Goal: Information Seeking & Learning: Learn about a topic

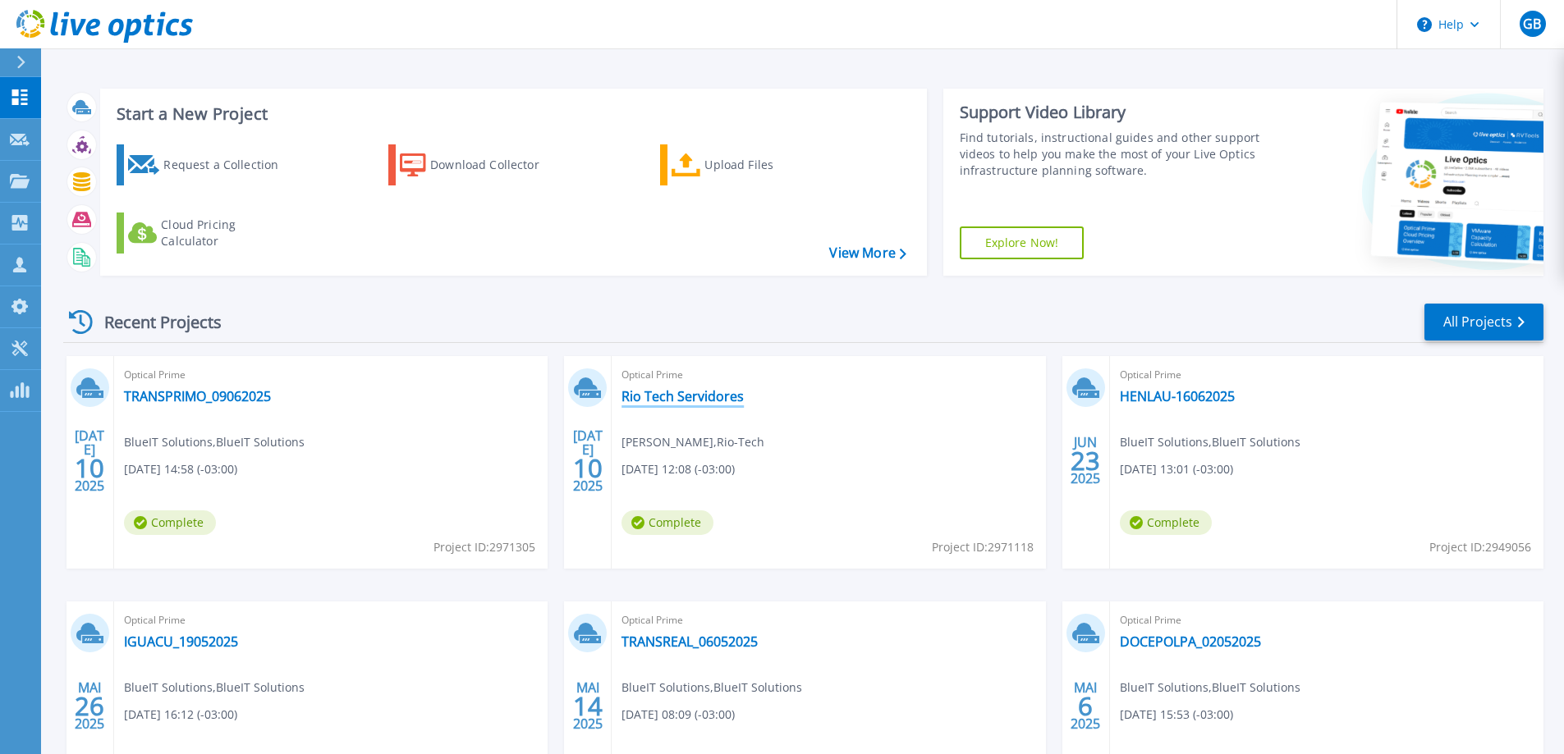
click at [668, 398] on link "Rio Tech Servidores" at bounding box center [682, 396] width 122 height 16
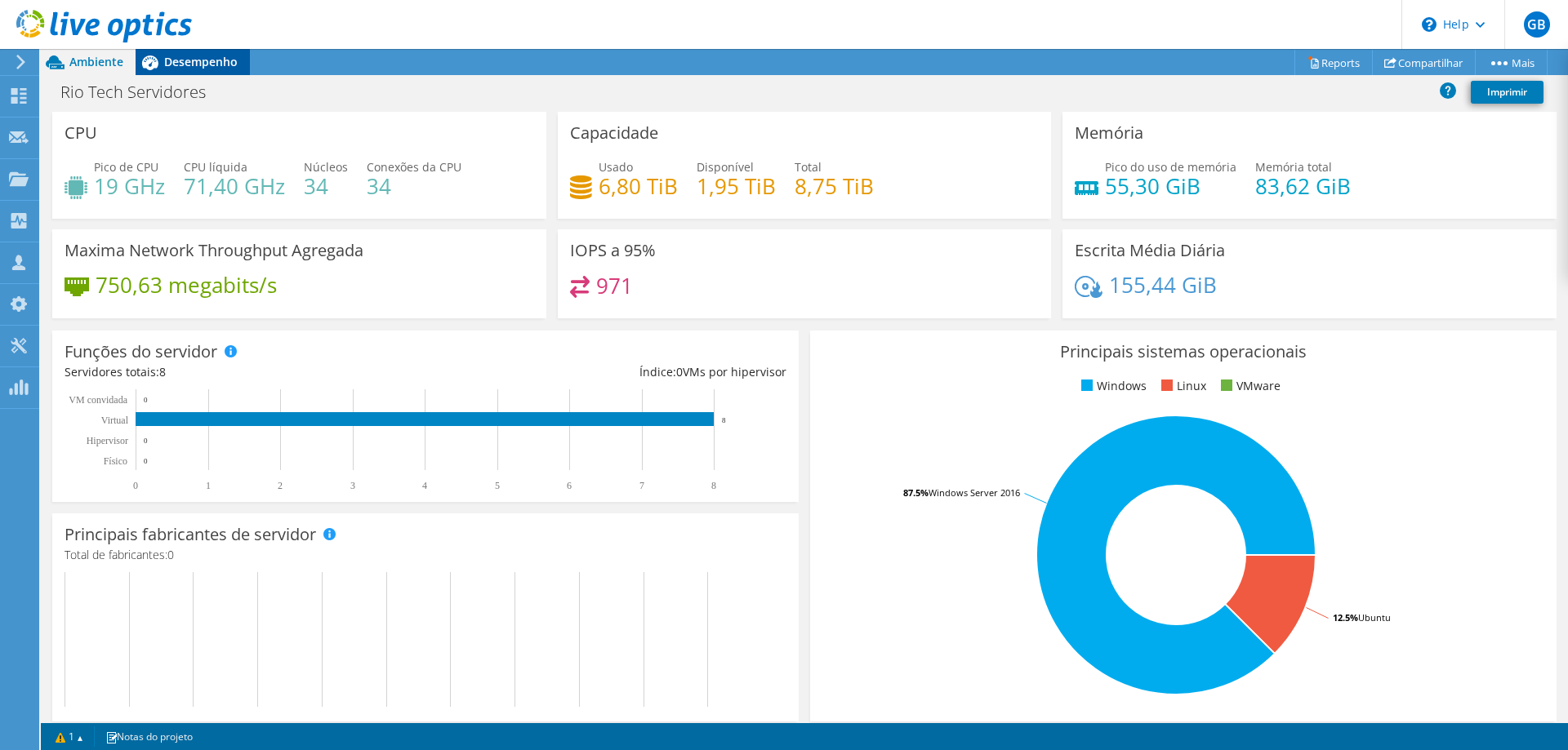
click at [203, 61] on span "Desempenho" at bounding box center [201, 62] width 74 height 16
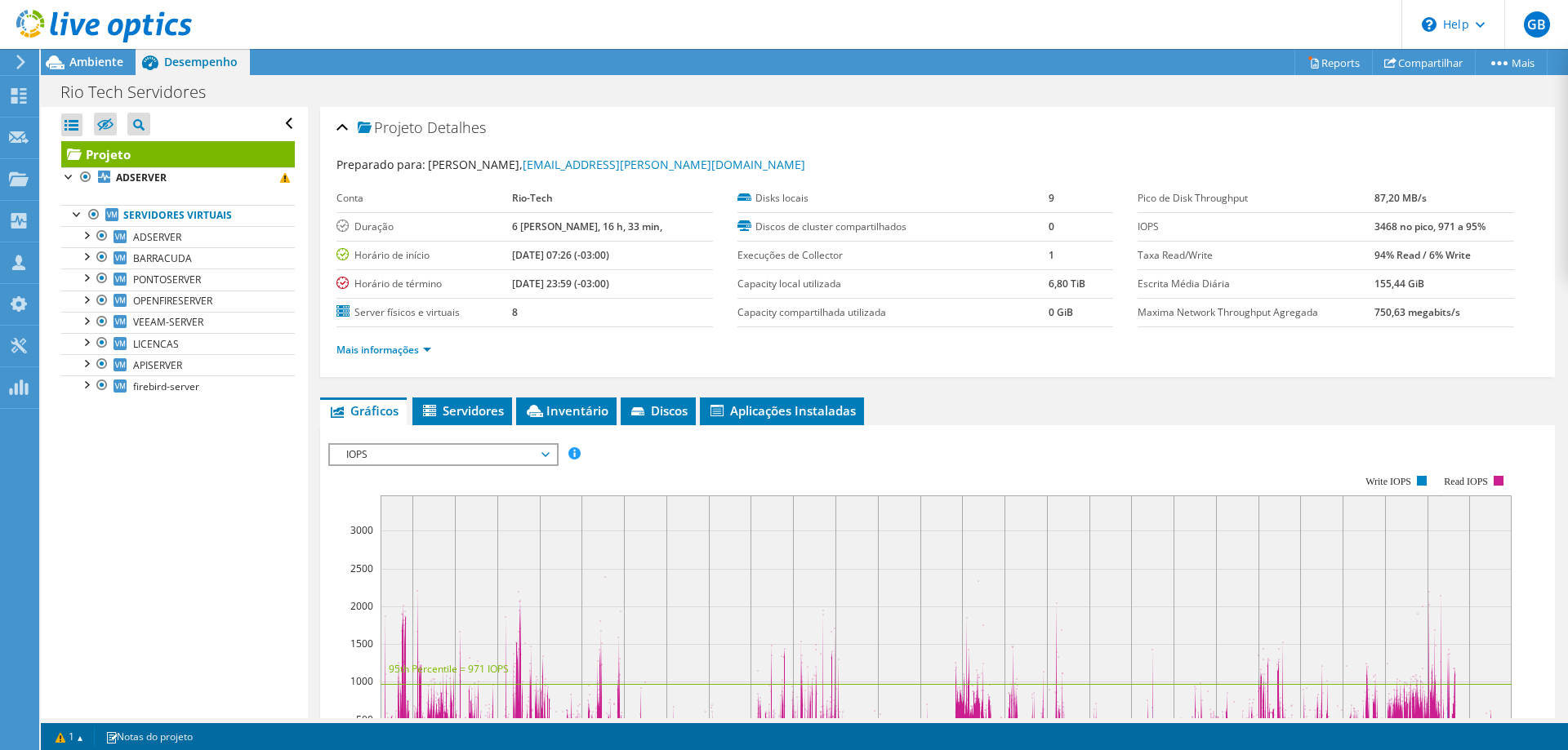
click at [399, 342] on li "Mais informações" at bounding box center [388, 350] width 104 height 18
click at [400, 344] on link "Mais informações" at bounding box center [383, 350] width 95 height 14
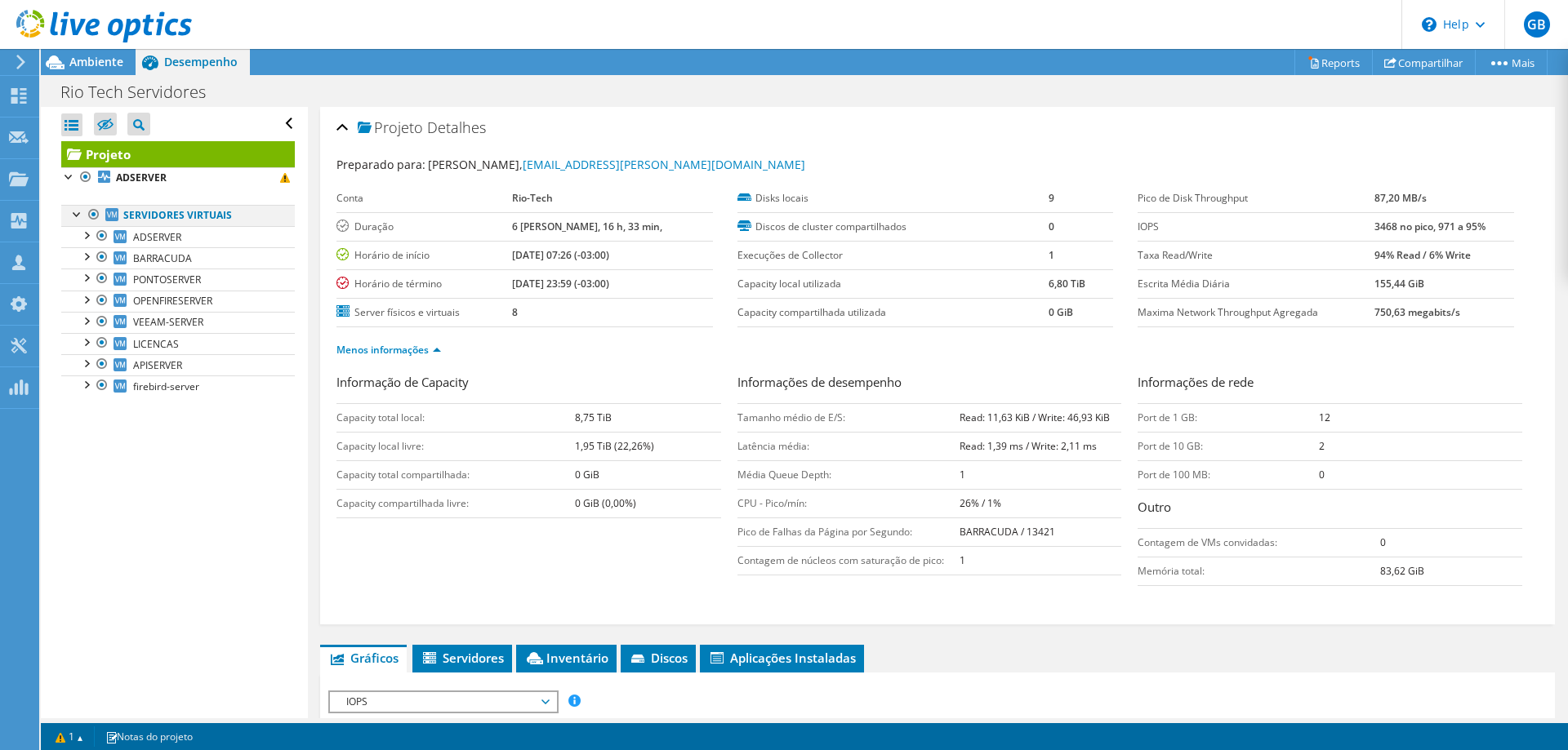
click at [72, 215] on div at bounding box center [78, 213] width 16 height 16
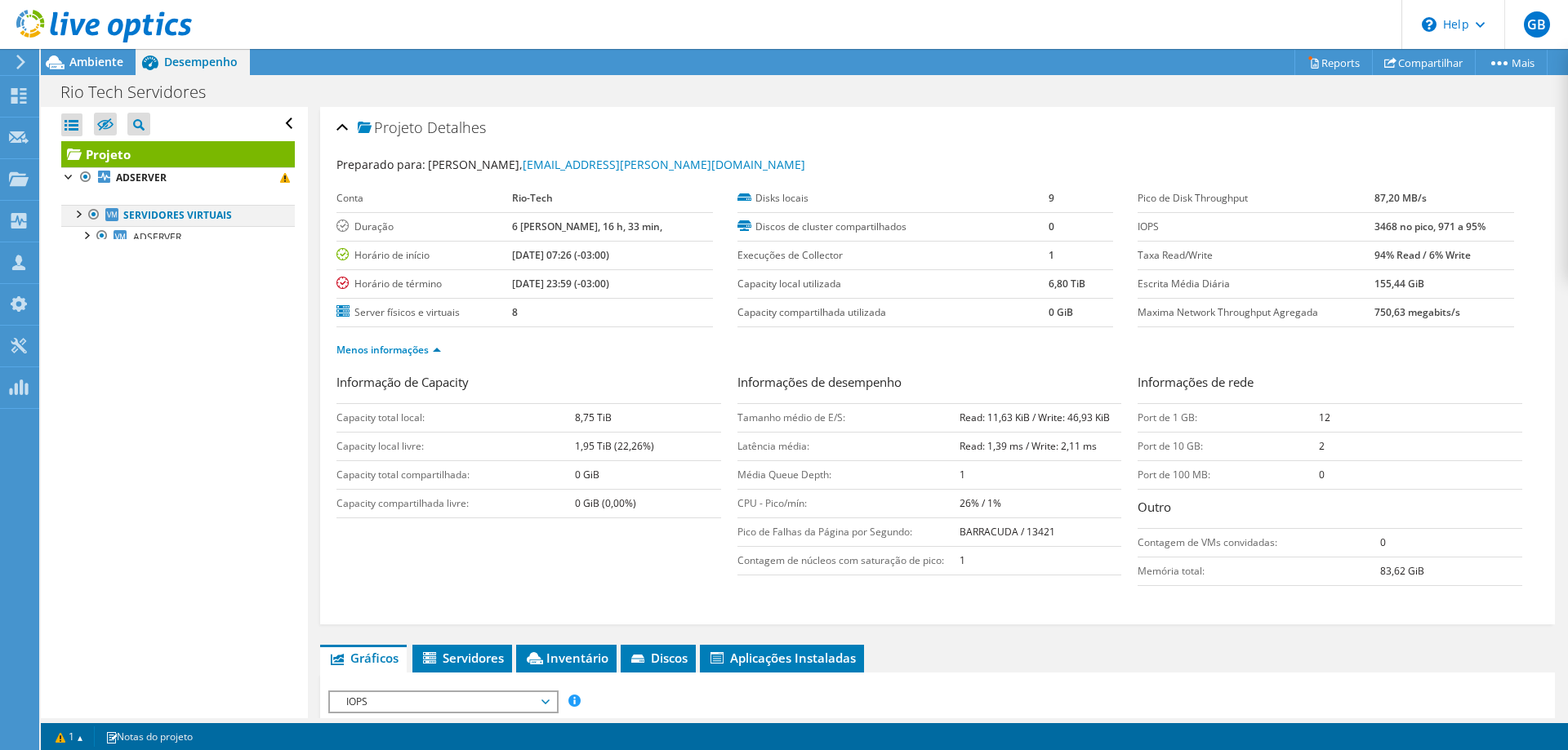
click at [72, 215] on div at bounding box center [78, 213] width 16 height 16
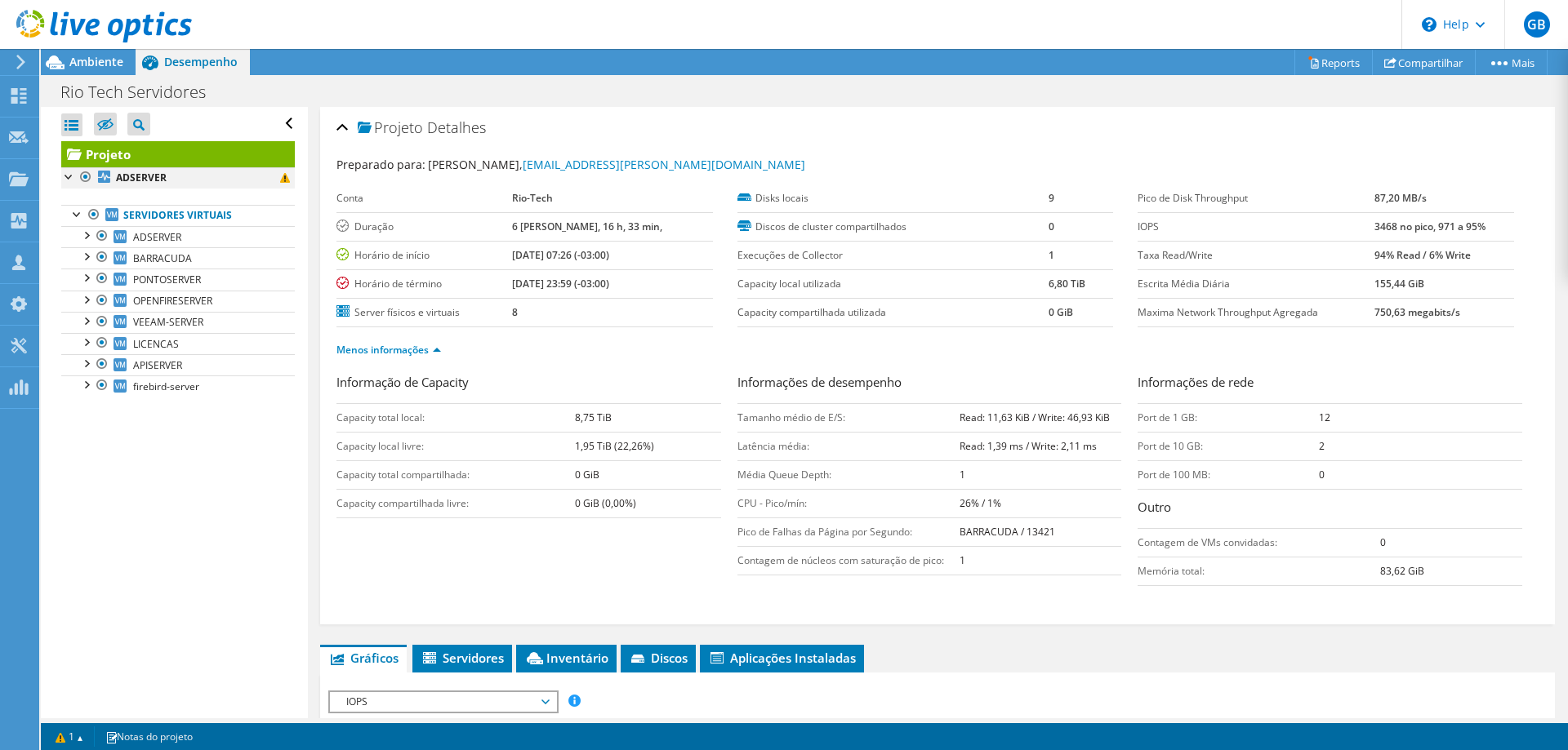
click at [67, 180] on div at bounding box center [70, 175] width 16 height 16
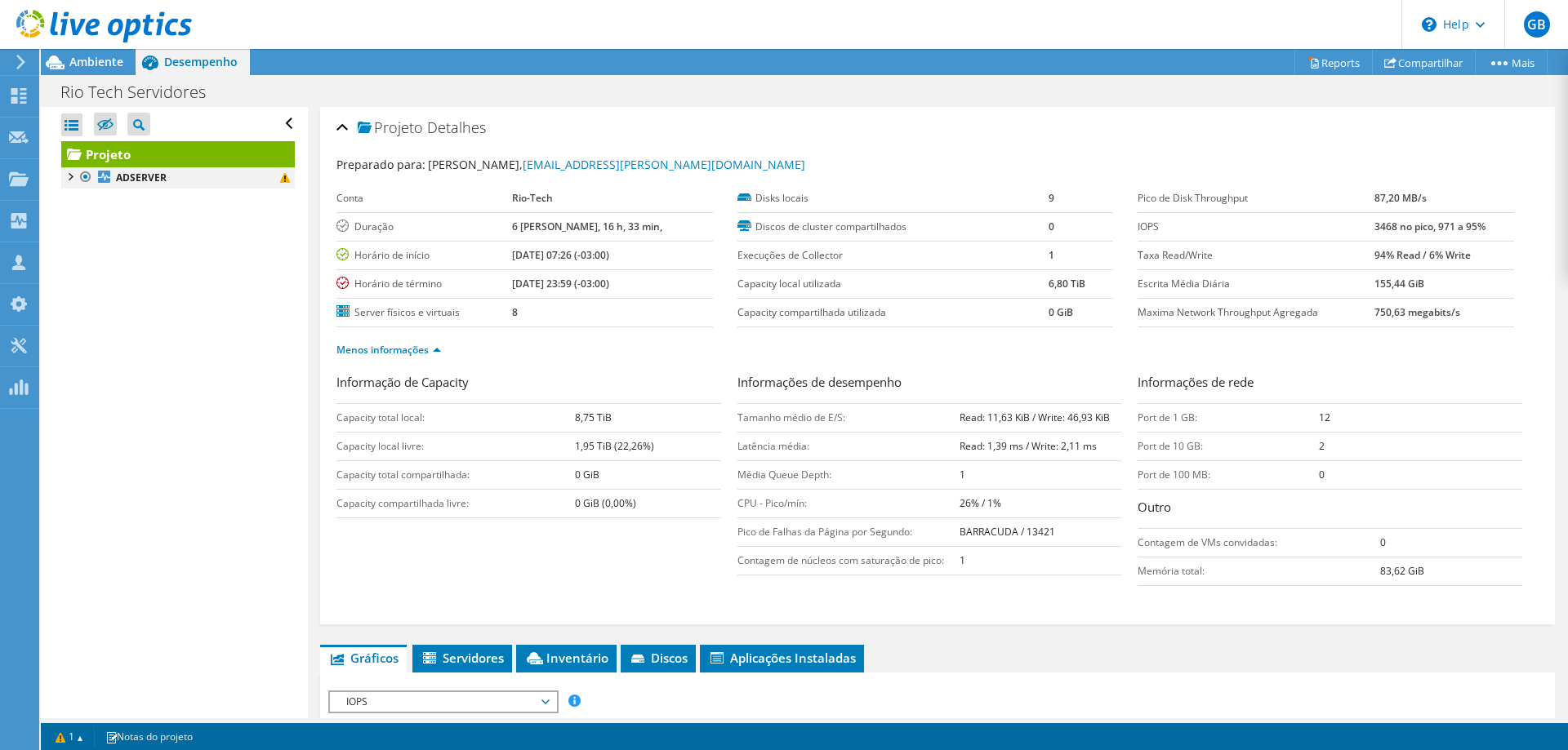
click at [67, 180] on div at bounding box center [70, 175] width 16 height 16
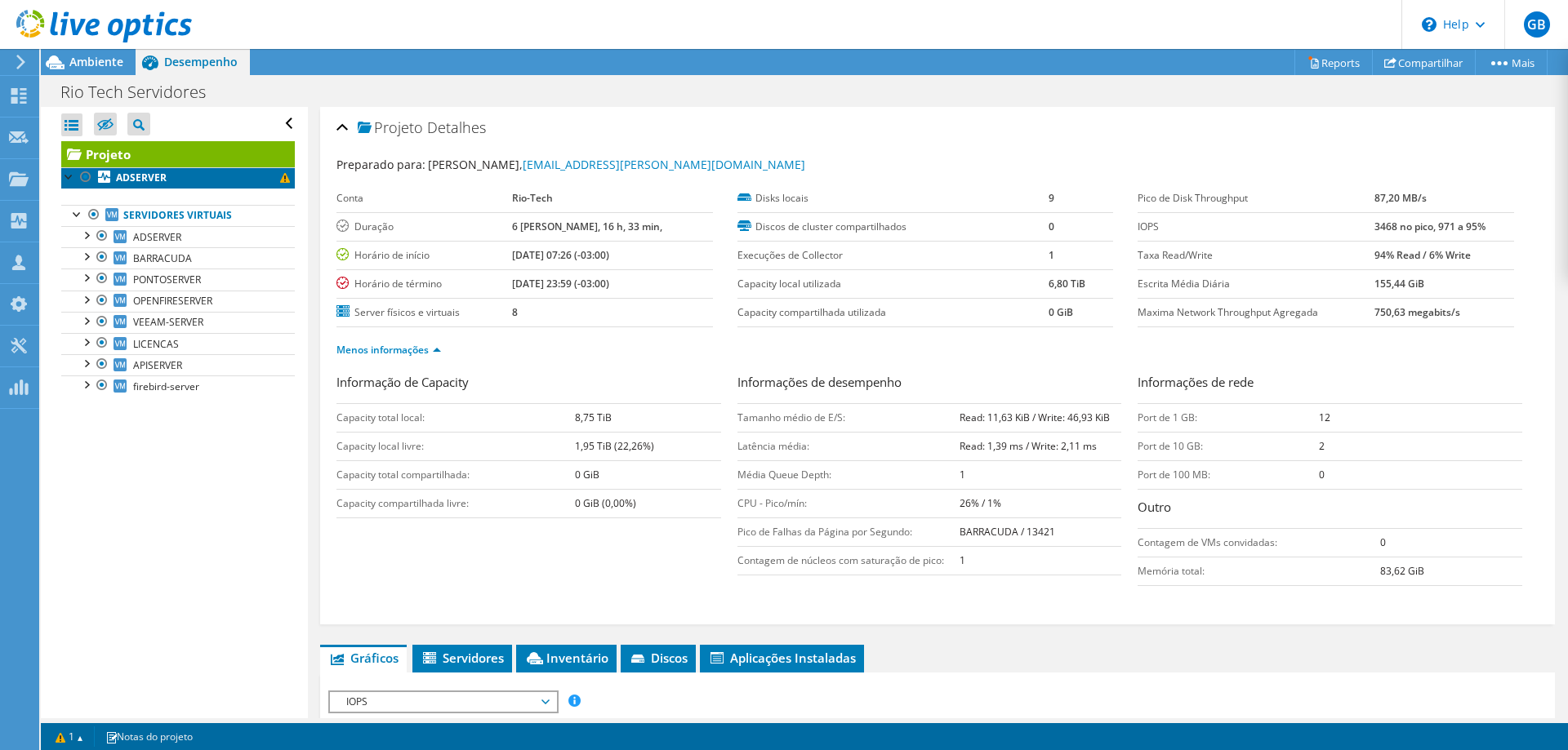
click at [281, 177] on span at bounding box center [286, 178] width 10 height 10
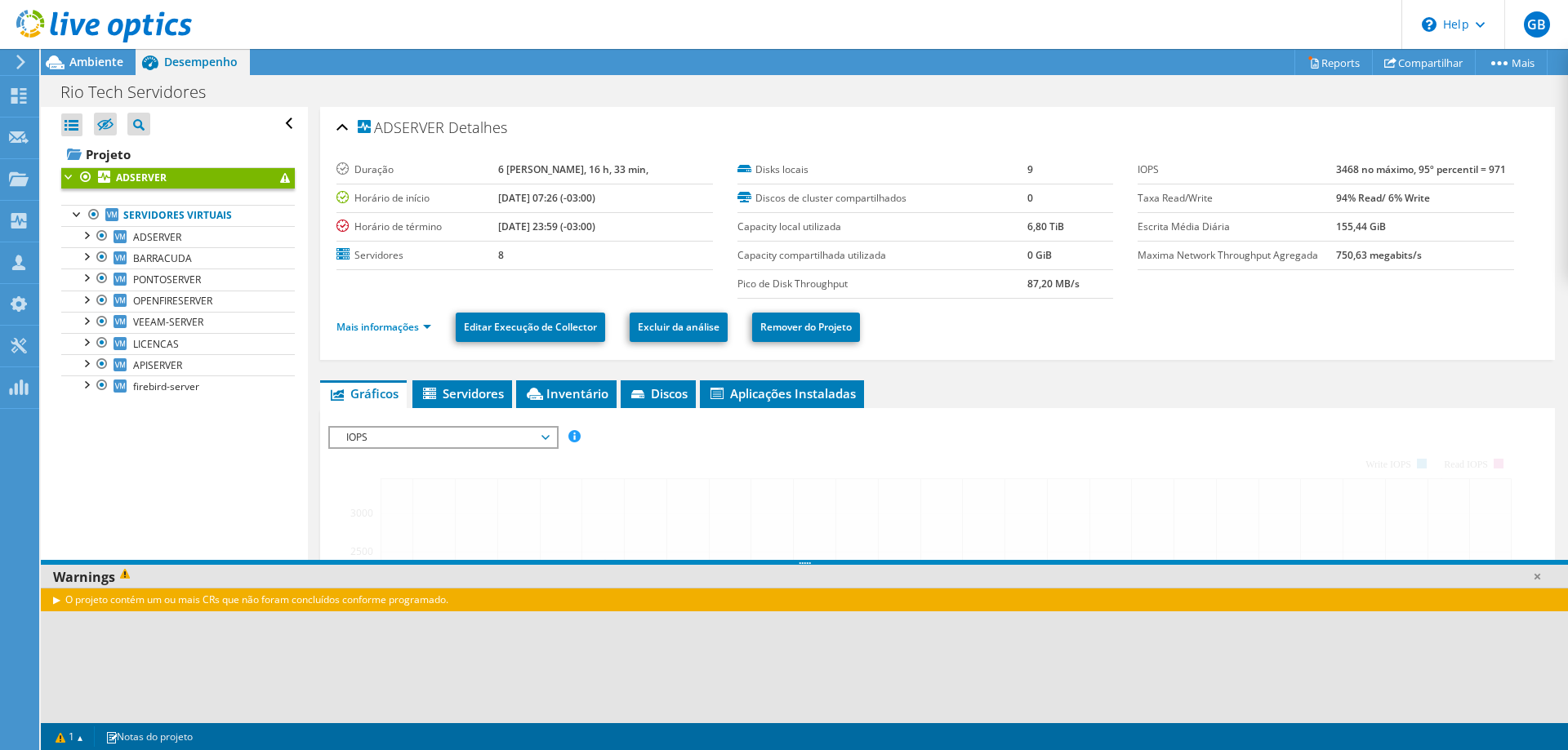
click at [281, 177] on span at bounding box center [286, 178] width 10 height 10
click at [70, 175] on div at bounding box center [70, 175] width 16 height 16
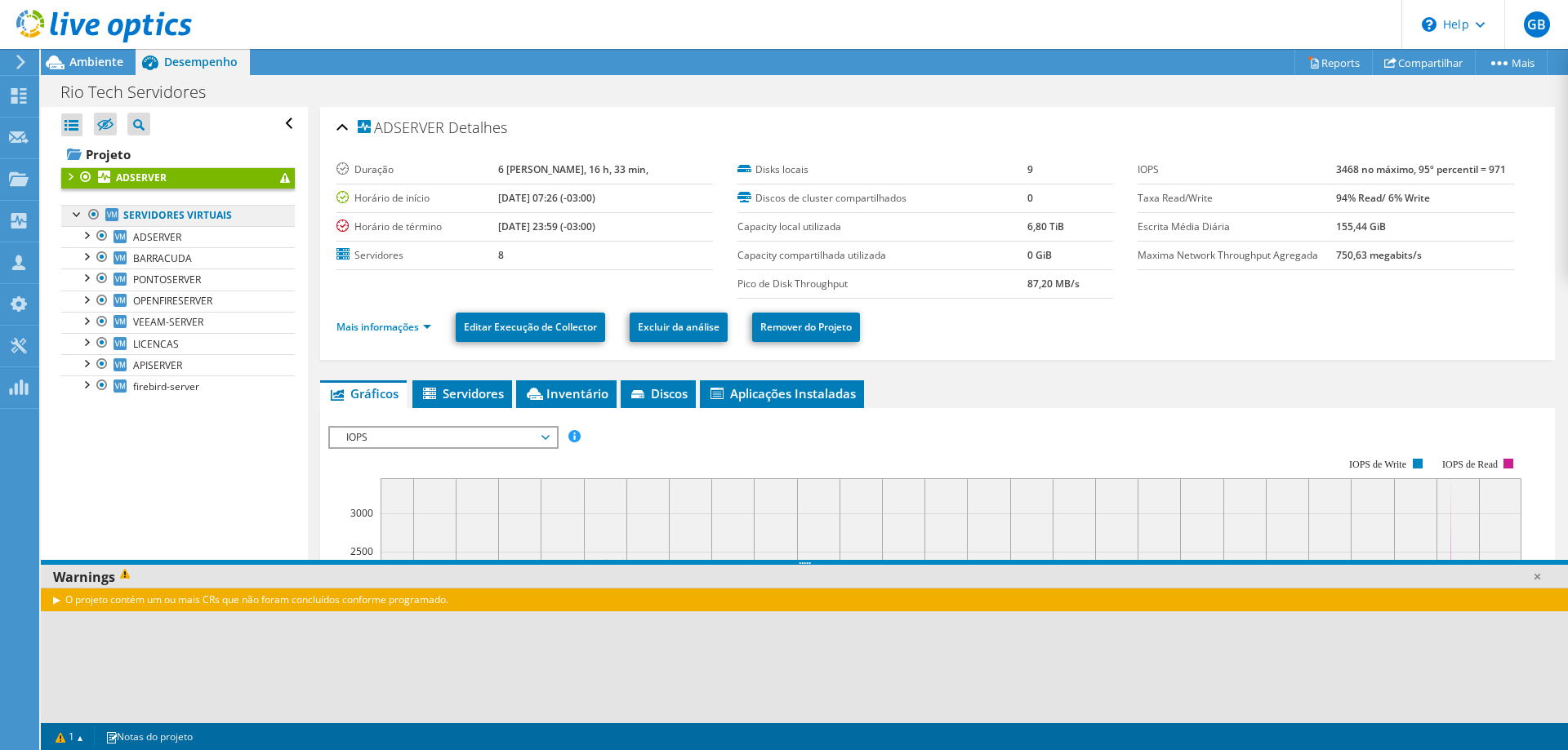
click at [144, 219] on link "Servidores virtuais" at bounding box center [178, 215] width 234 height 21
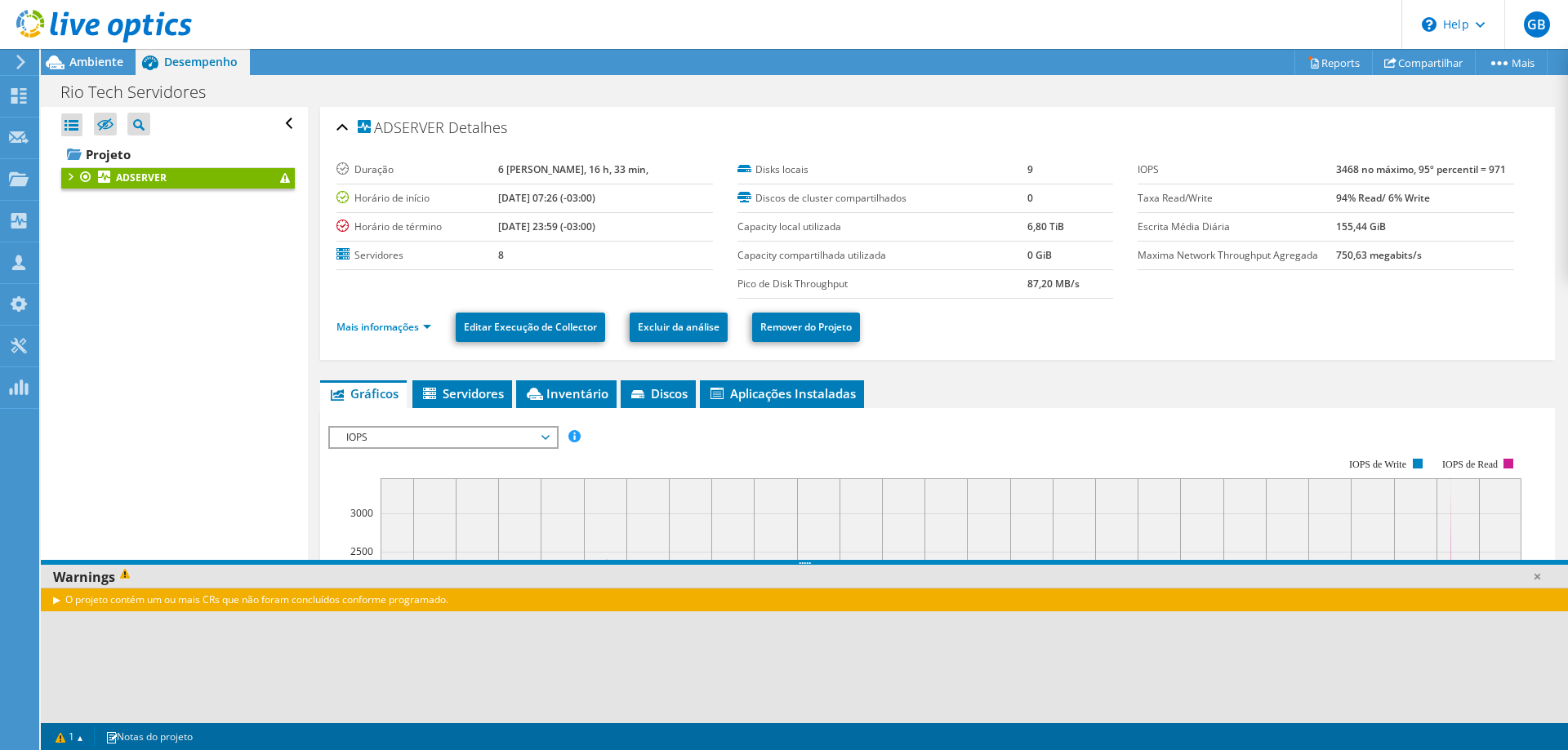
click at [147, 177] on b "ADSERVER" at bounding box center [141, 178] width 51 height 14
click at [417, 323] on link "Mais informações" at bounding box center [383, 327] width 95 height 14
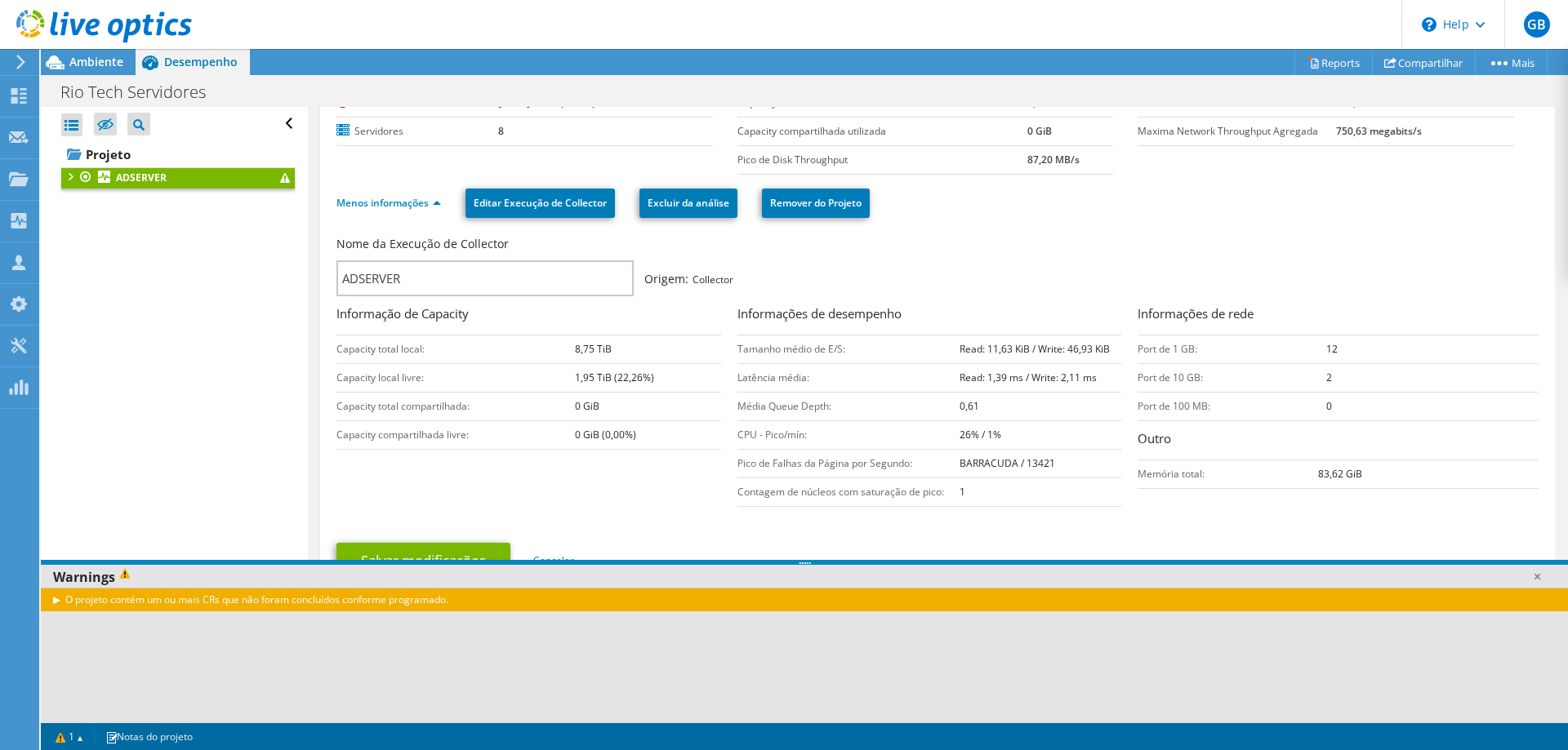
scroll to position [163, 0]
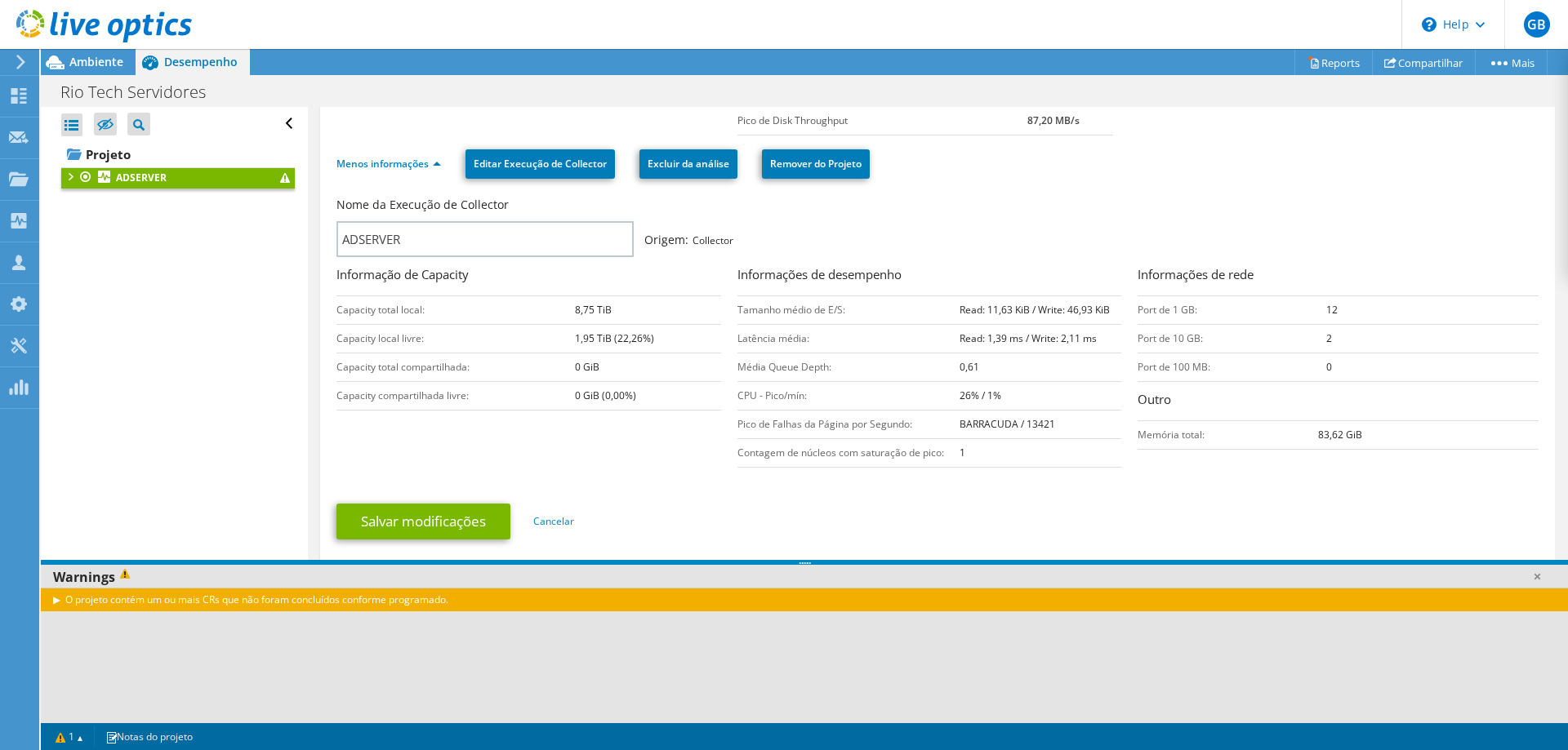
click at [71, 177] on div at bounding box center [70, 175] width 16 height 16
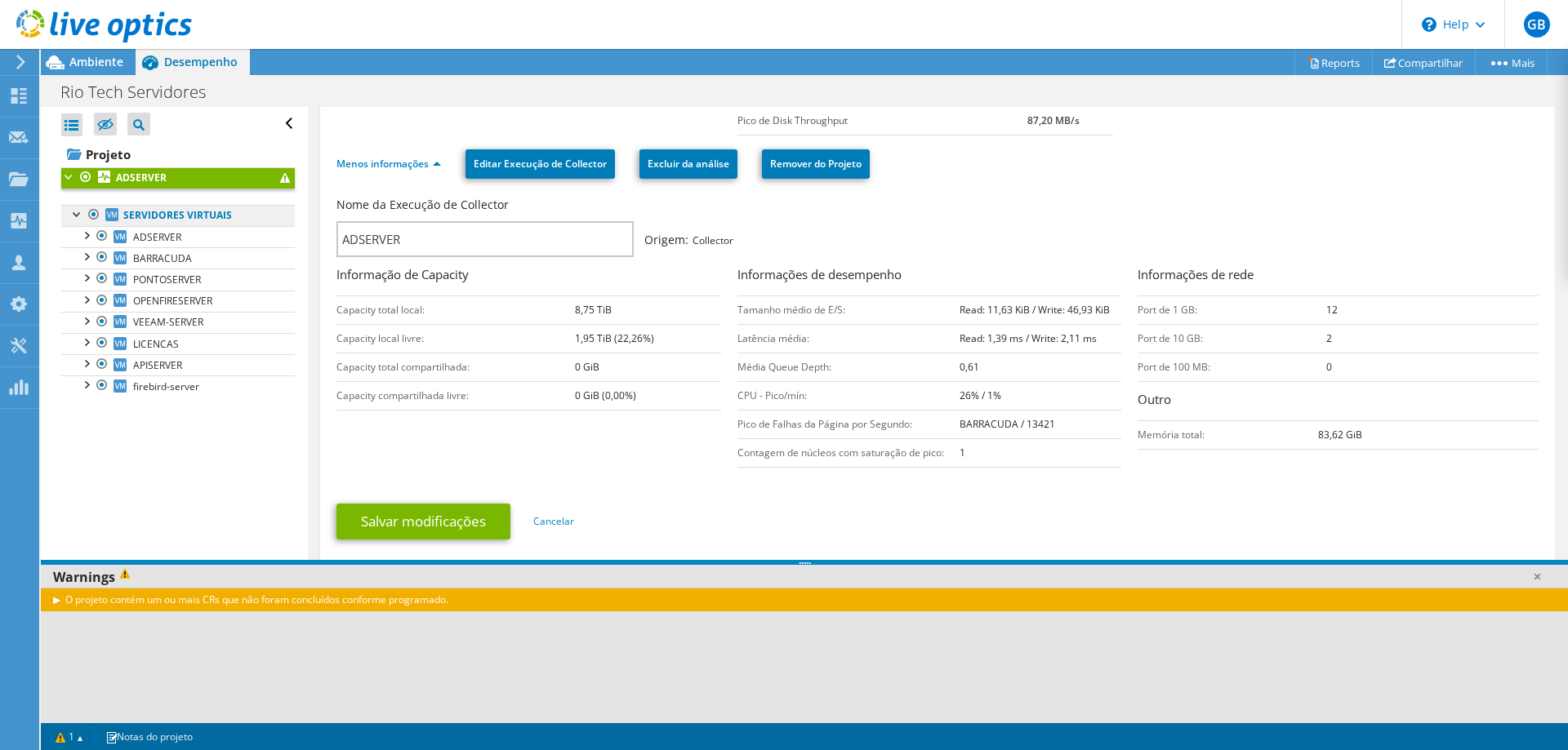
click at [189, 218] on link "Servidores virtuais" at bounding box center [178, 215] width 234 height 21
click at [199, 230] on link "ADSERVER" at bounding box center [178, 236] width 234 height 21
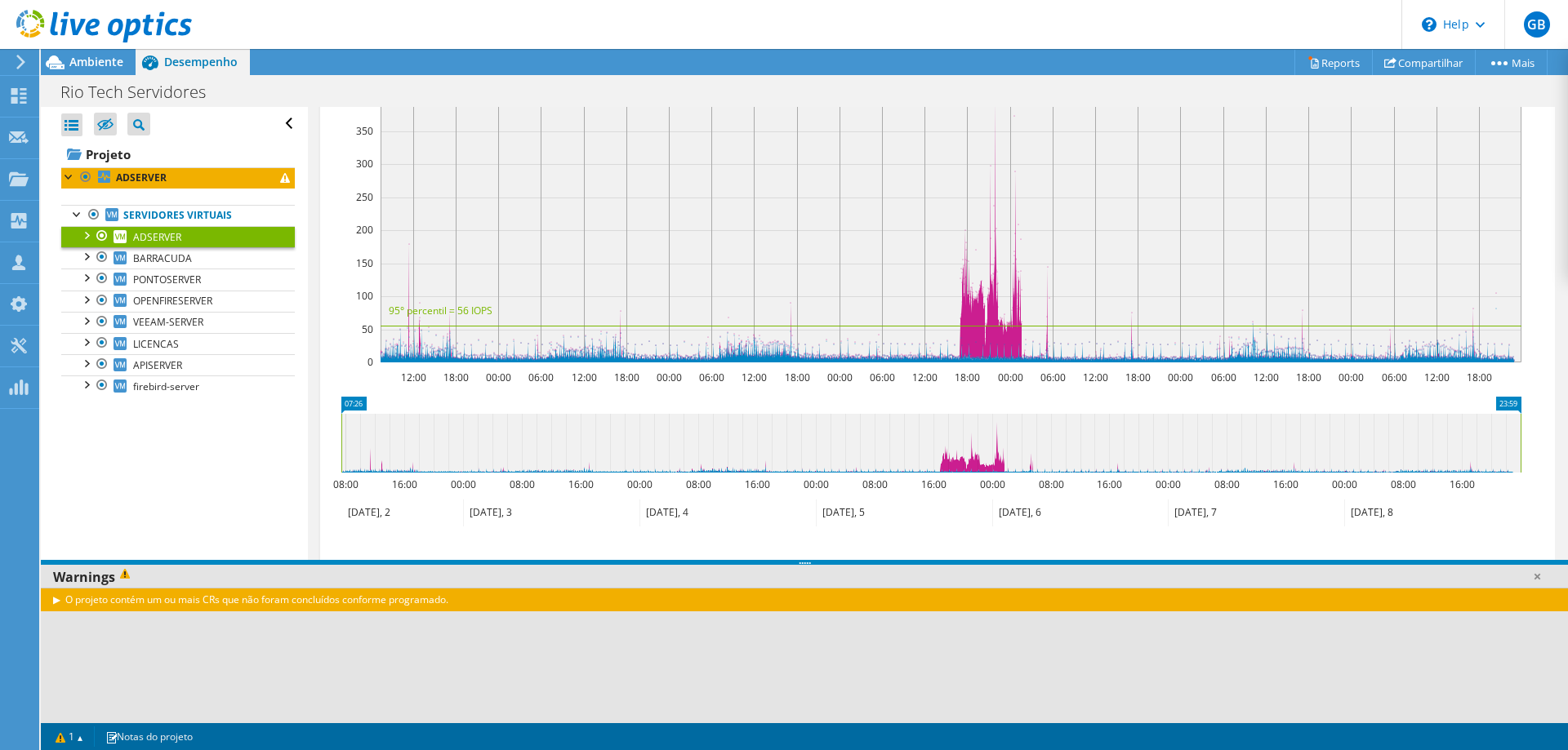
scroll to position [0, 0]
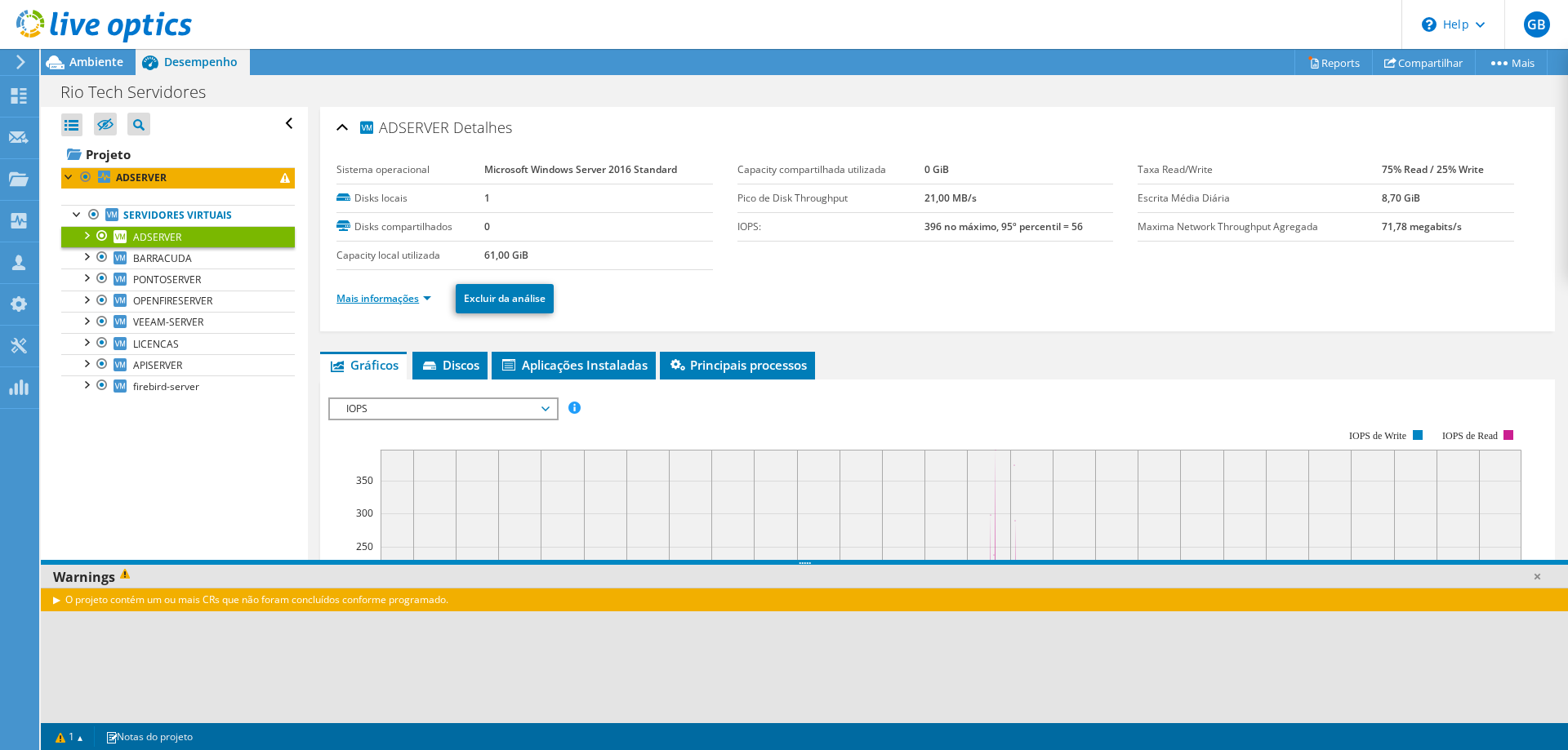
click at [374, 294] on link "Mais informações" at bounding box center [383, 298] width 95 height 14
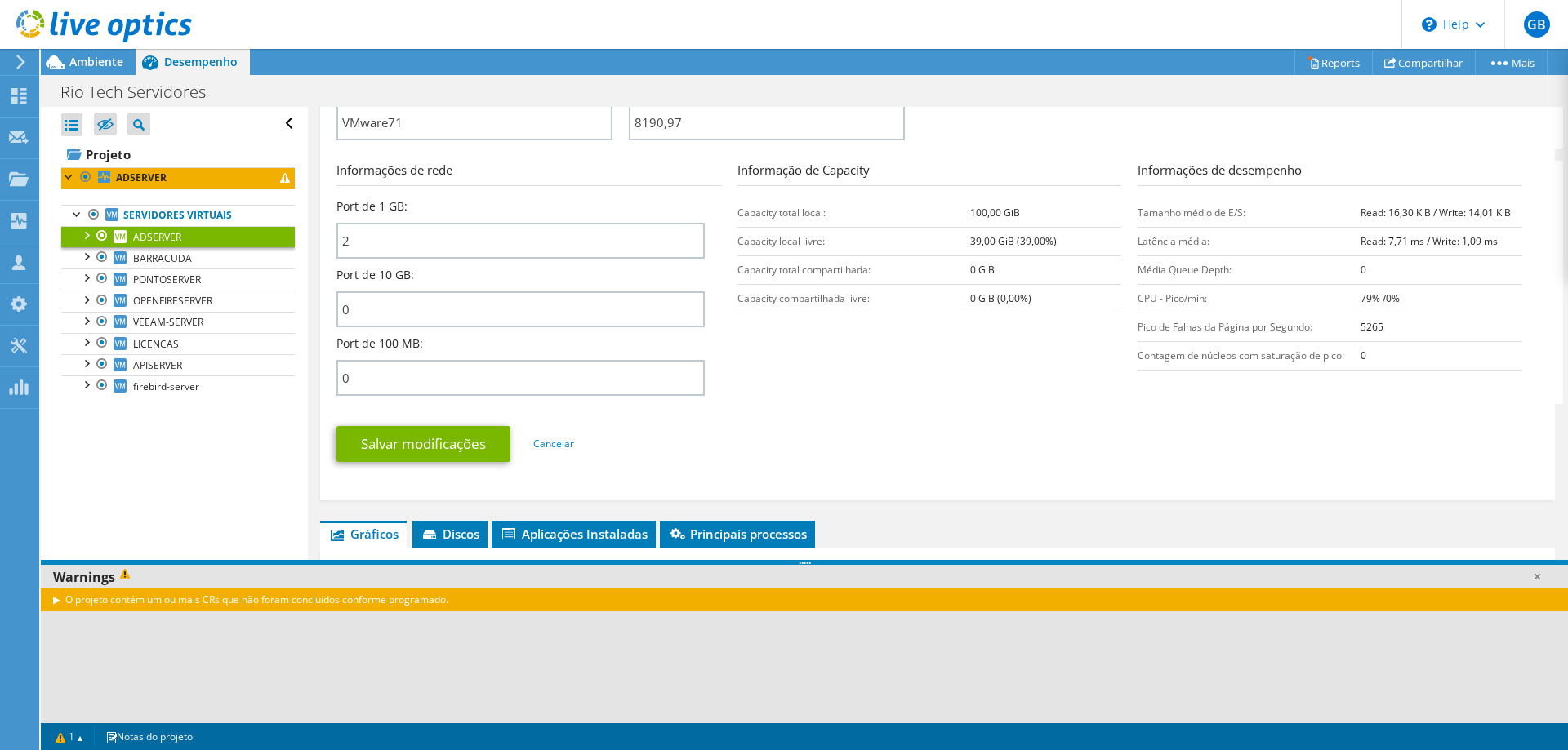
scroll to position [82, 0]
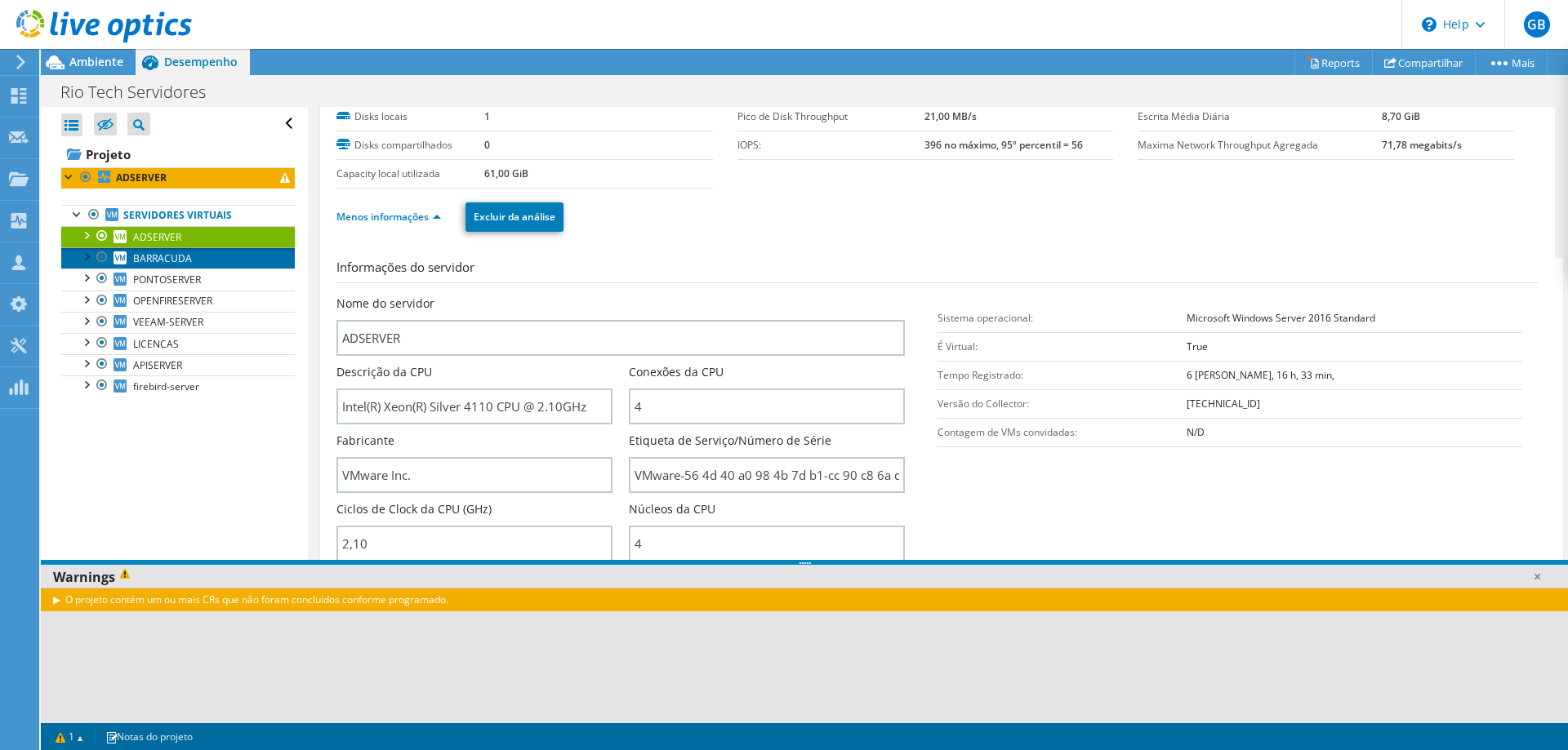
click at [167, 260] on span "BARRACUDA" at bounding box center [162, 259] width 59 height 14
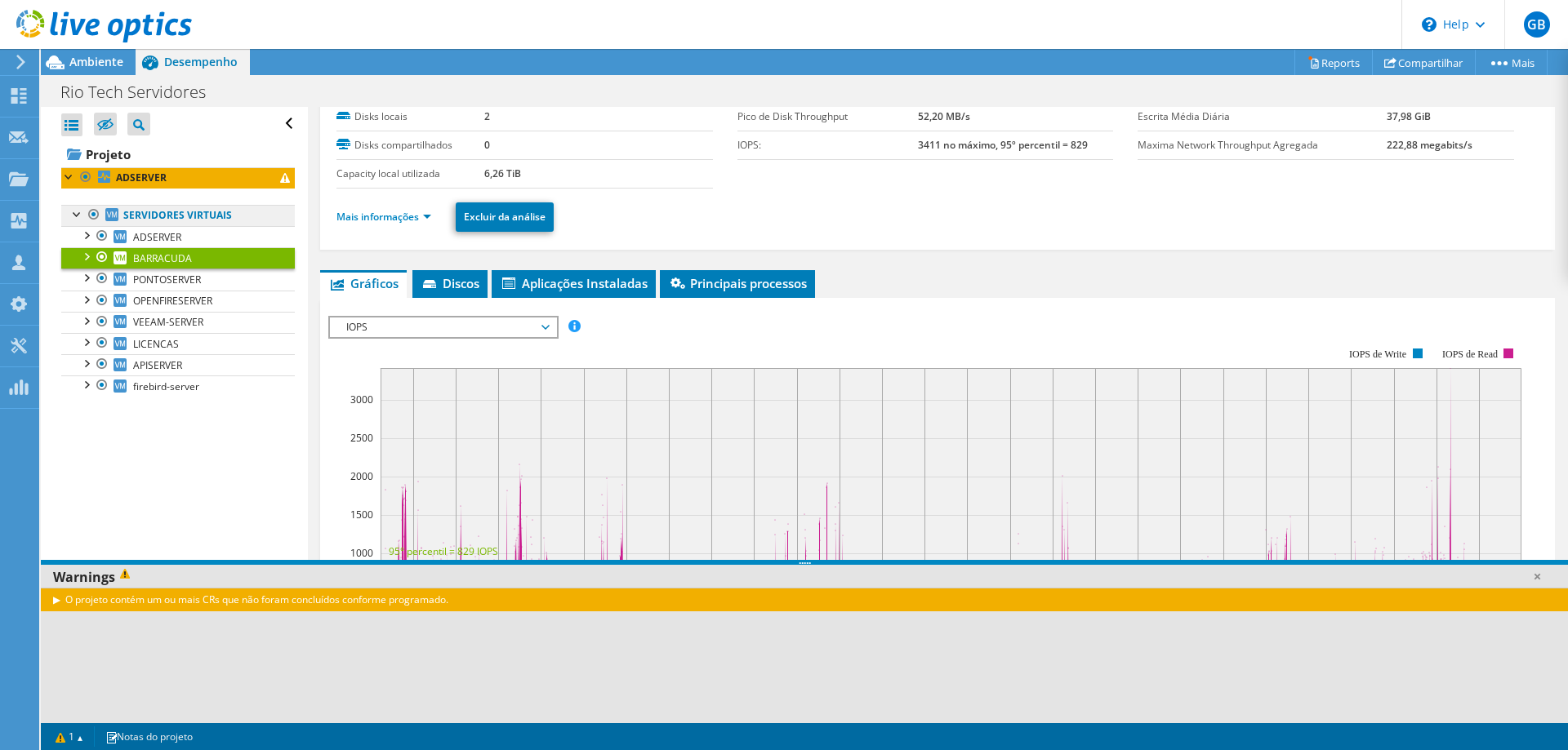
scroll to position [0, 0]
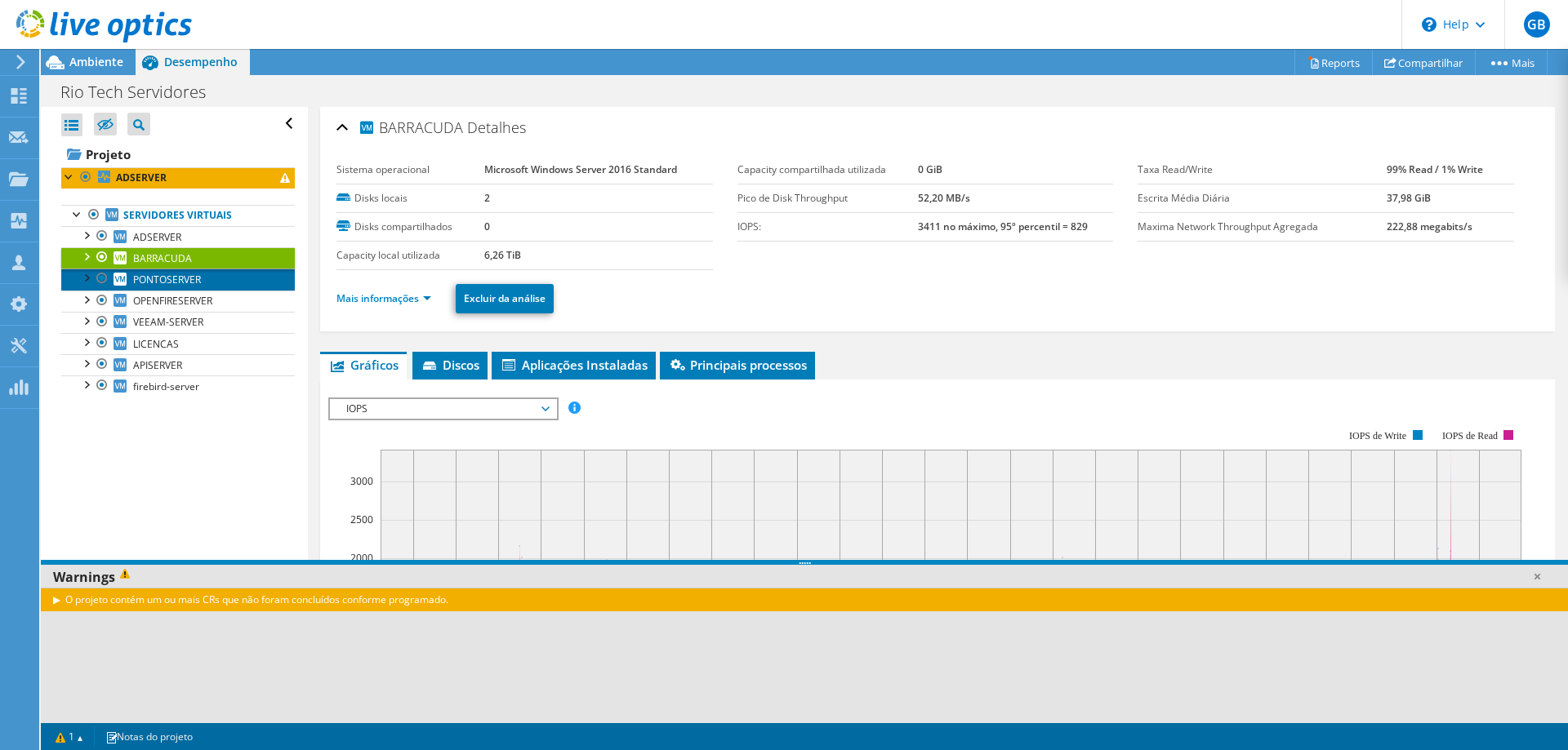
click at [175, 287] on link "PONTOSERVER" at bounding box center [178, 279] width 234 height 21
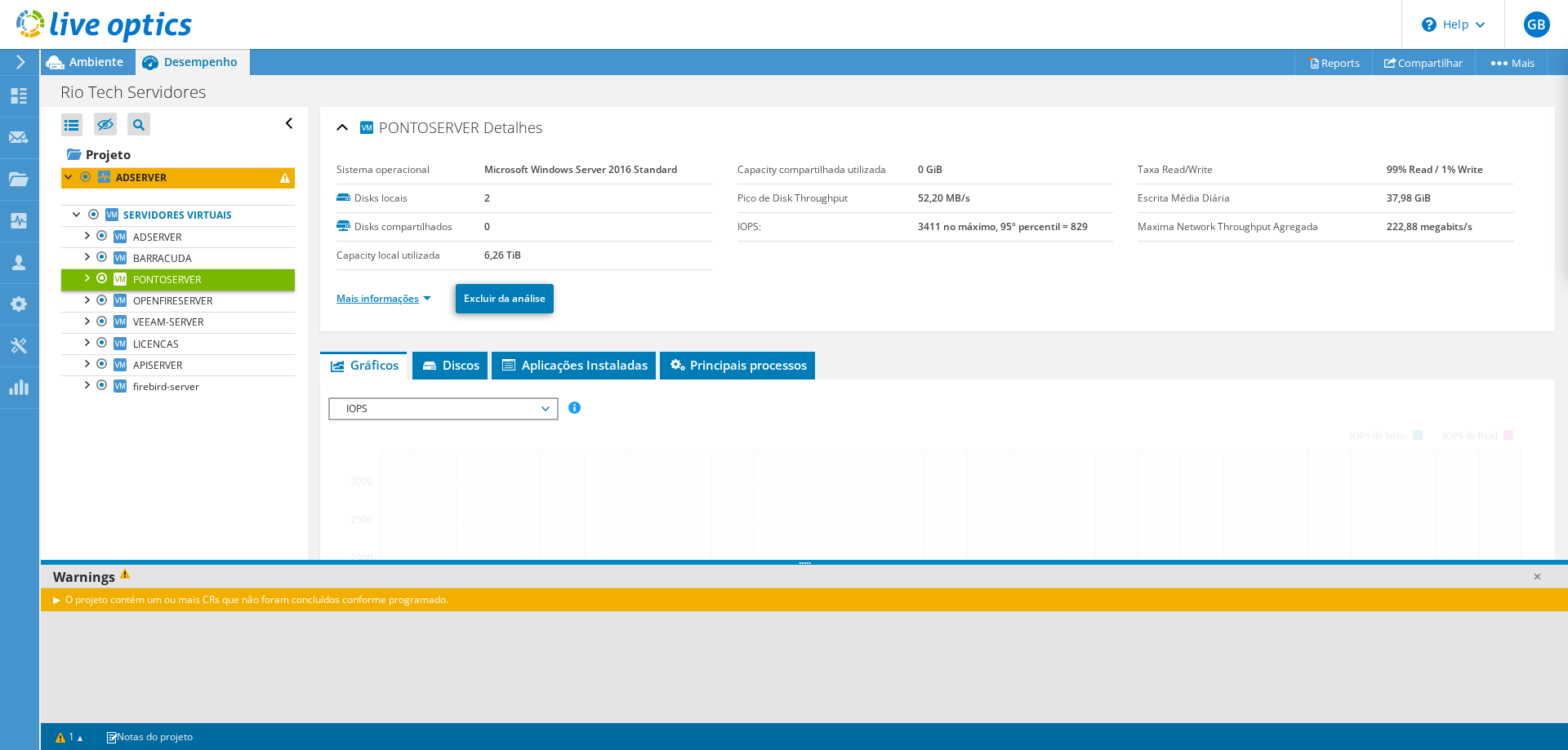
click at [418, 304] on link "Mais informações" at bounding box center [383, 298] width 95 height 14
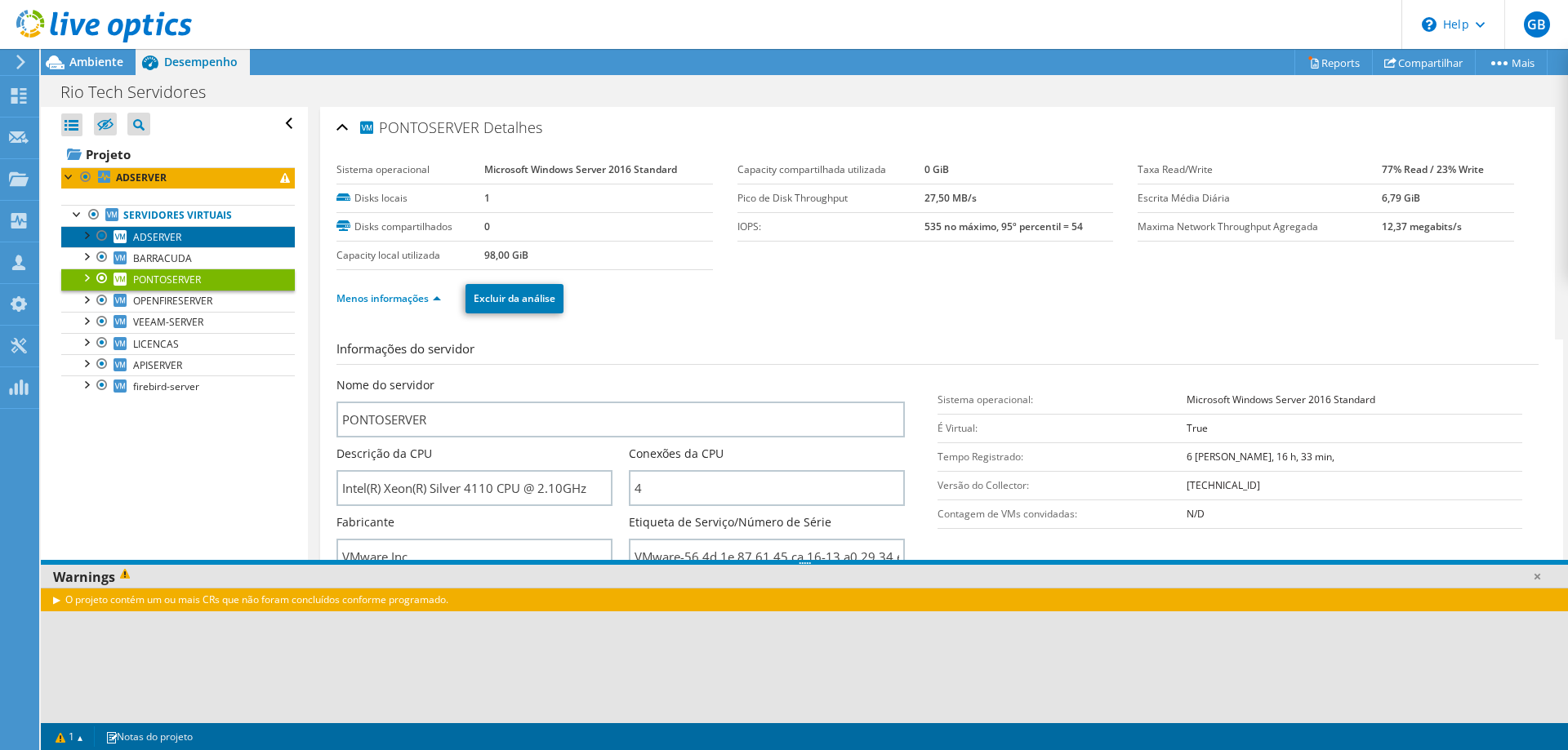
click at [194, 230] on link "ADSERVER" at bounding box center [178, 236] width 234 height 21
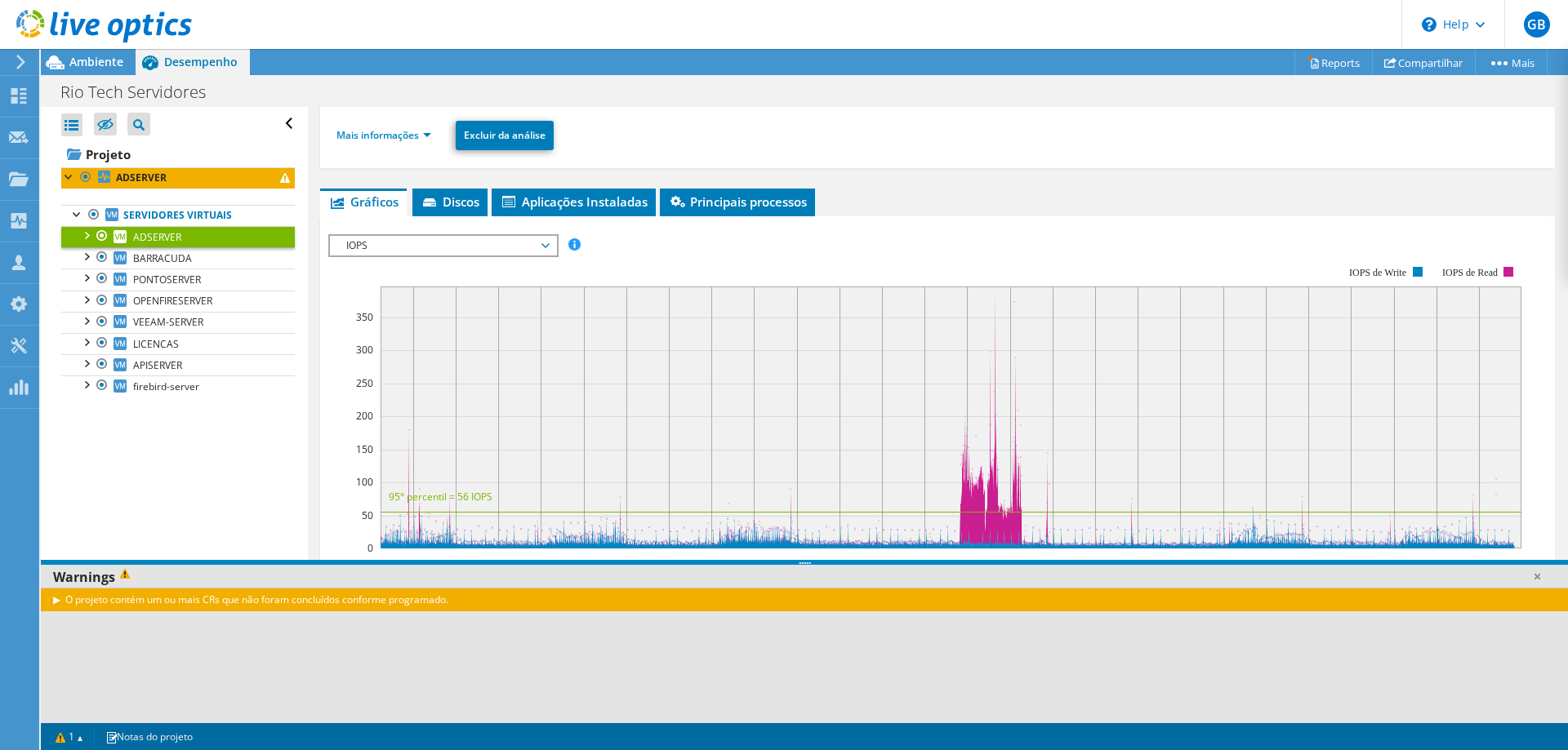
scroll to position [82, 0]
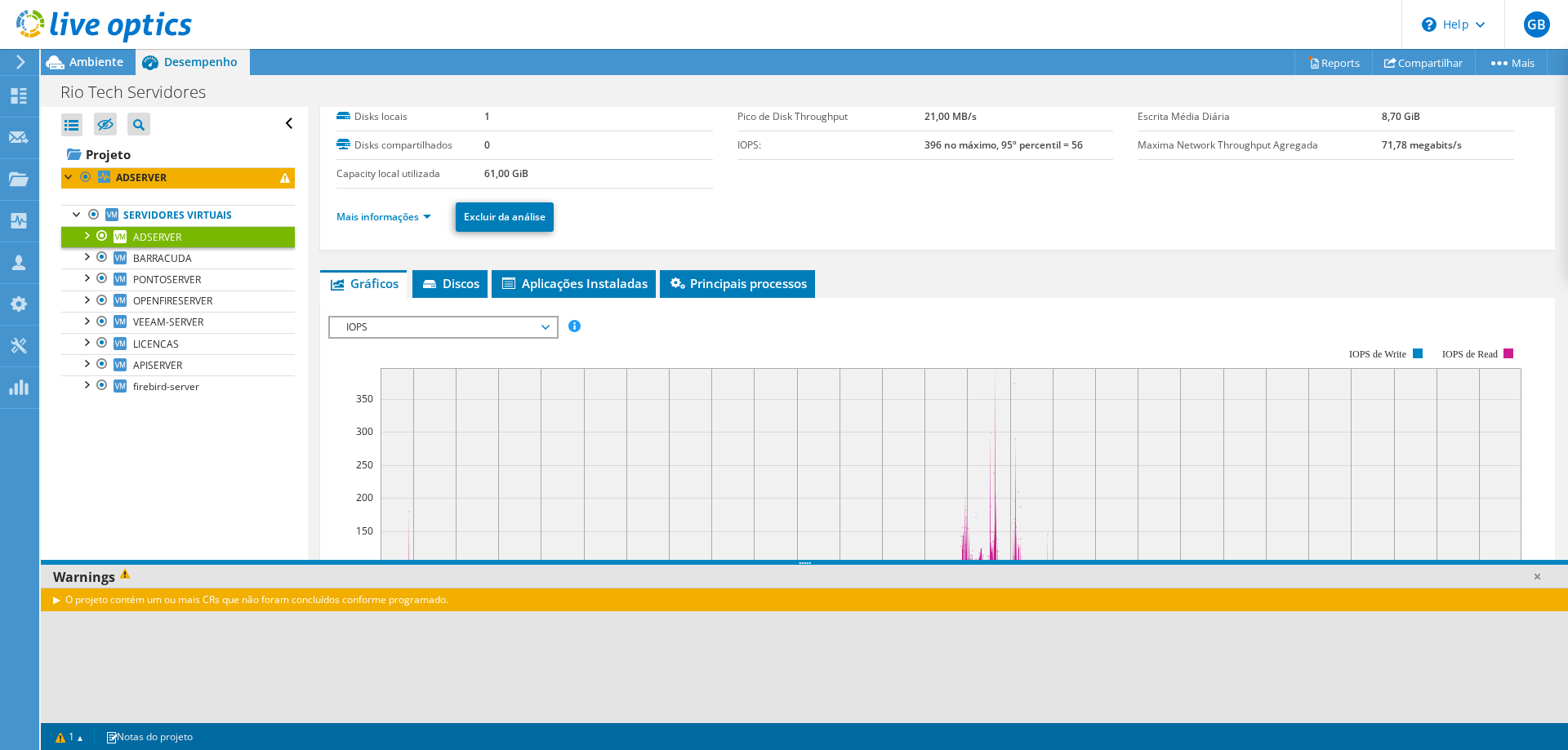
click at [498, 334] on span "IOPS" at bounding box center [443, 327] width 210 height 20
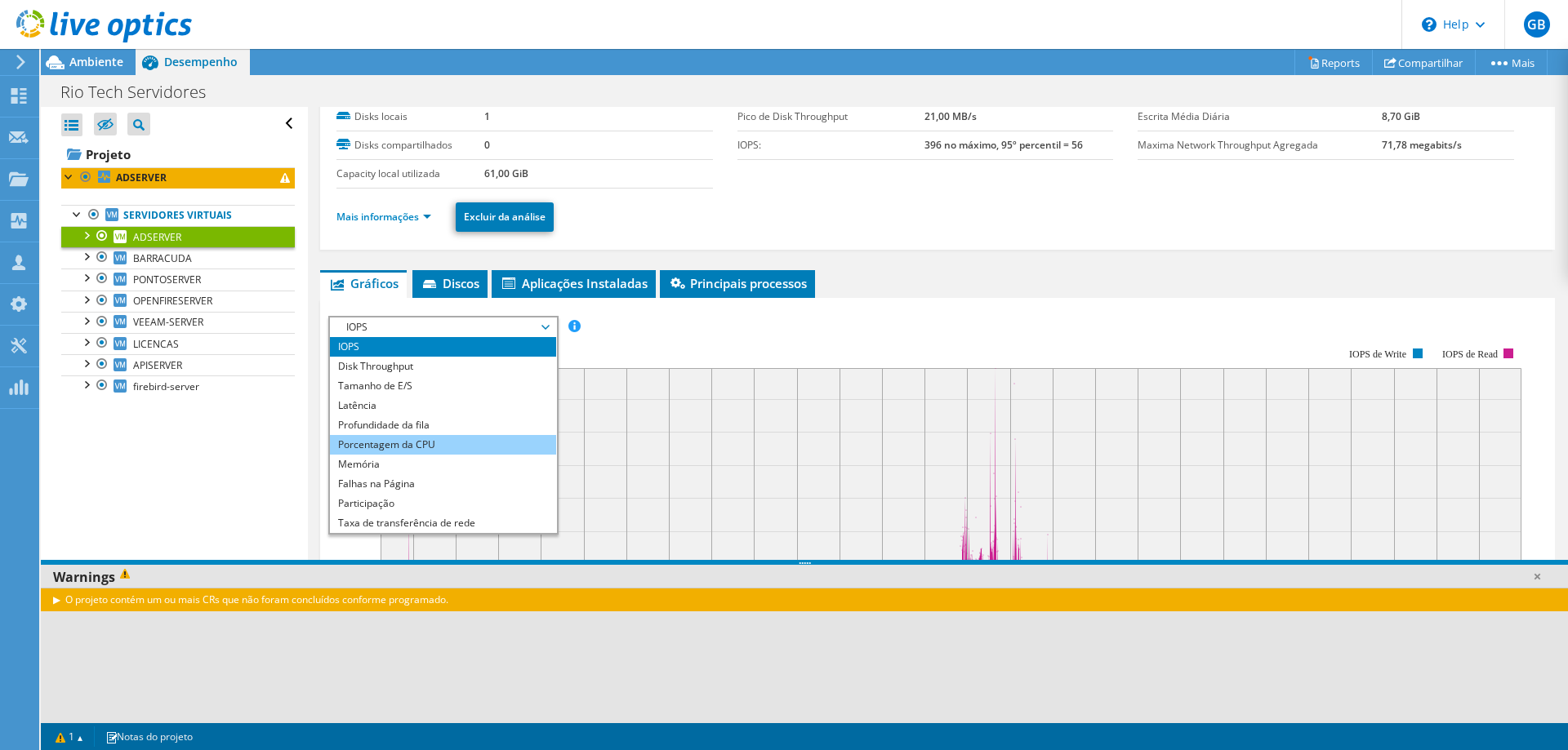
click at [442, 441] on li "Porcentagem da CPU" at bounding box center [443, 445] width 226 height 20
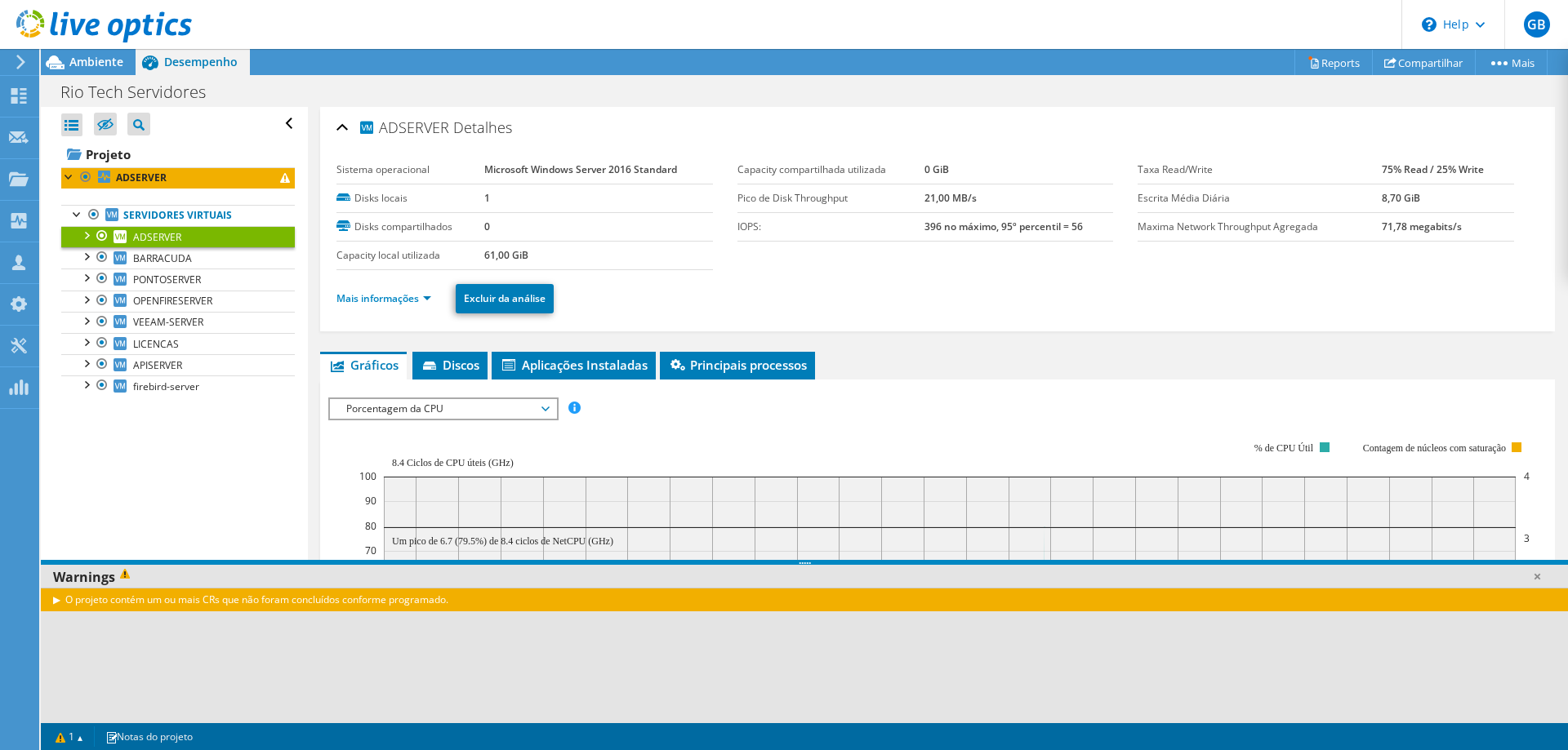
scroll to position [245, 0]
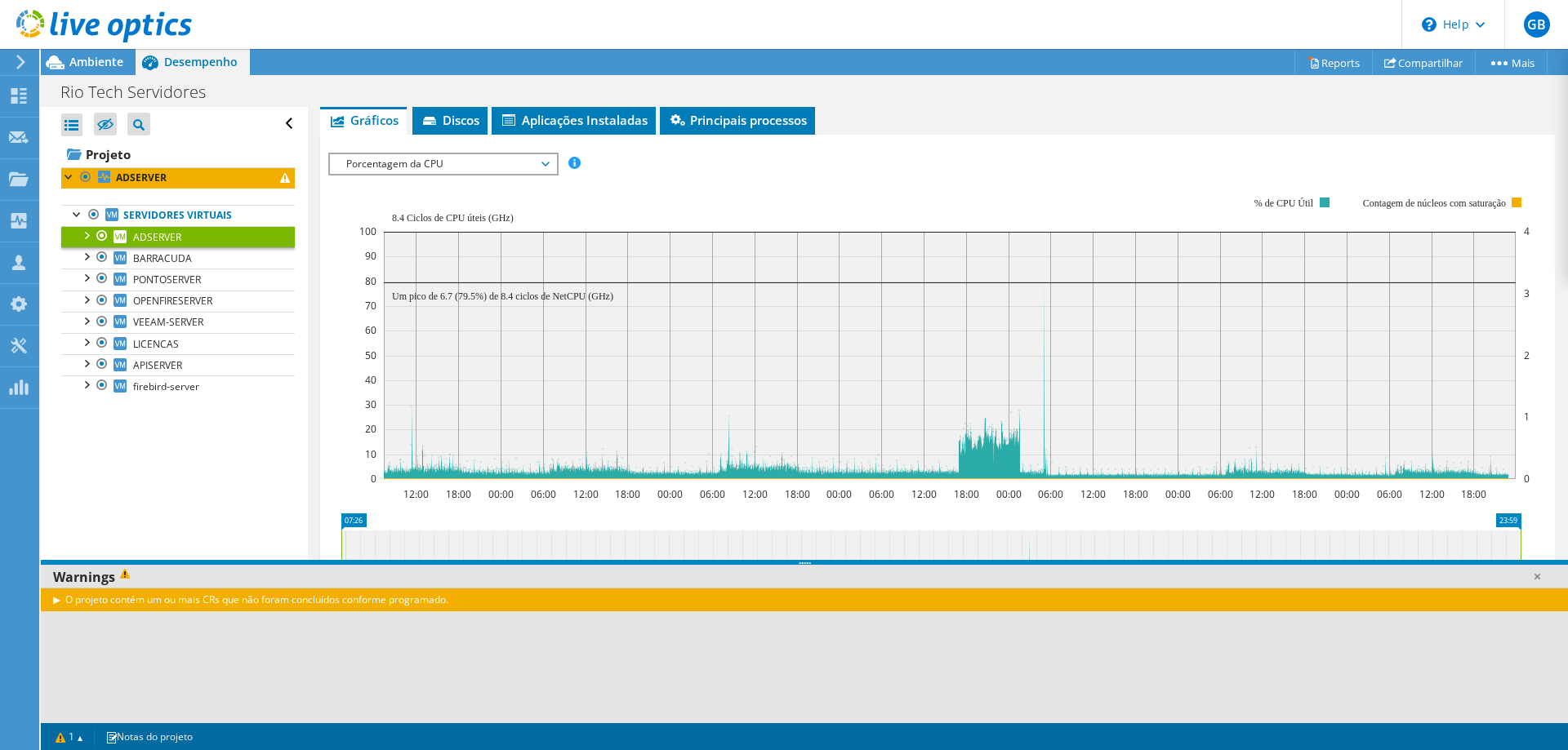
click at [106, 54] on div at bounding box center [96, 27] width 192 height 55
click at [69, 59] on icon at bounding box center [55, 62] width 29 height 29
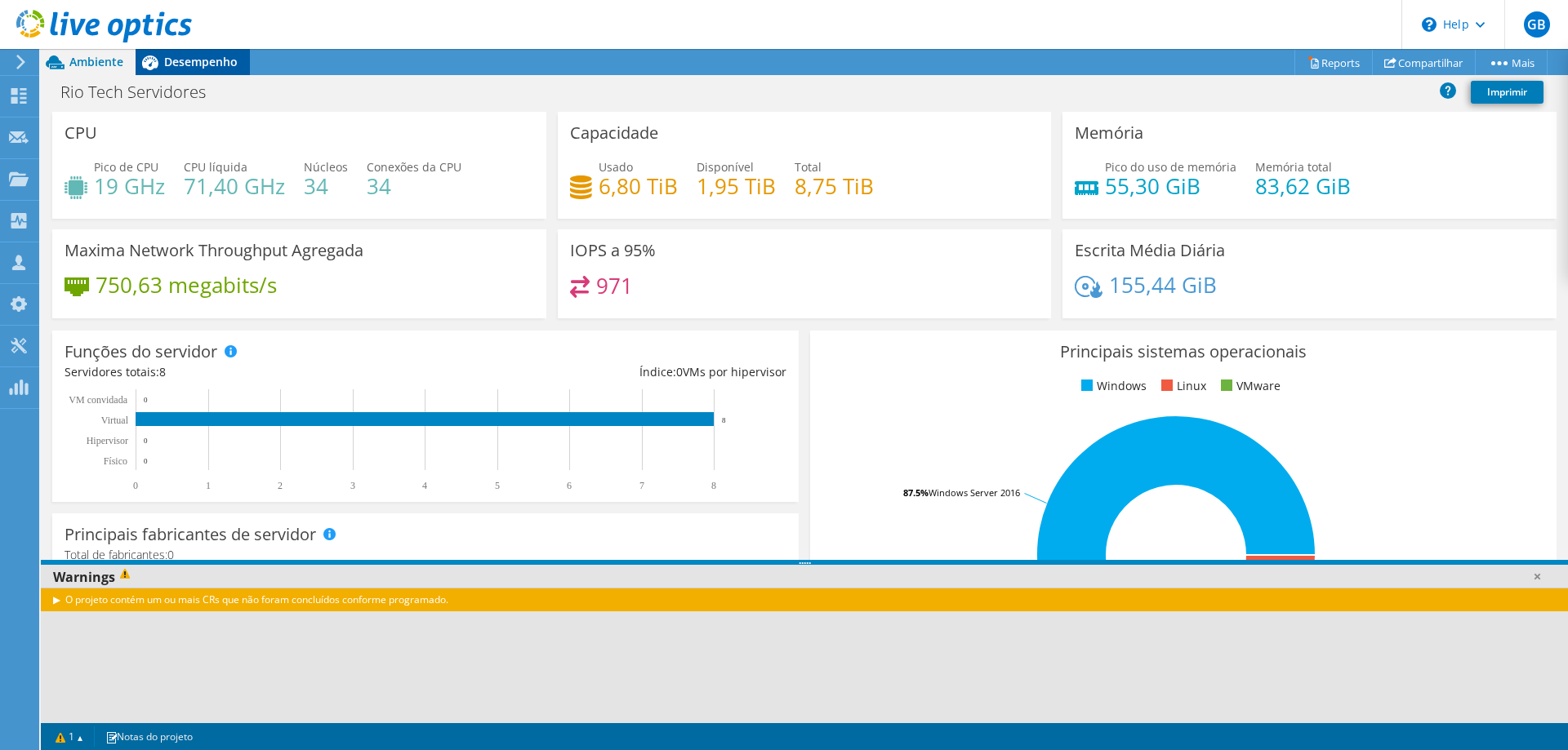
click at [190, 69] on span "Desempenho" at bounding box center [201, 62] width 74 height 16
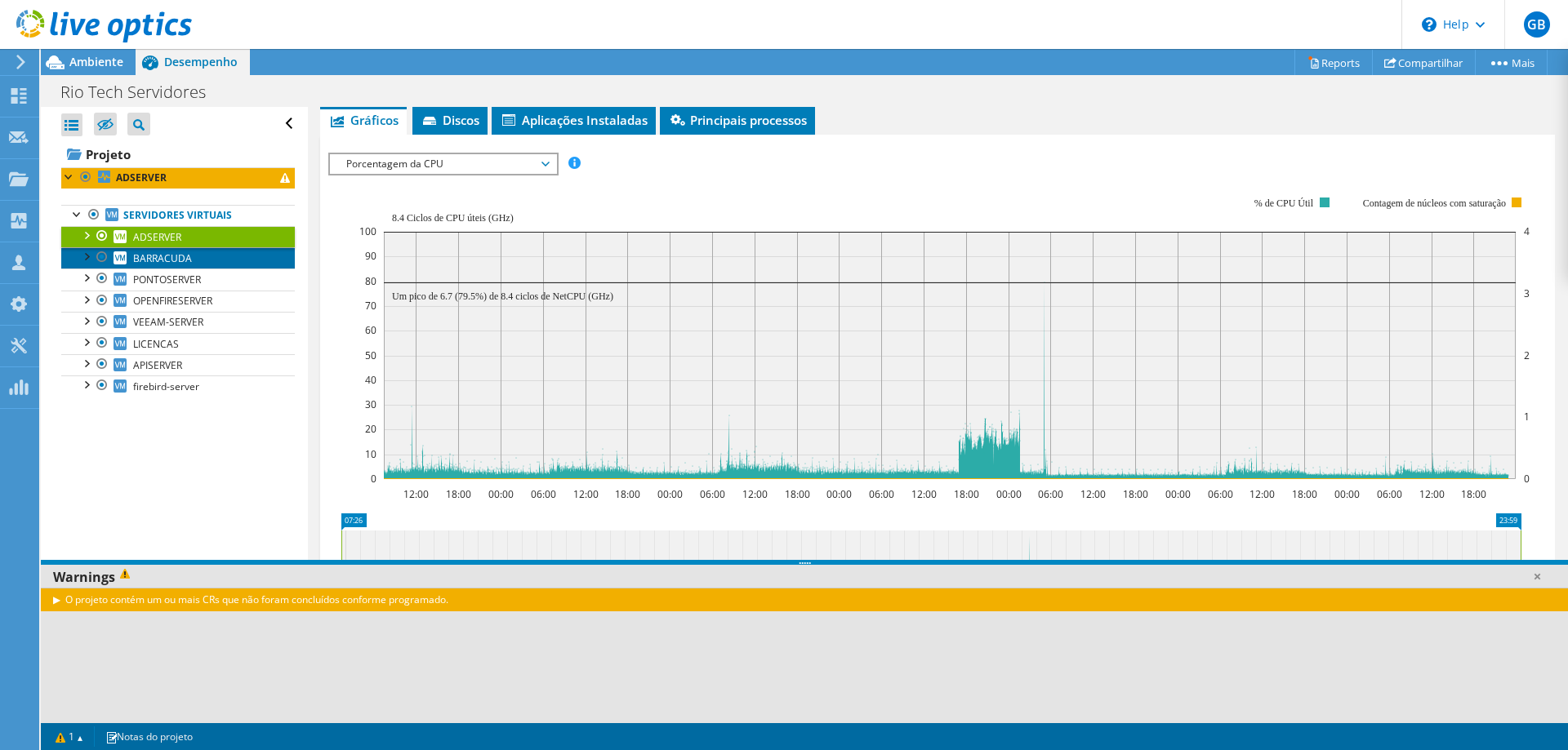
click at [131, 257] on link "BARRACUDA" at bounding box center [178, 258] width 234 height 21
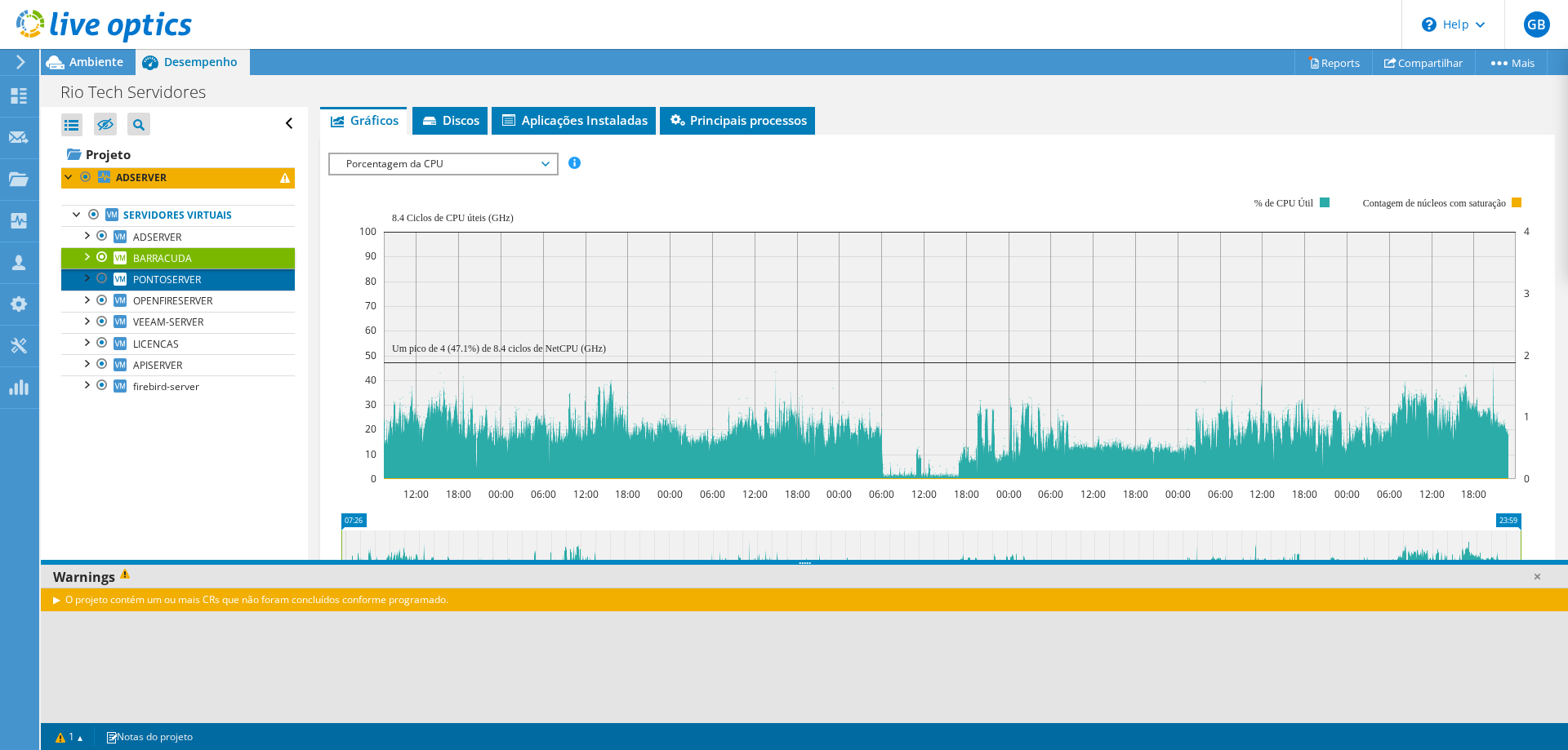
click at [180, 283] on span "PONTOSERVER" at bounding box center [167, 280] width 68 height 14
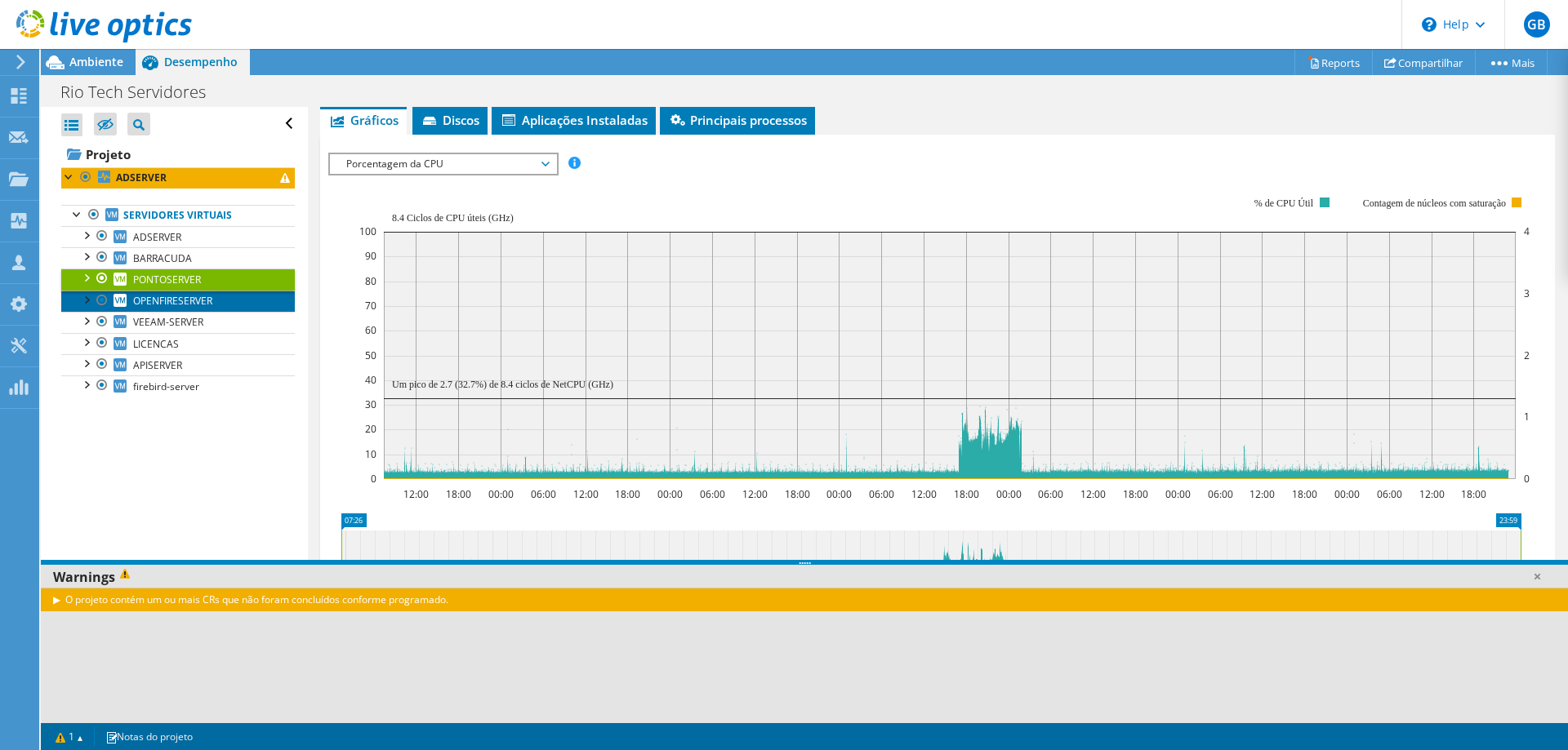
click at [210, 308] on link "OPENFIRESERVER" at bounding box center [178, 300] width 234 height 21
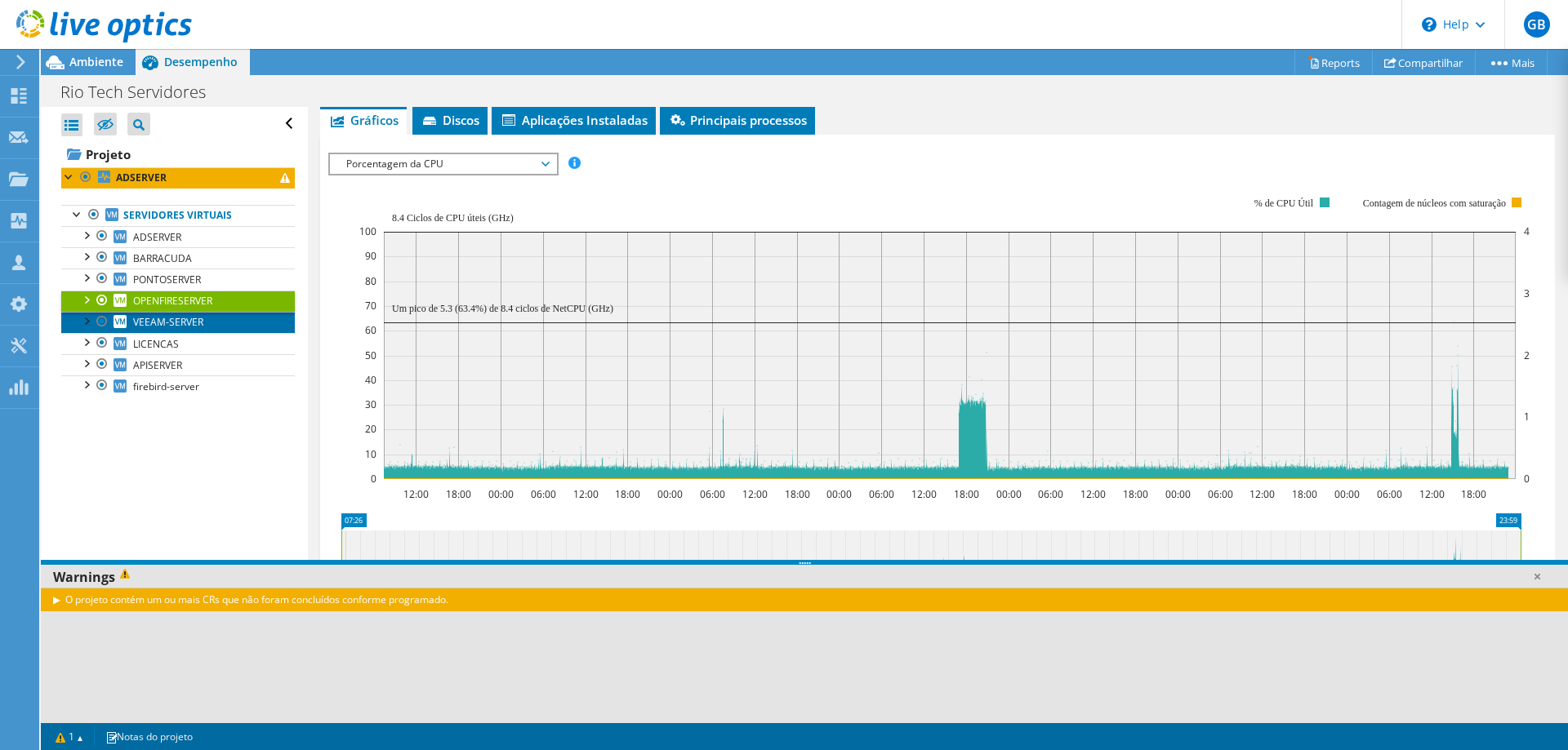
click at [199, 321] on span "VEEAM-SERVER" at bounding box center [168, 322] width 71 height 14
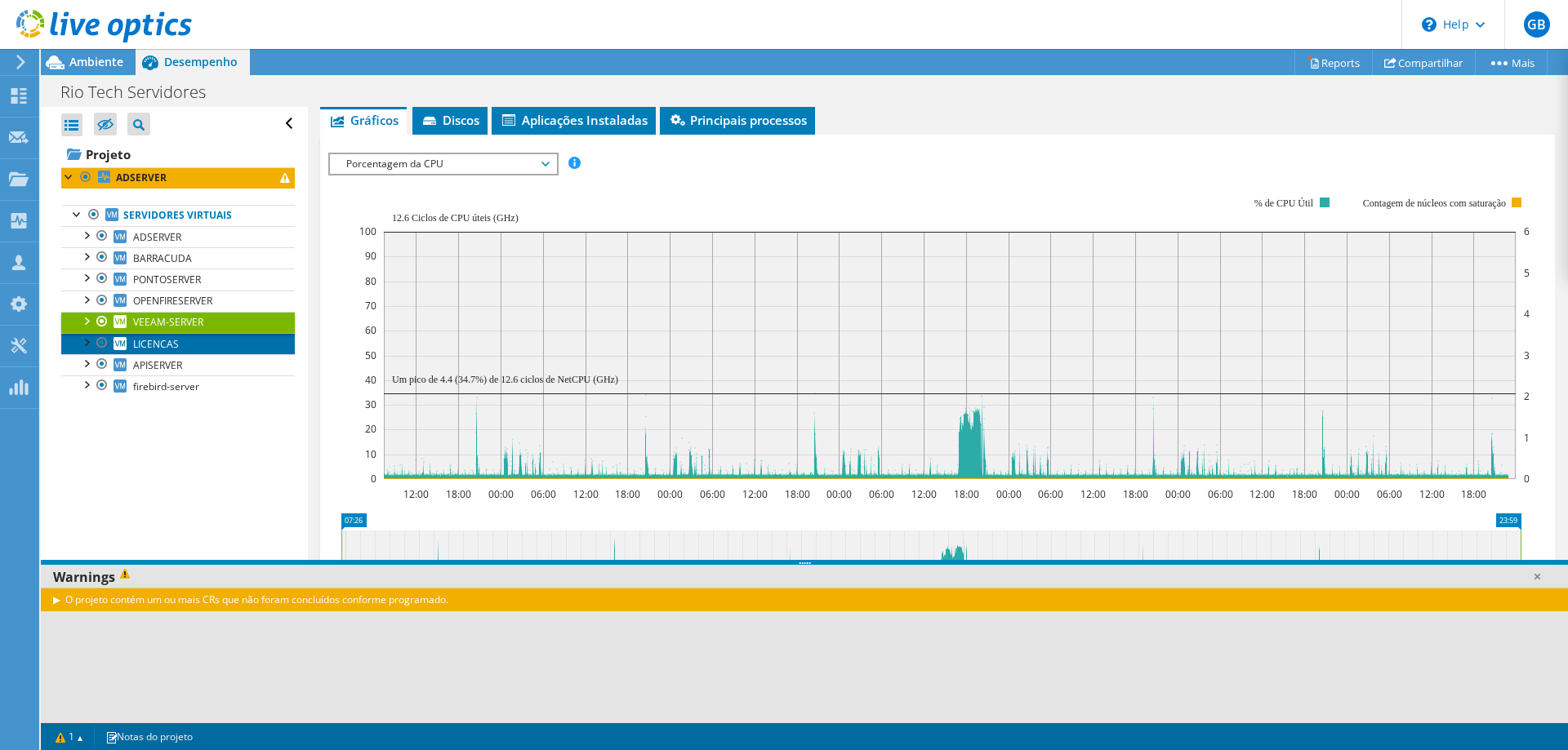
click at [180, 350] on link "LICENCAS" at bounding box center [178, 343] width 234 height 21
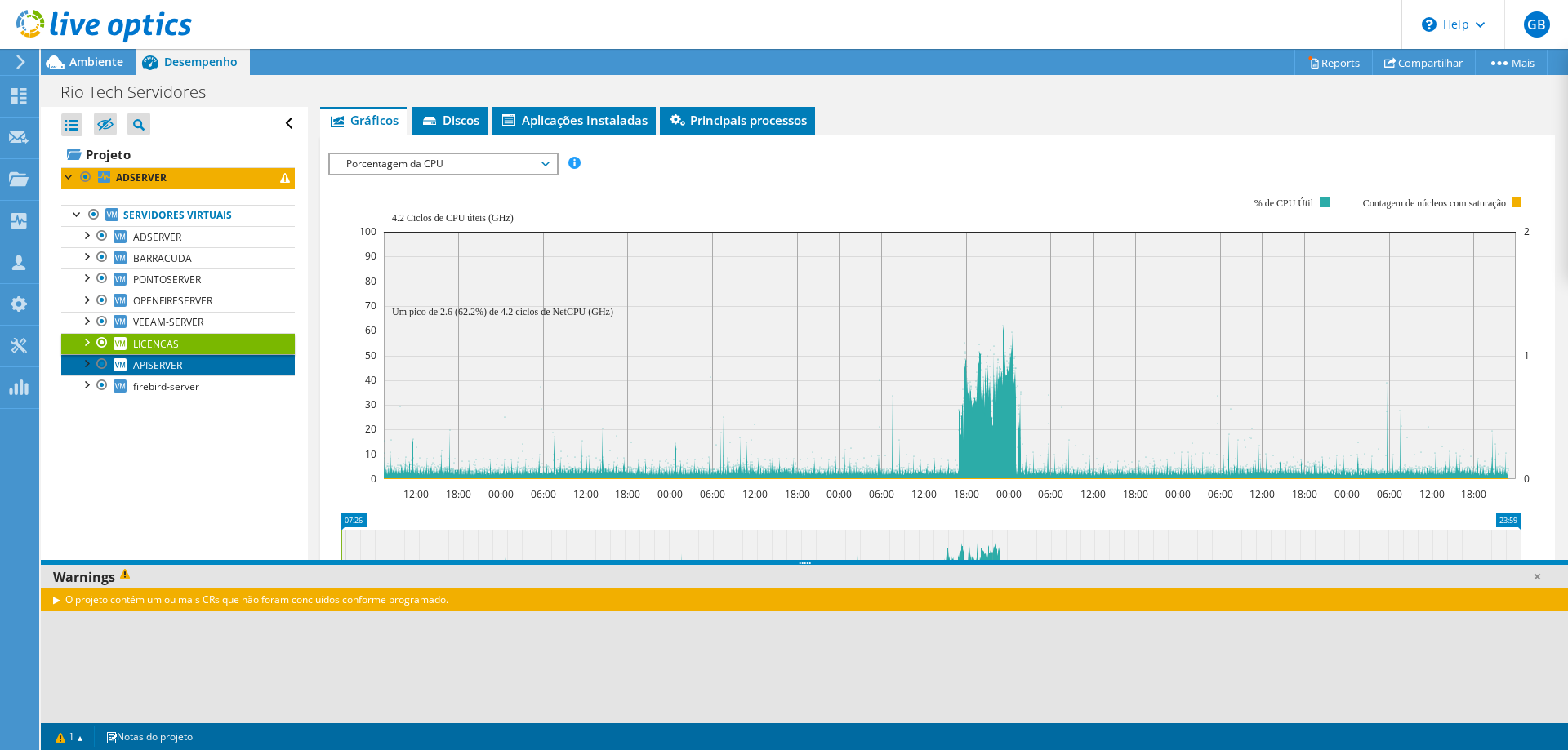
click at [184, 371] on link "APISERVER" at bounding box center [178, 364] width 234 height 21
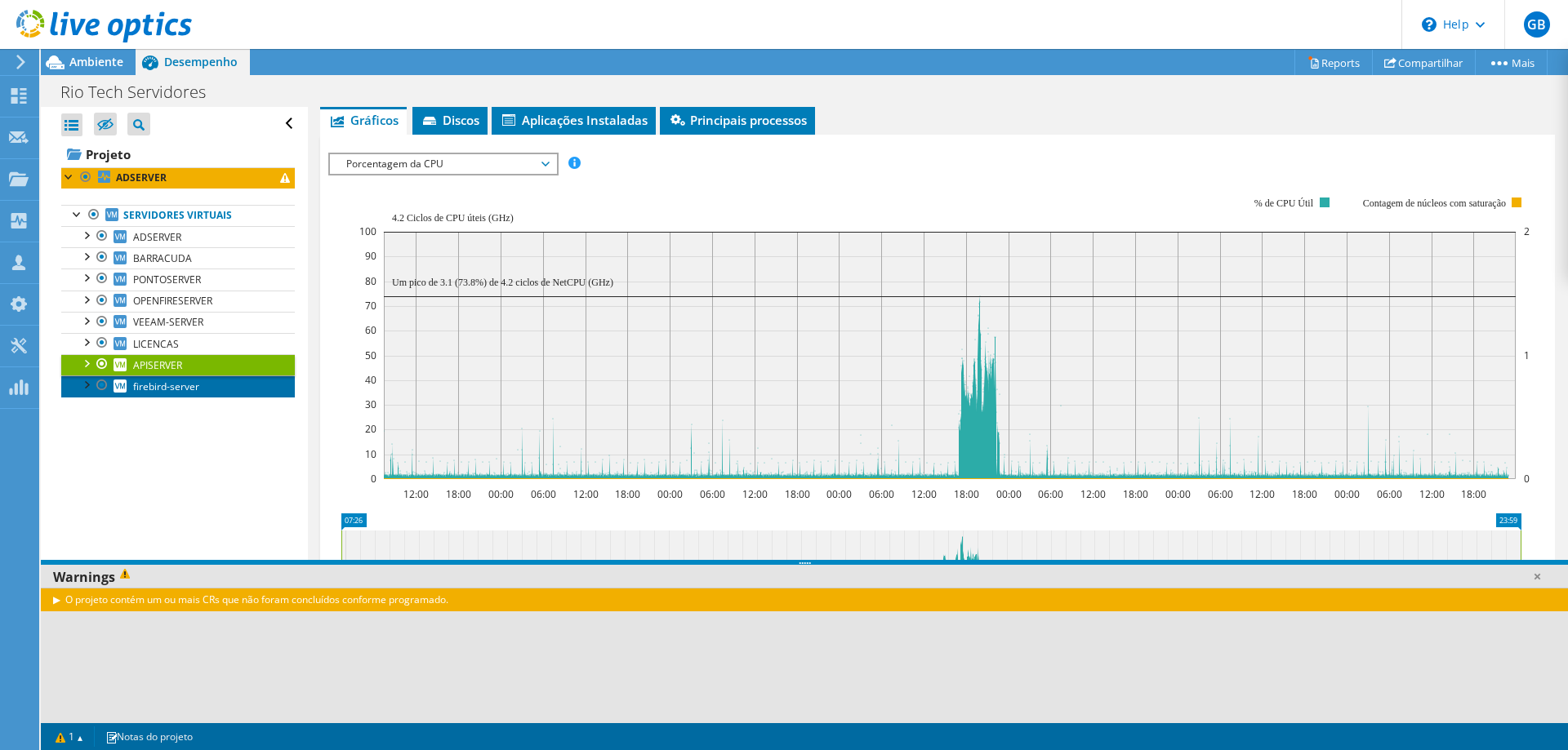
click at [196, 392] on span "firebird-server" at bounding box center [166, 387] width 66 height 14
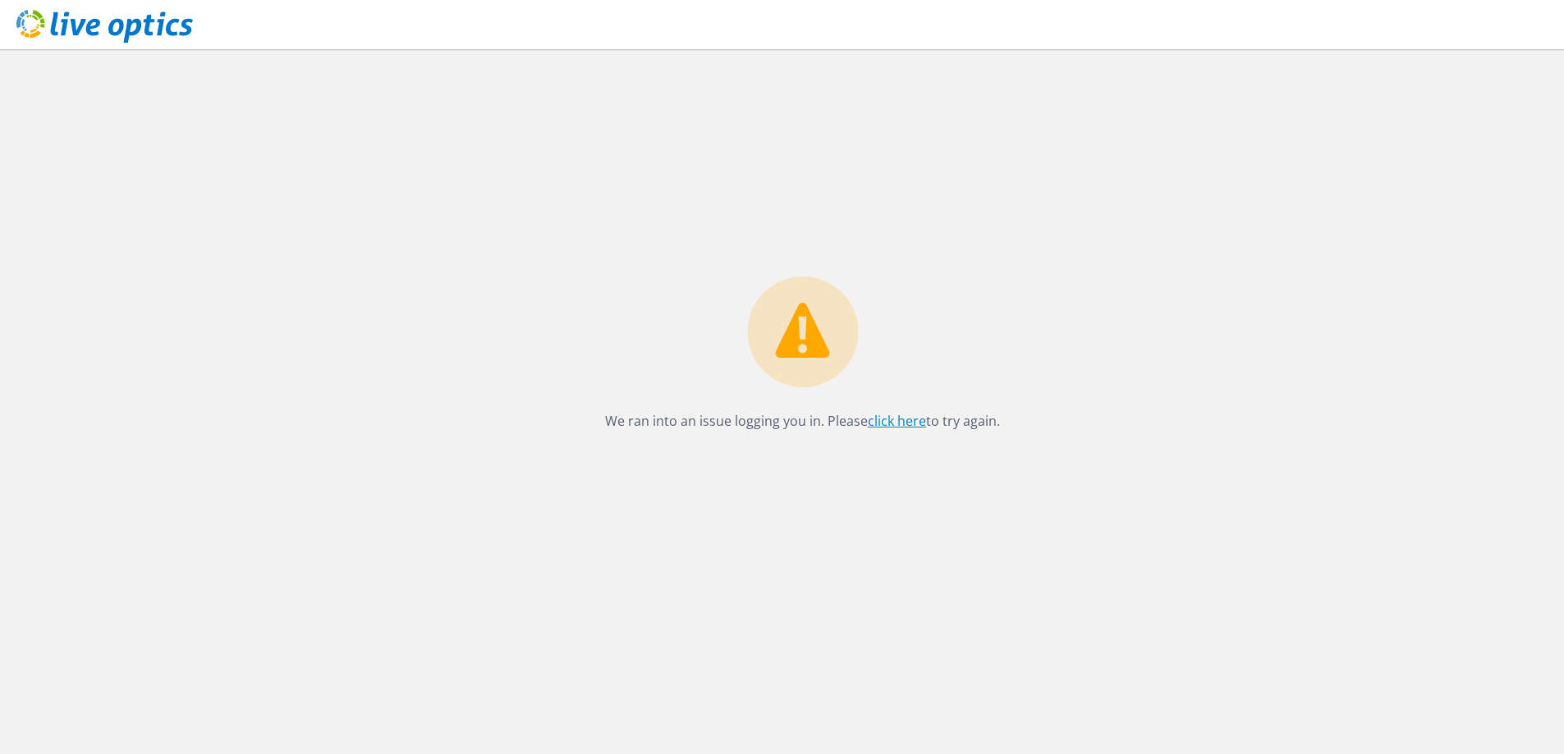
click at [905, 419] on link "click here" at bounding box center [897, 421] width 58 height 18
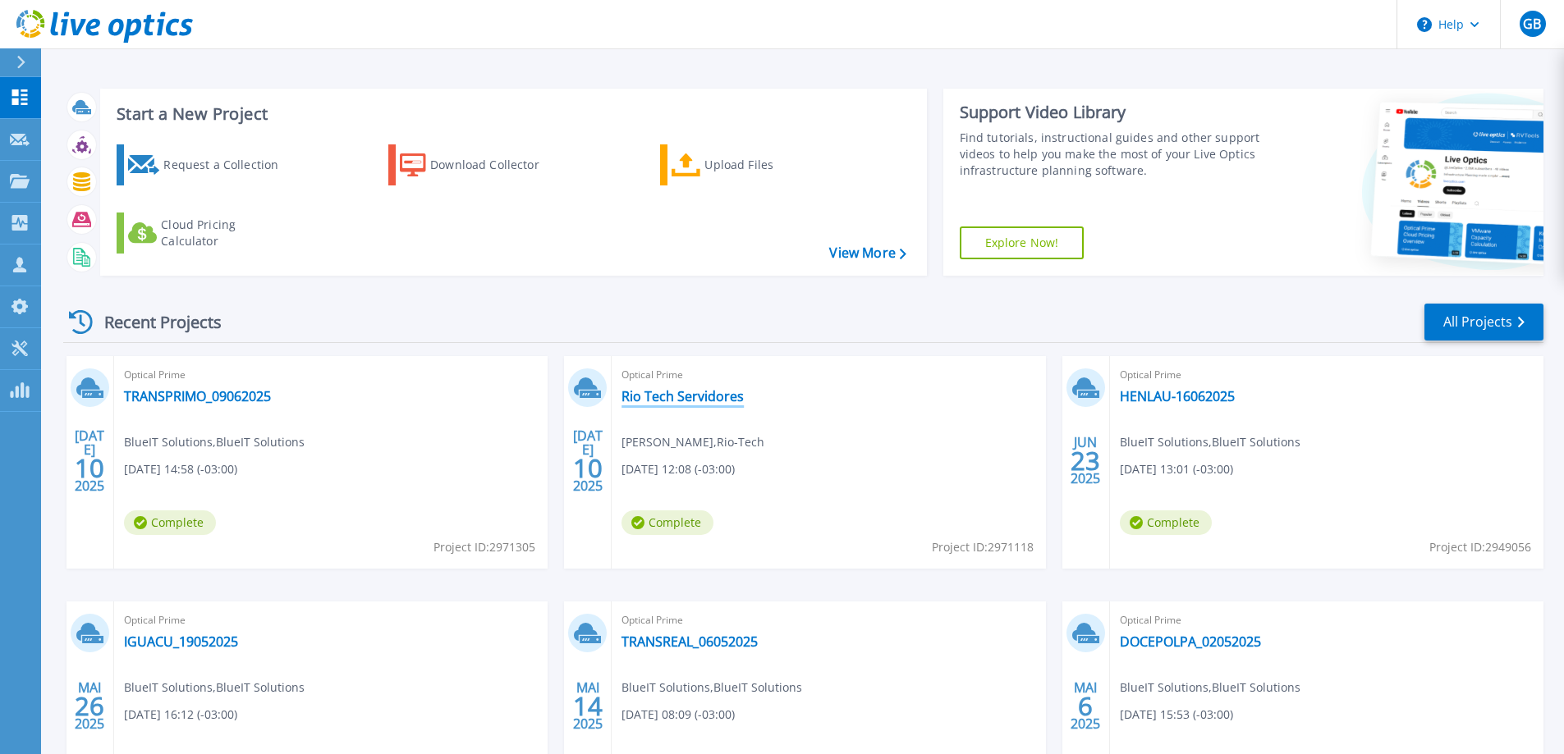
click at [674, 396] on link "Rio Tech Servidores" at bounding box center [682, 396] width 122 height 16
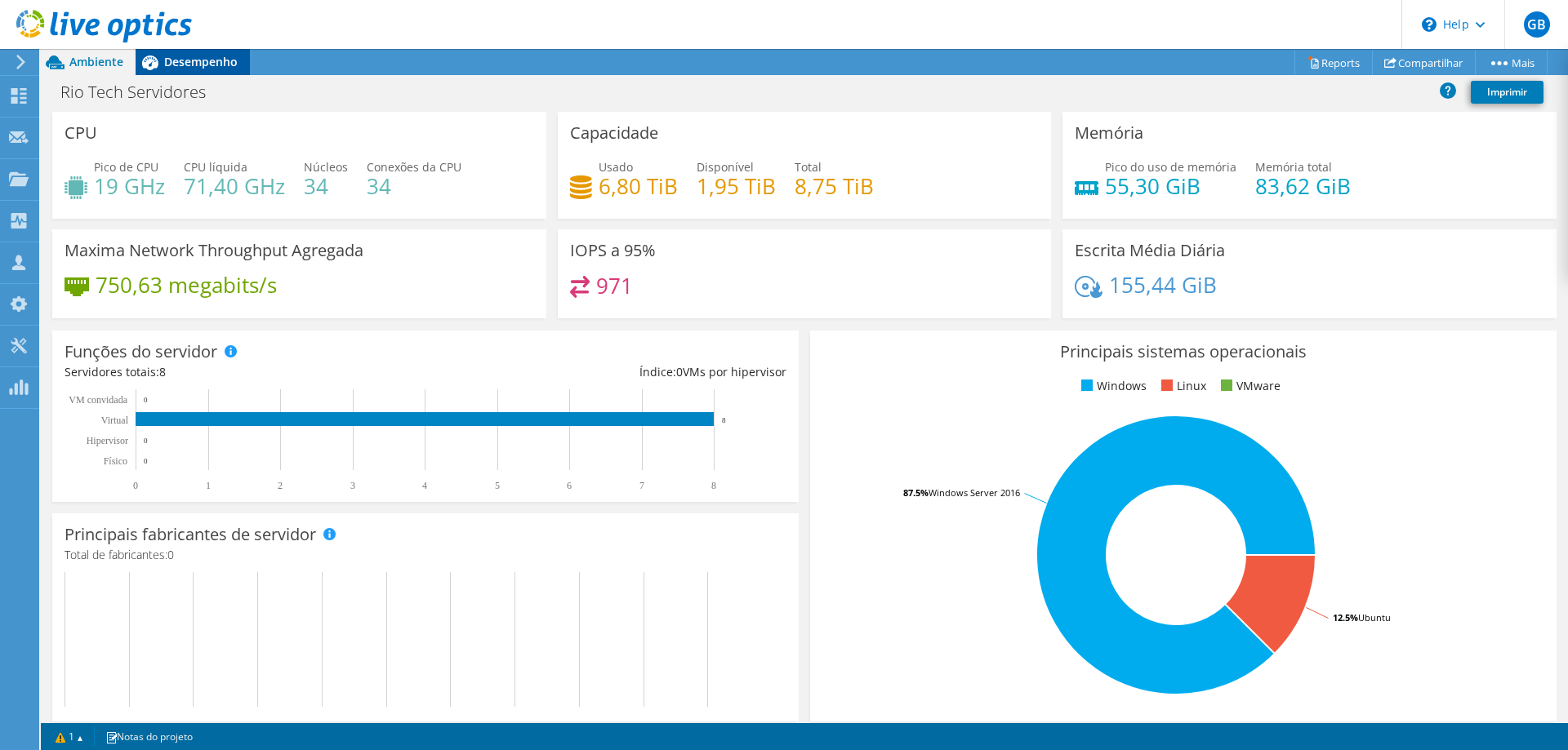
click at [198, 59] on span "Desempenho" at bounding box center [201, 62] width 74 height 16
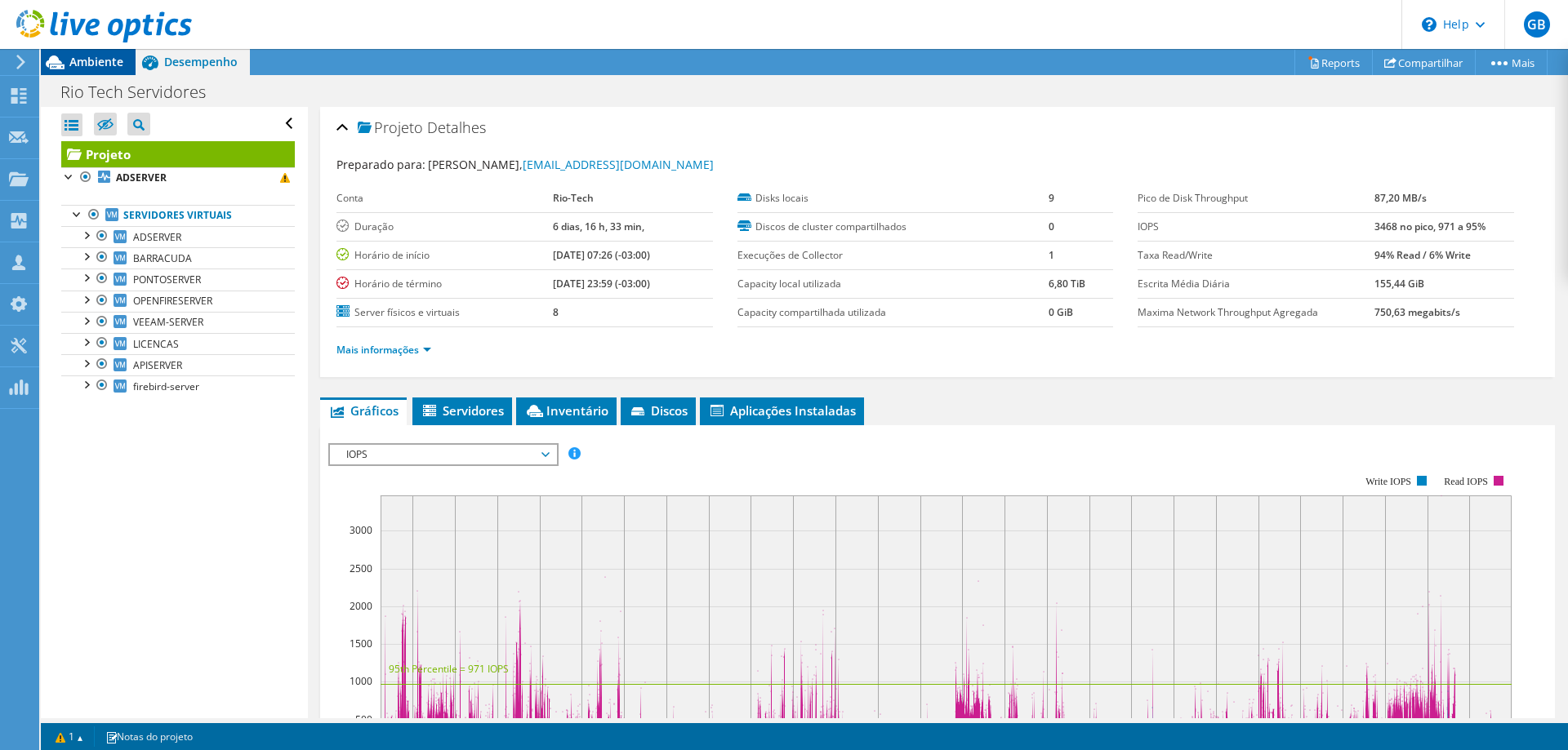
click at [111, 61] on span "Ambiente" at bounding box center [97, 62] width 54 height 16
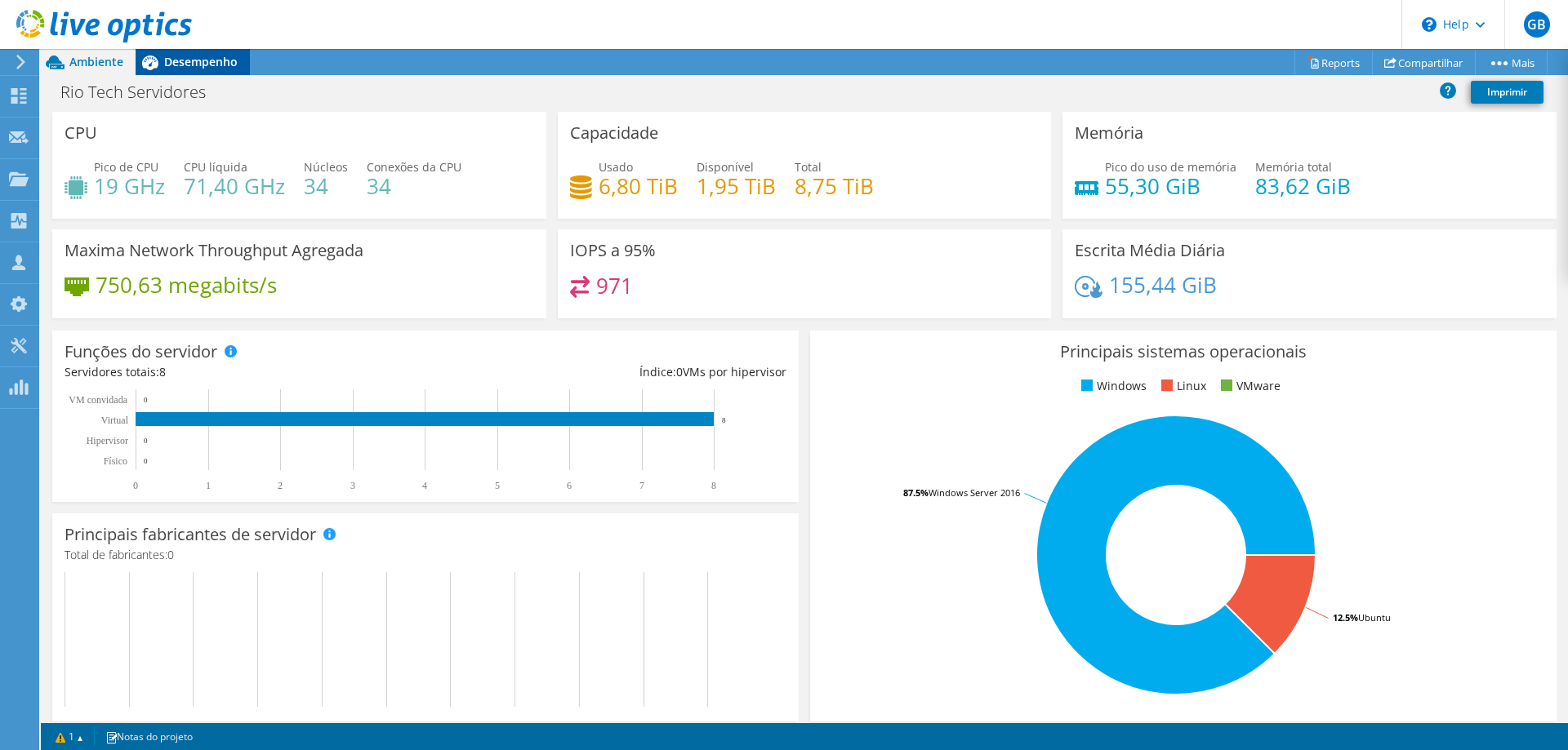
click at [203, 58] on span "Desempenho" at bounding box center [201, 62] width 74 height 16
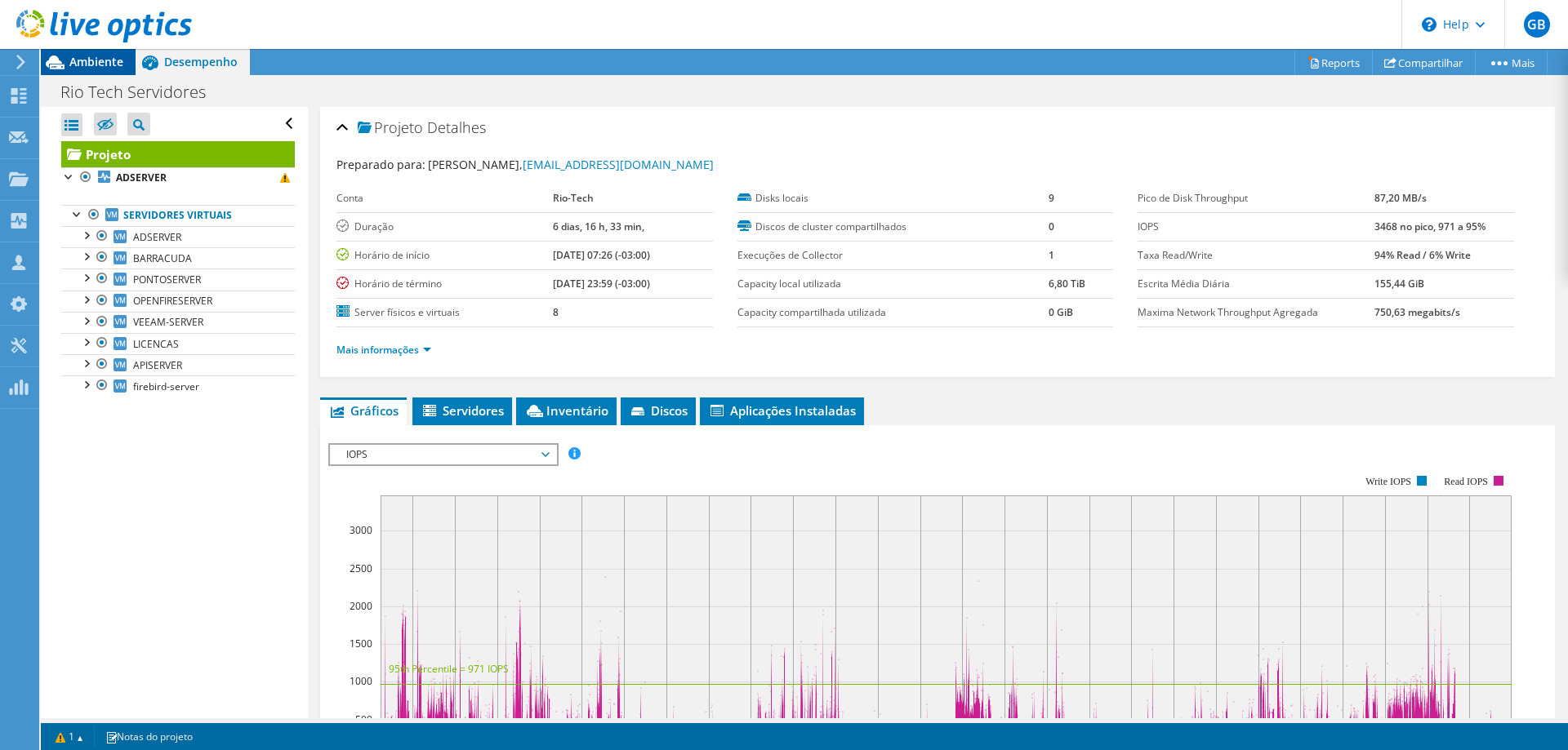
click at [89, 64] on span "Ambiente" at bounding box center [97, 62] width 54 height 16
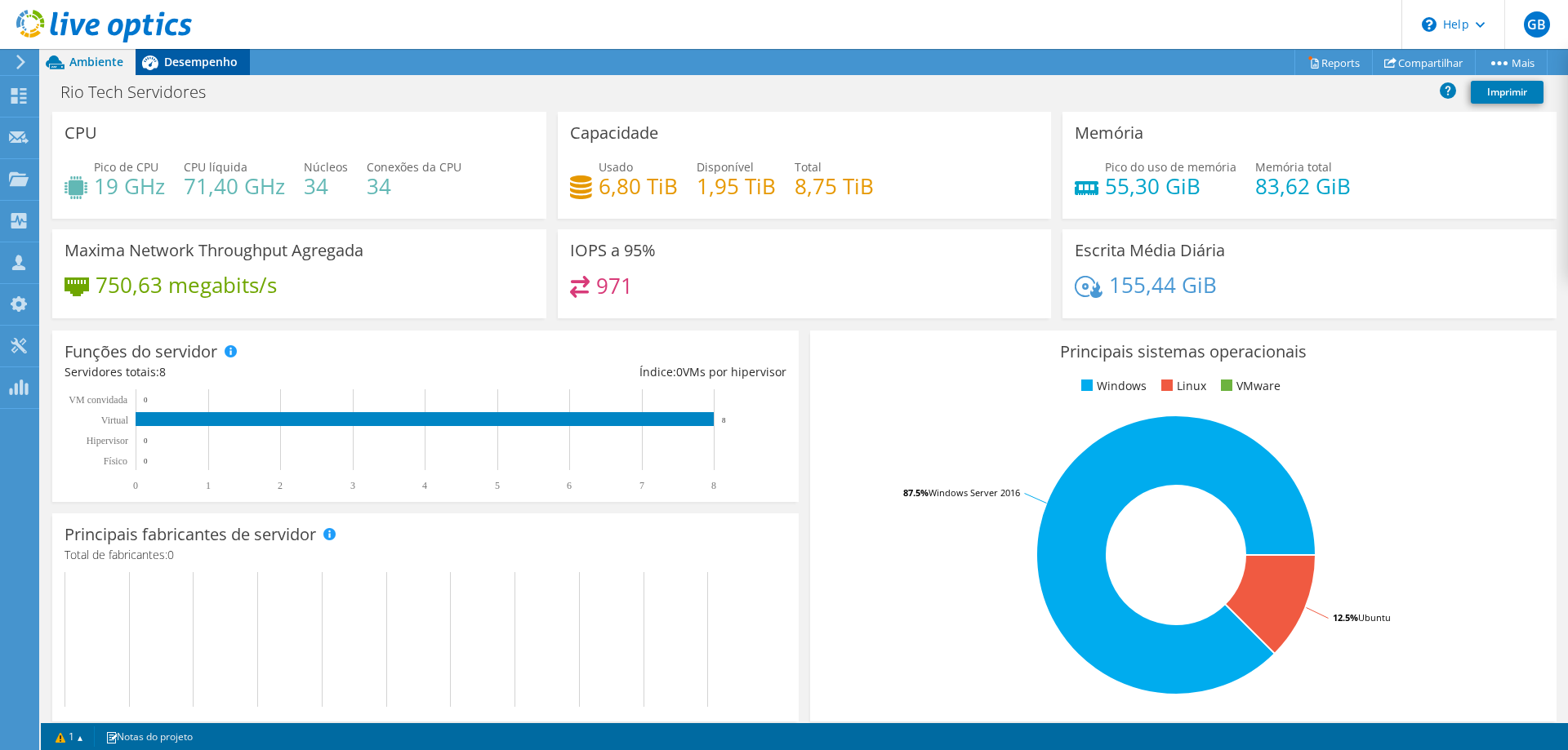
click at [196, 54] on span "Desempenho" at bounding box center [201, 62] width 74 height 16
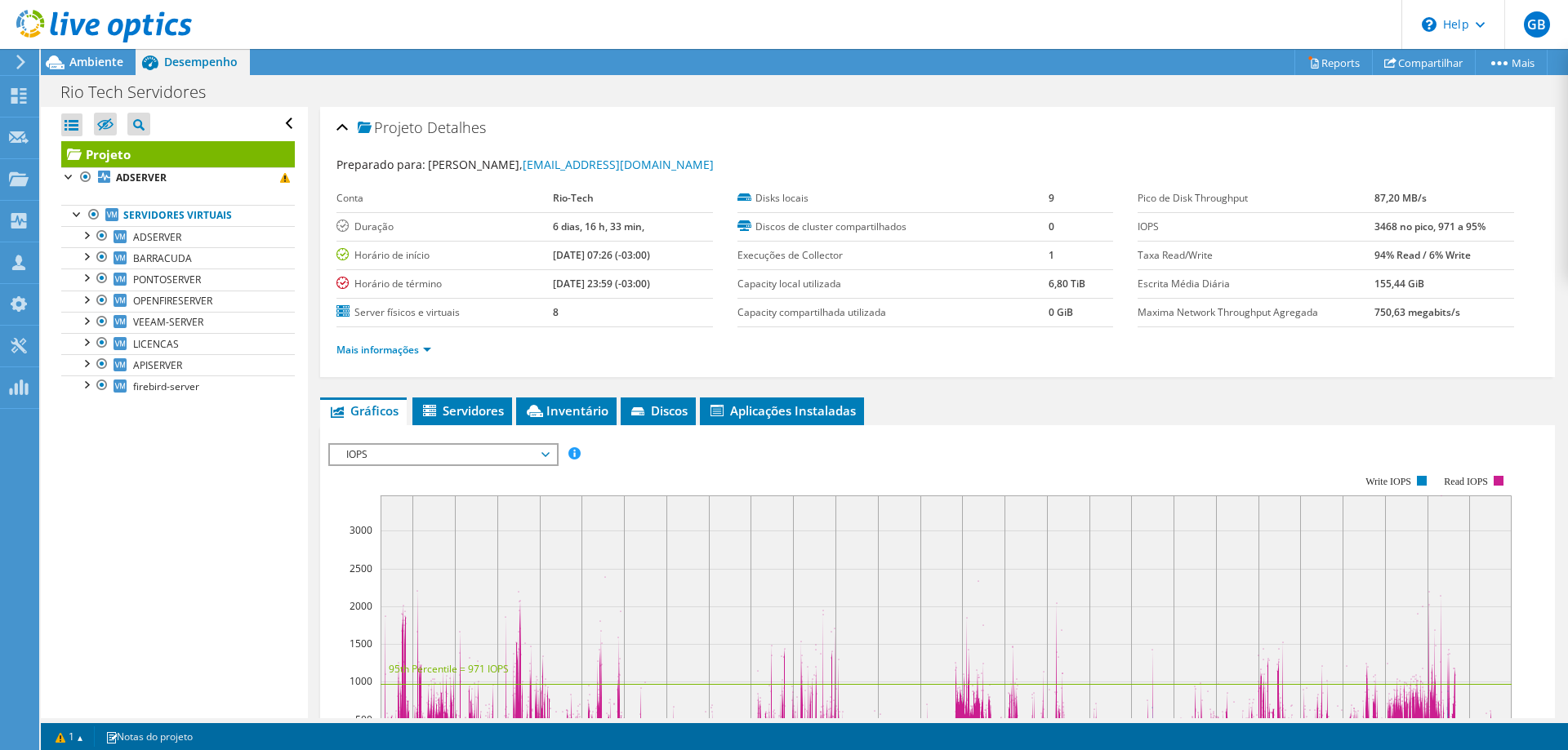
click at [406, 366] on div "Mais informações" at bounding box center [937, 350] width 1202 height 46
click at [405, 353] on link "Mais informações" at bounding box center [383, 350] width 95 height 14
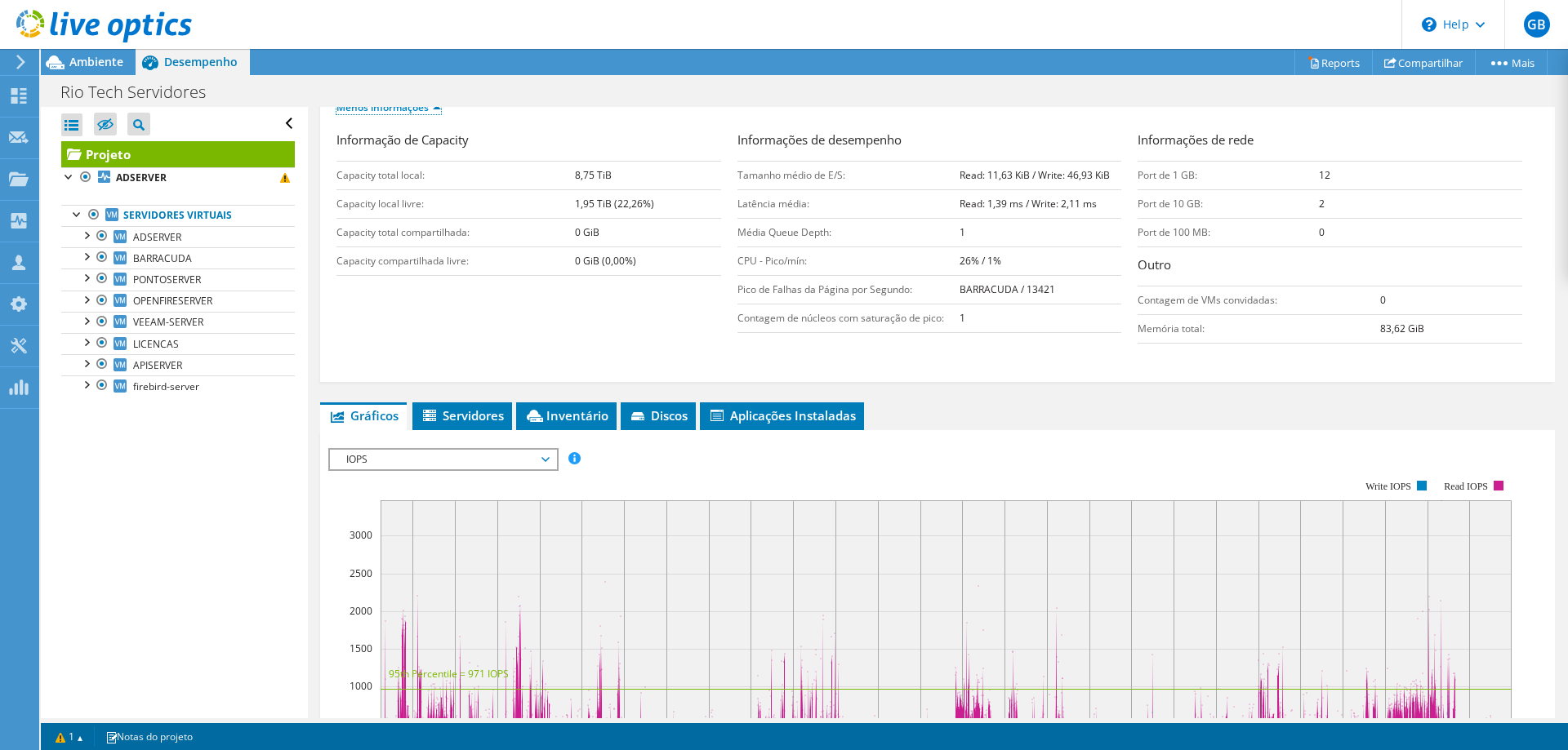
scroll to position [245, 0]
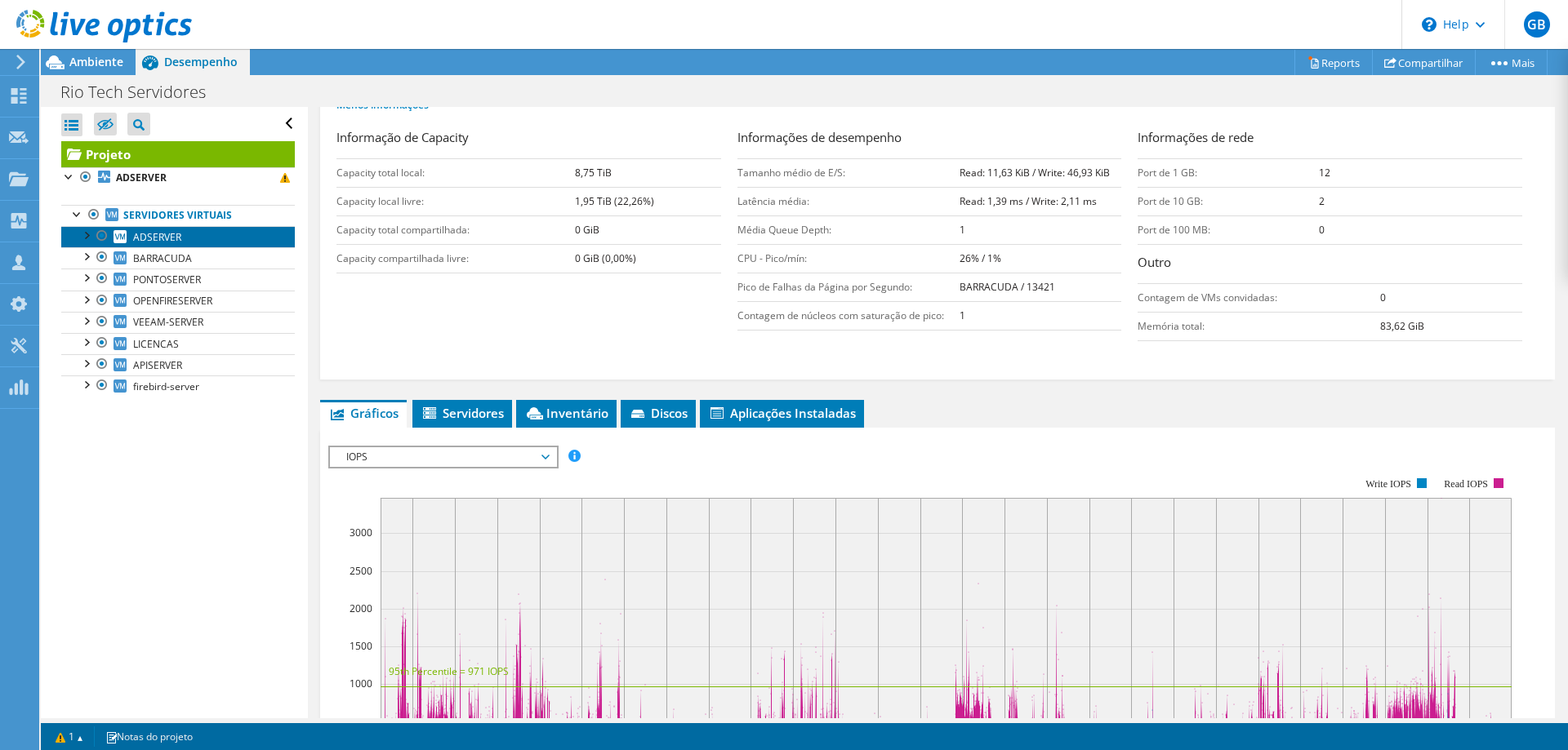
click at [165, 239] on span "ADSERVER" at bounding box center [157, 237] width 48 height 14
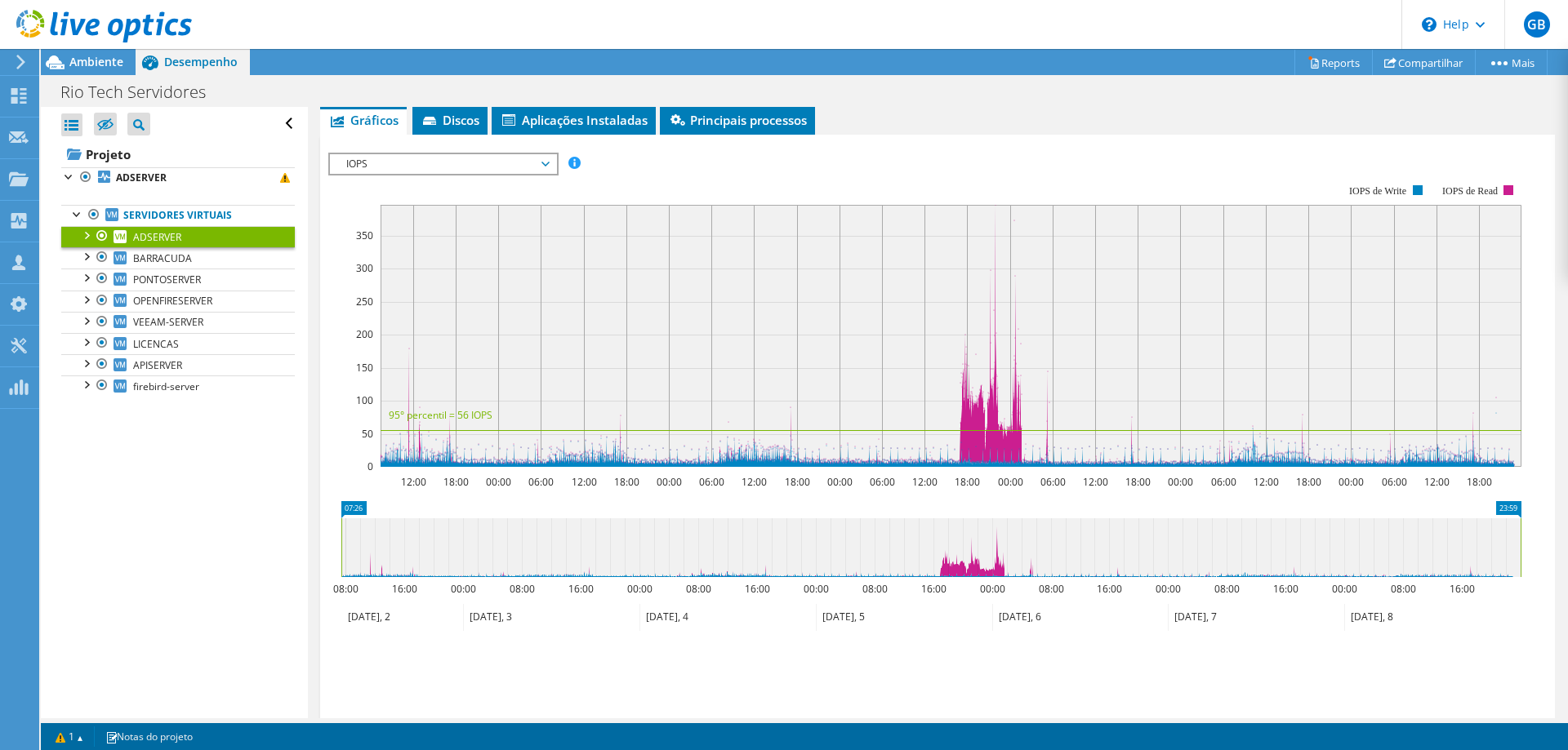
scroll to position [0, 0]
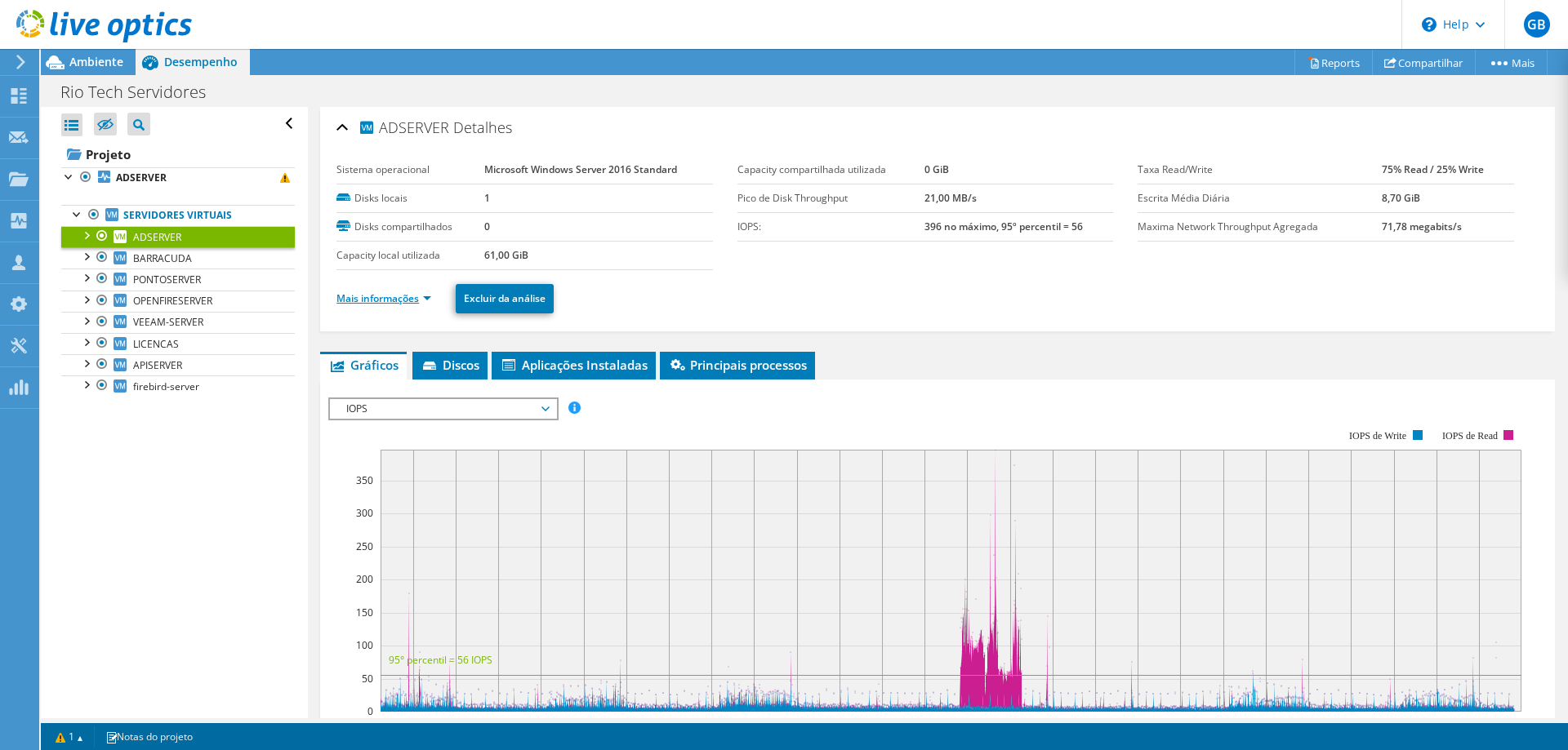
click at [405, 293] on link "Mais informações" at bounding box center [383, 298] width 95 height 14
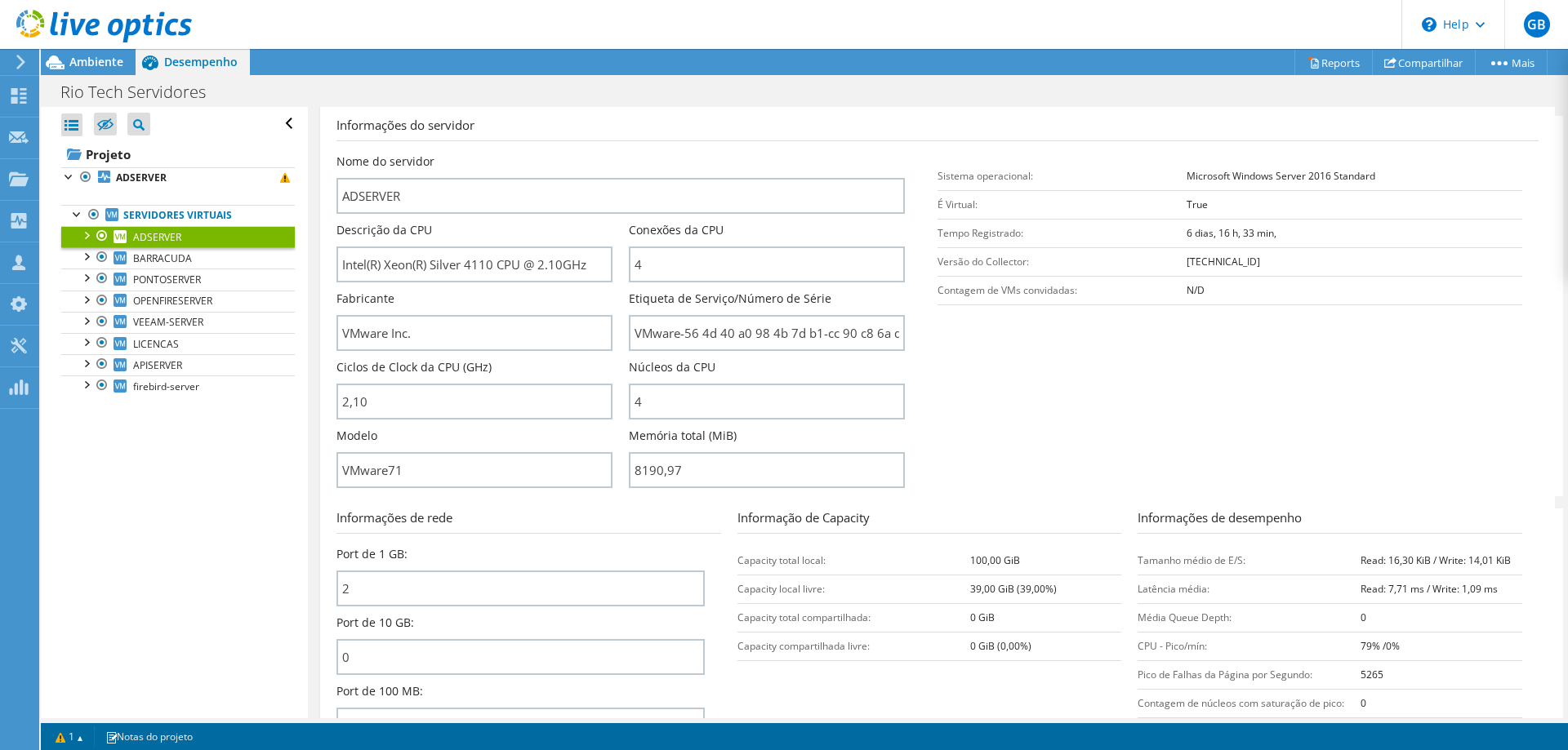
scroll to position [245, 0]
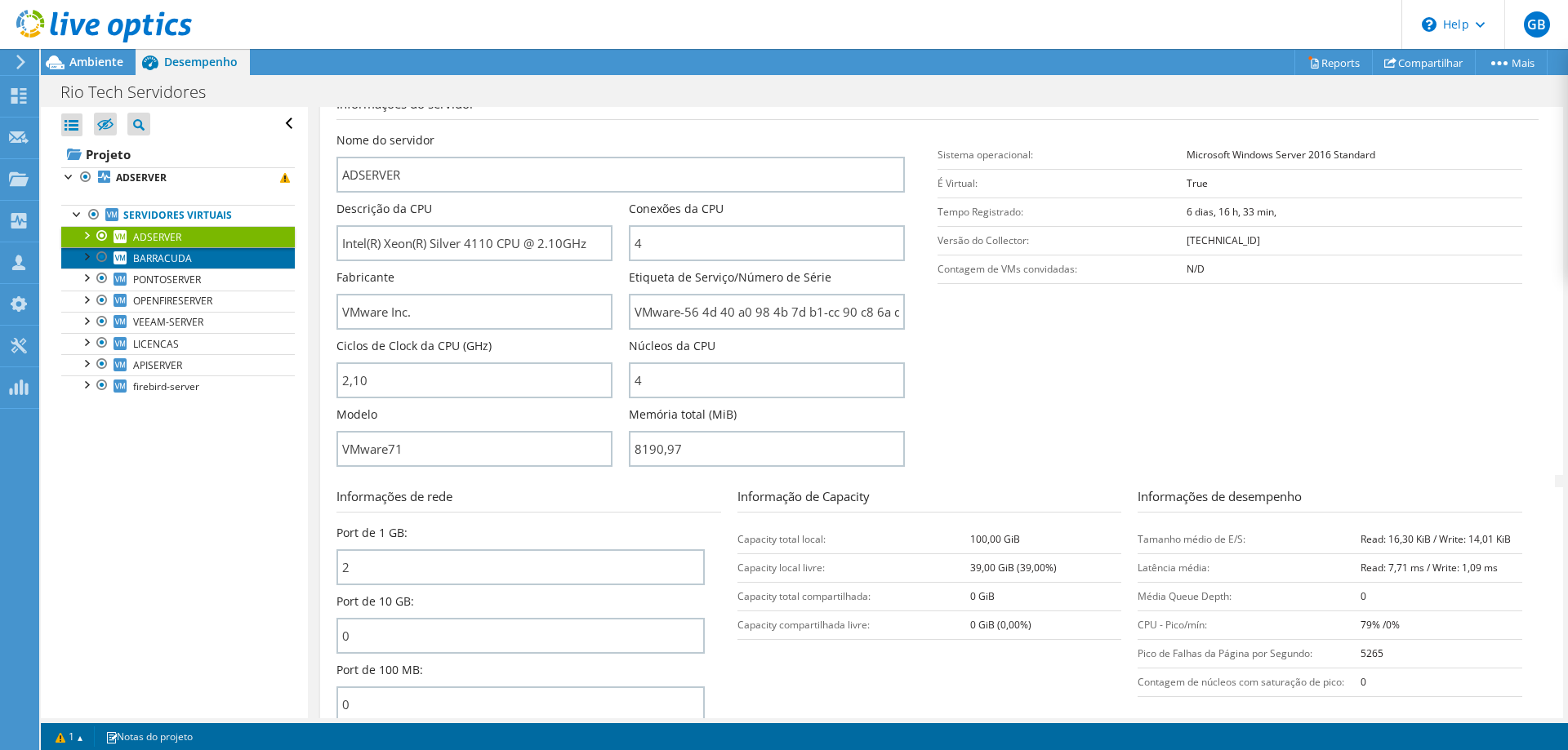
click at [162, 262] on span "BARRACUDA" at bounding box center [162, 259] width 59 height 14
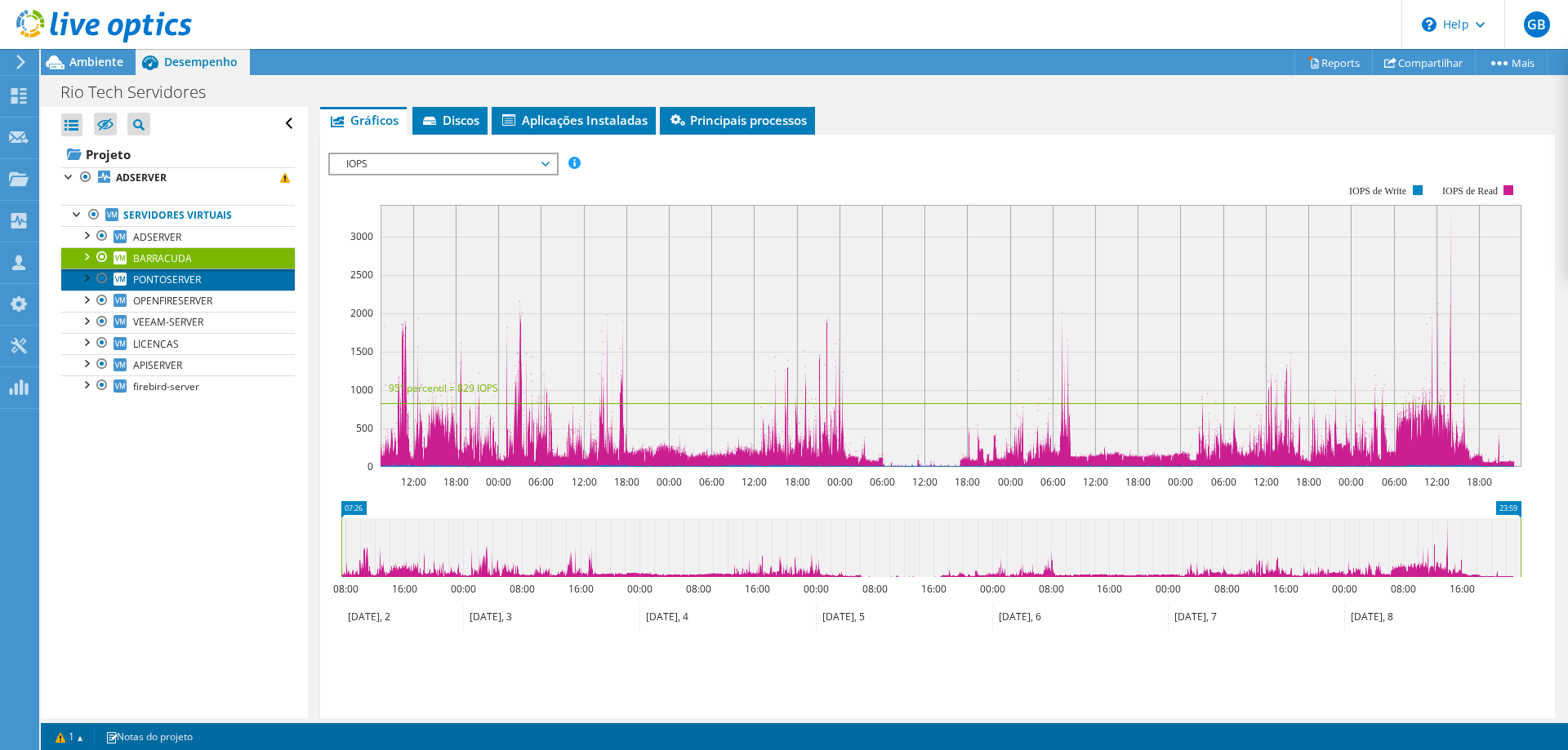
click at [149, 279] on span "PONTOSERVER" at bounding box center [167, 280] width 68 height 14
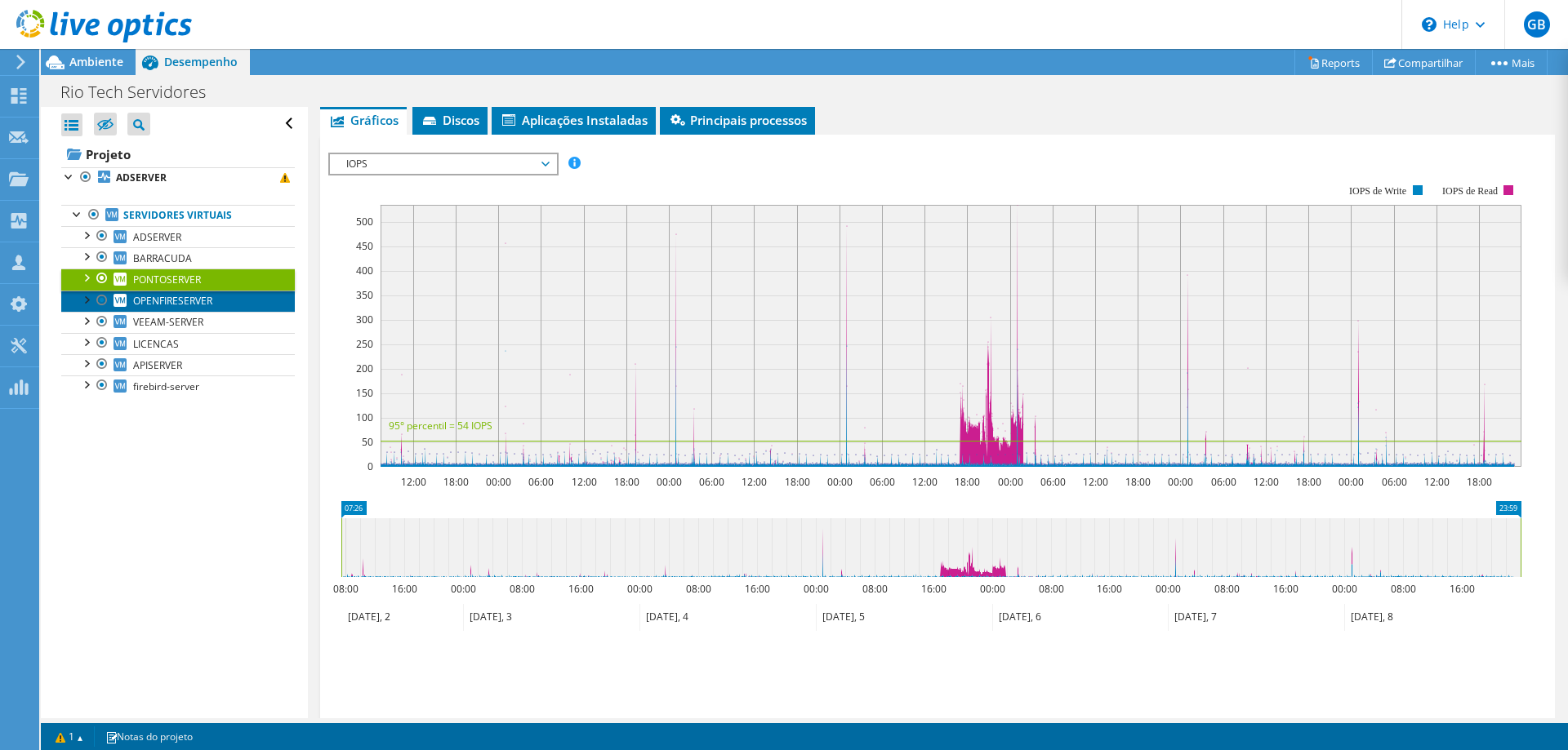
click at [182, 302] on span "OPENFIRESERVER" at bounding box center [173, 300] width 80 height 14
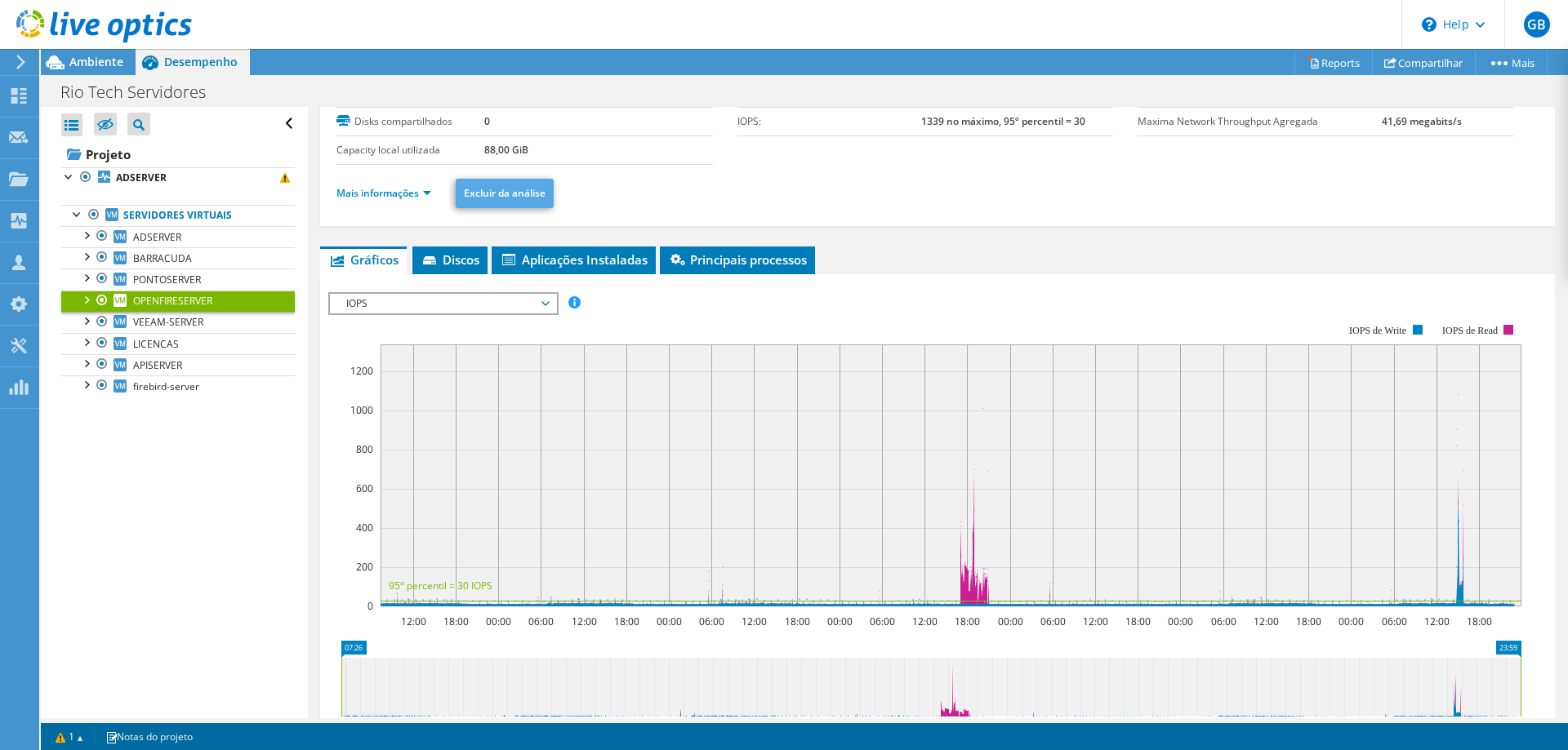
scroll to position [0, 0]
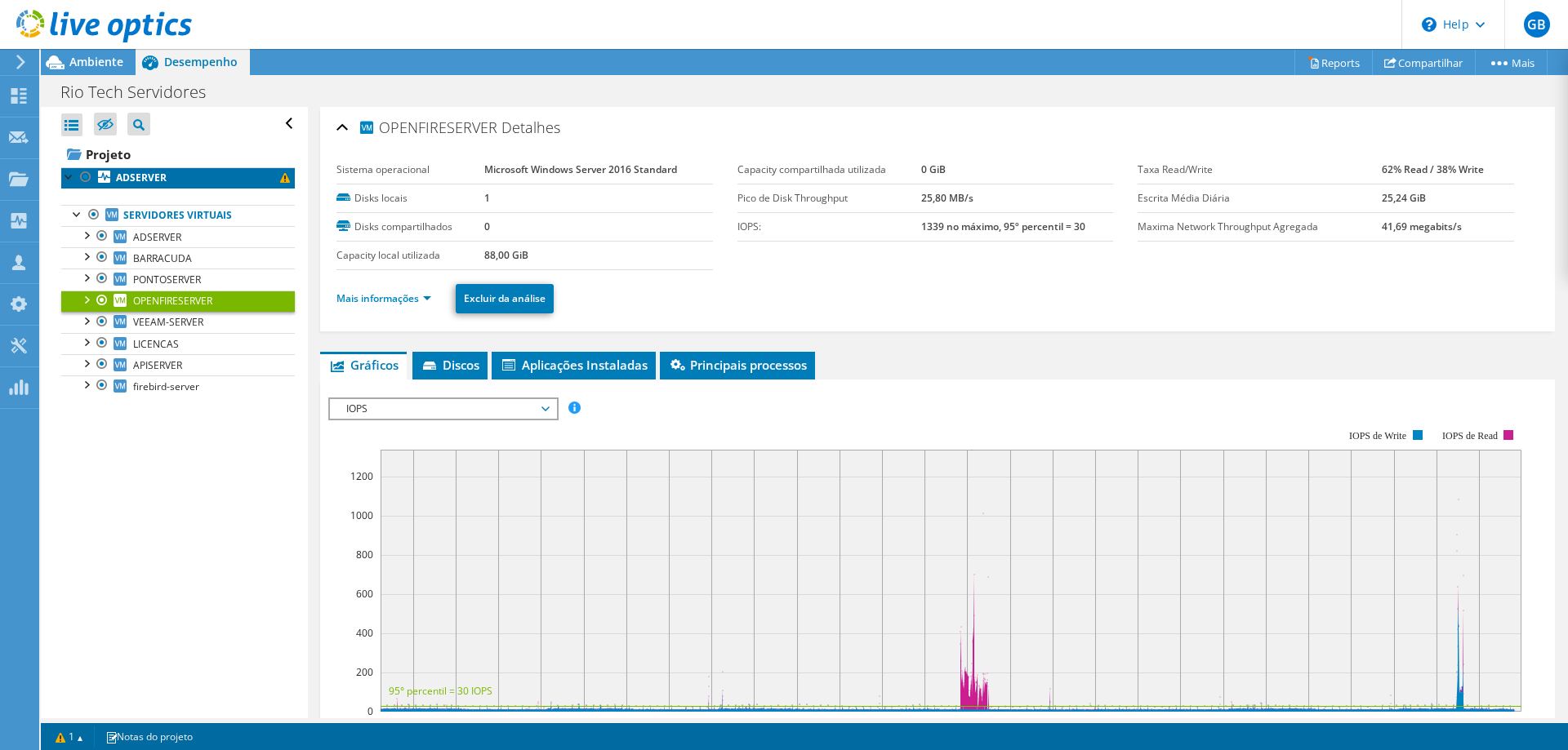
click at [281, 176] on span at bounding box center [286, 178] width 10 height 10
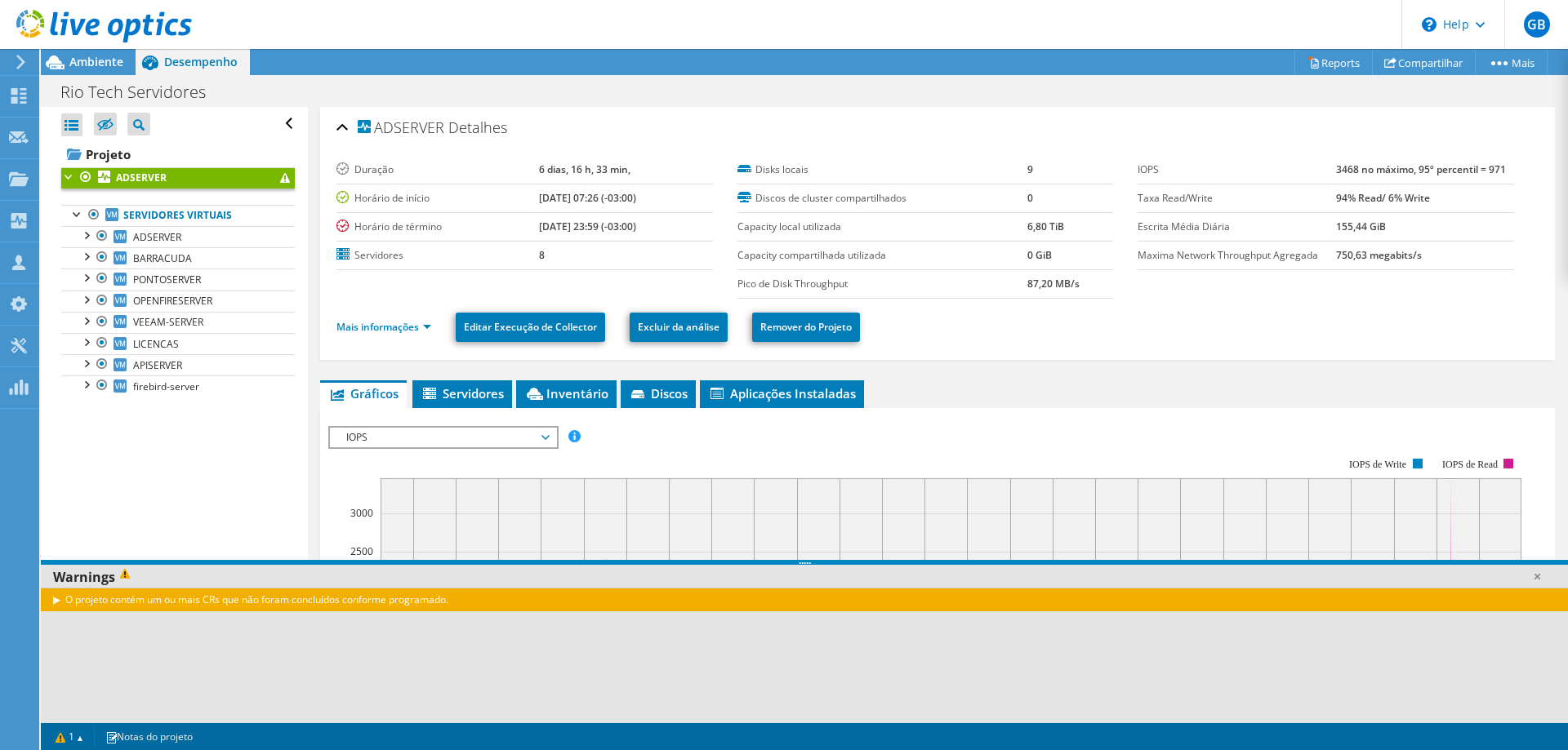
click at [129, 595] on div "O projeto contém um ou mais CRs que não foram concluídos conforme programado." at bounding box center [804, 600] width 1527 height 24
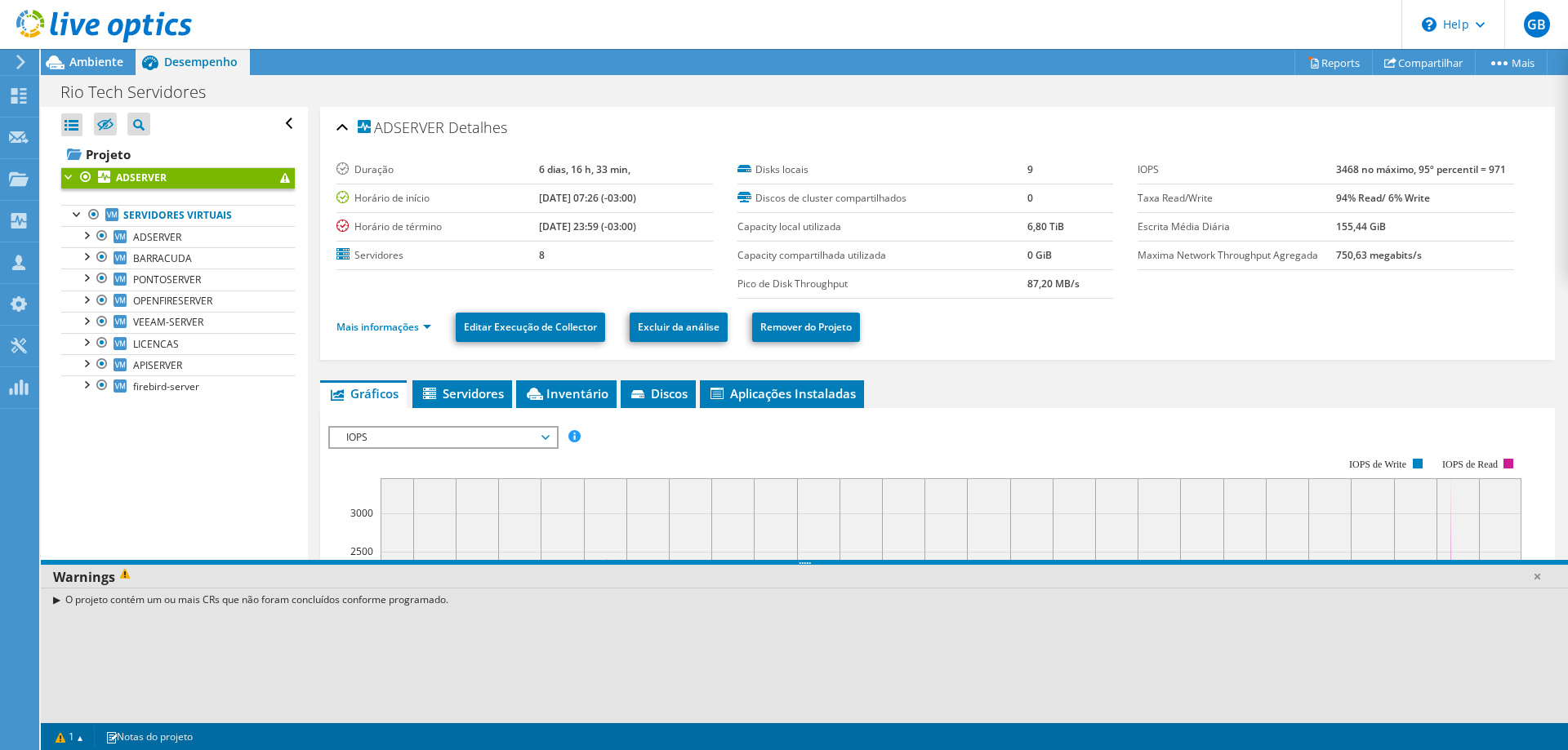
click at [54, 601] on div "O projeto contém um ou mais CRs que não foram concluídos conforme programado." at bounding box center [804, 600] width 1527 height 24
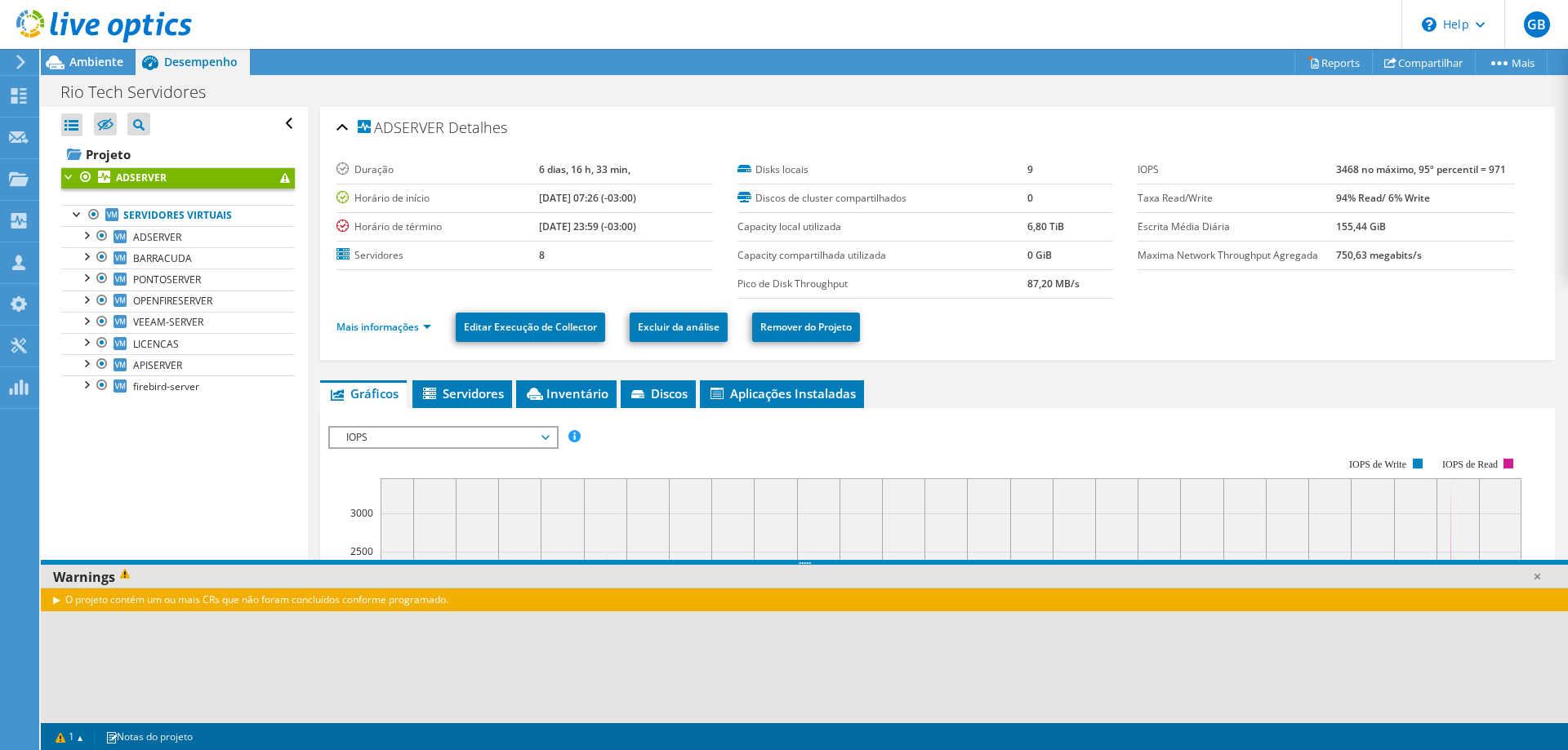
click at [191, 628] on div "O projeto contém um ou mais CRs que não foram concluídos conforme programado." at bounding box center [804, 656] width 1527 height 135
click at [450, 626] on div "O projeto contém um ou mais CRs que não foram concluídos conforme programado." at bounding box center [804, 656] width 1527 height 135
click at [418, 331] on link "Mais informações" at bounding box center [383, 327] width 95 height 14
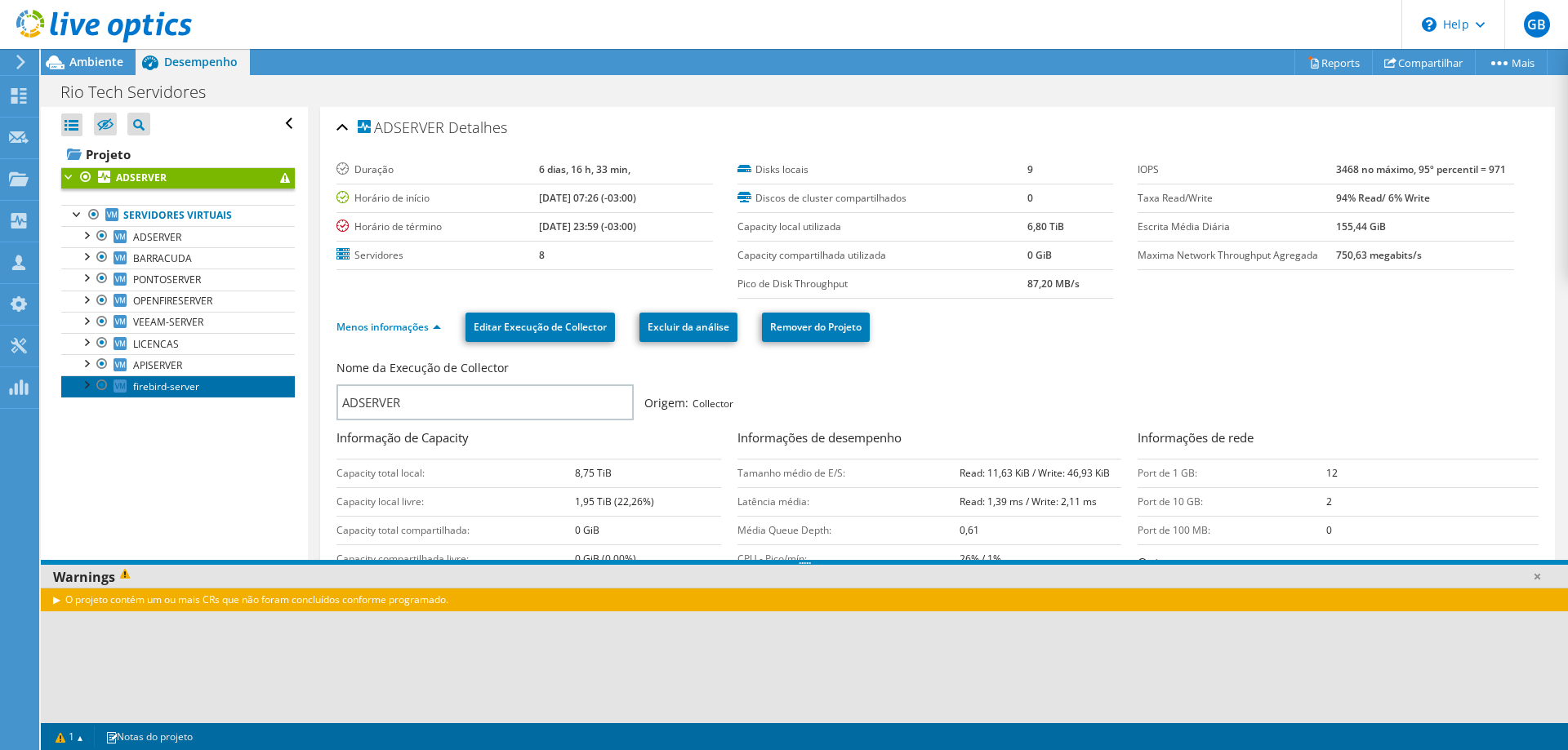
click at [174, 390] on span "firebird-server" at bounding box center [166, 387] width 66 height 14
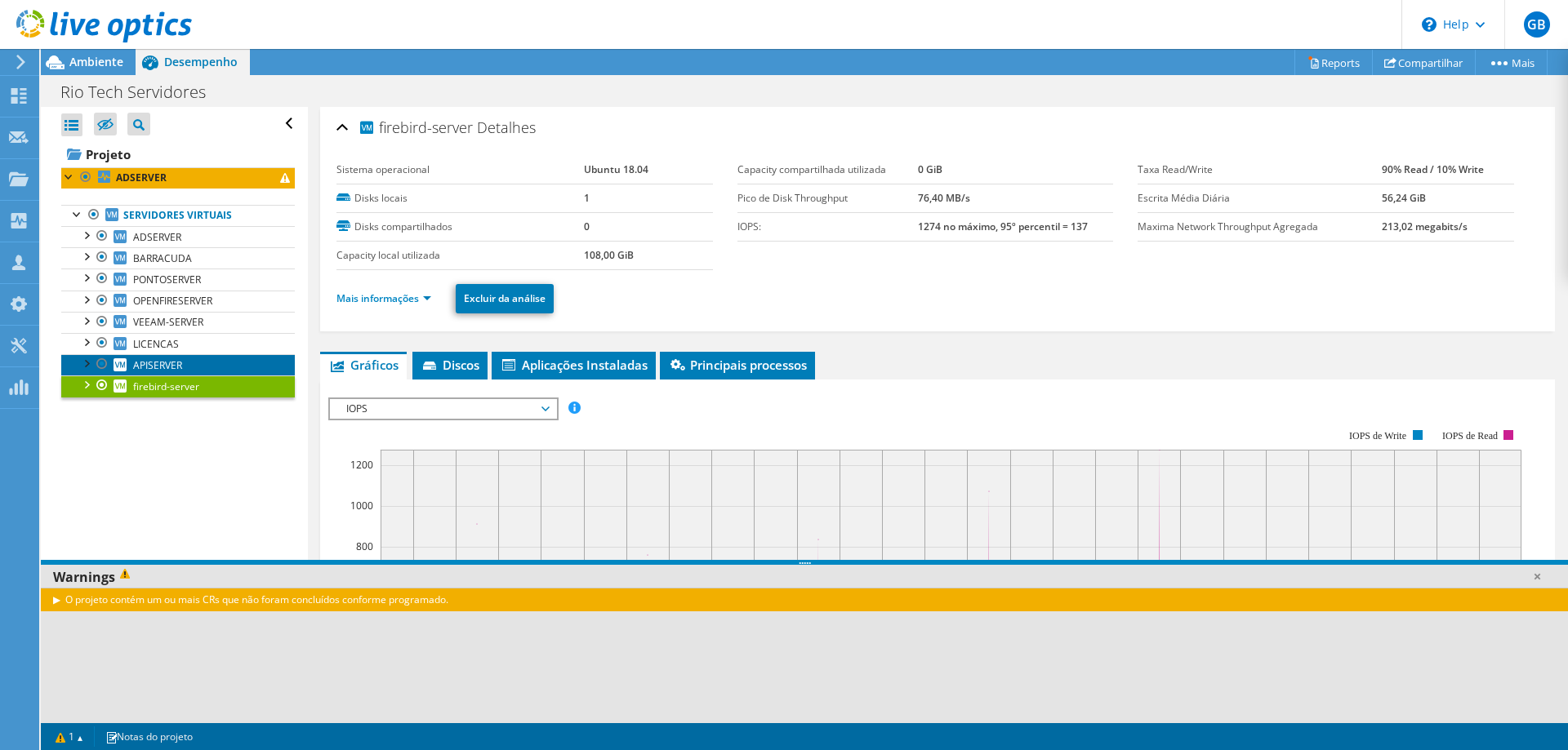
click at [185, 363] on link "APISERVER" at bounding box center [178, 364] width 234 height 21
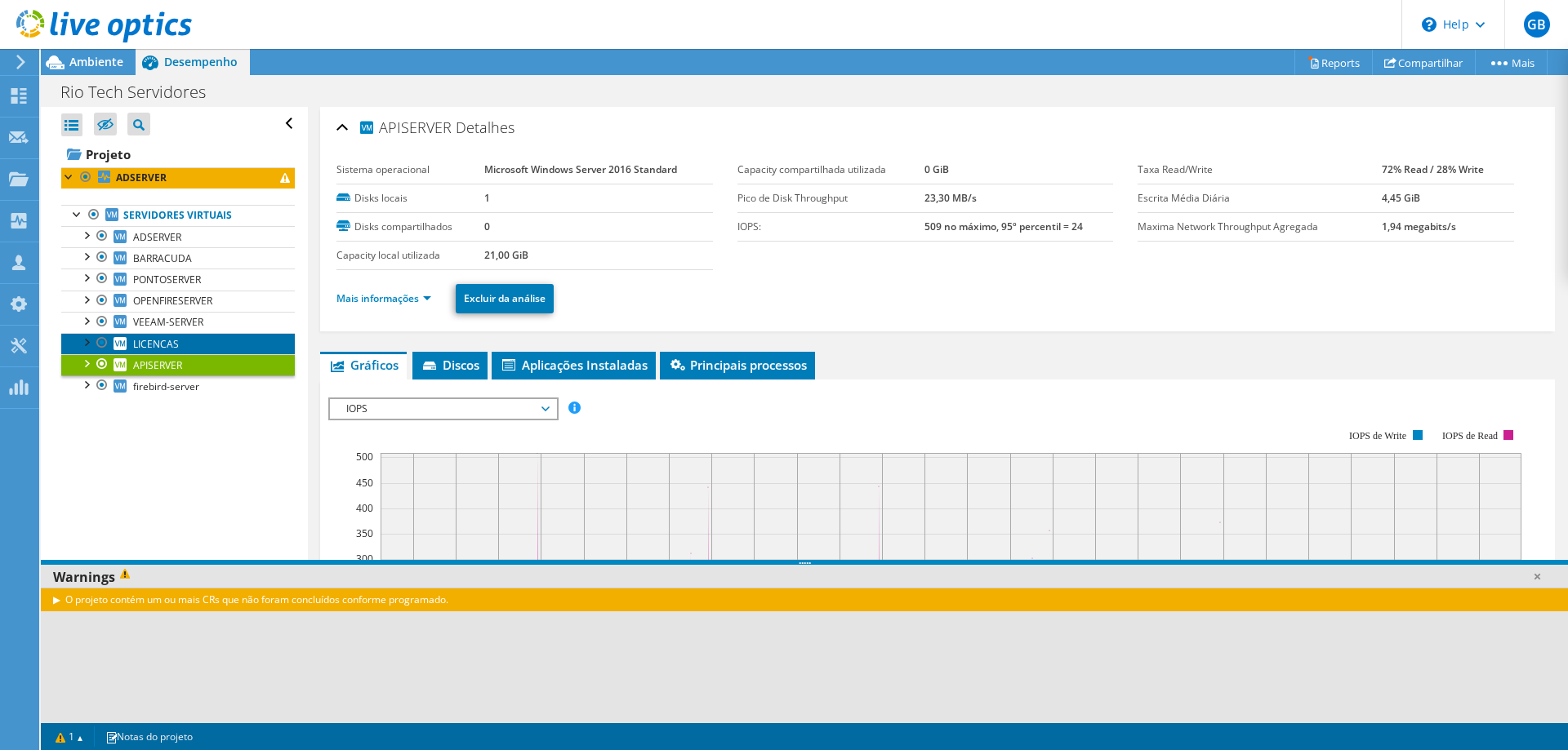
click at [187, 346] on link "LICENCAS" at bounding box center [178, 343] width 234 height 21
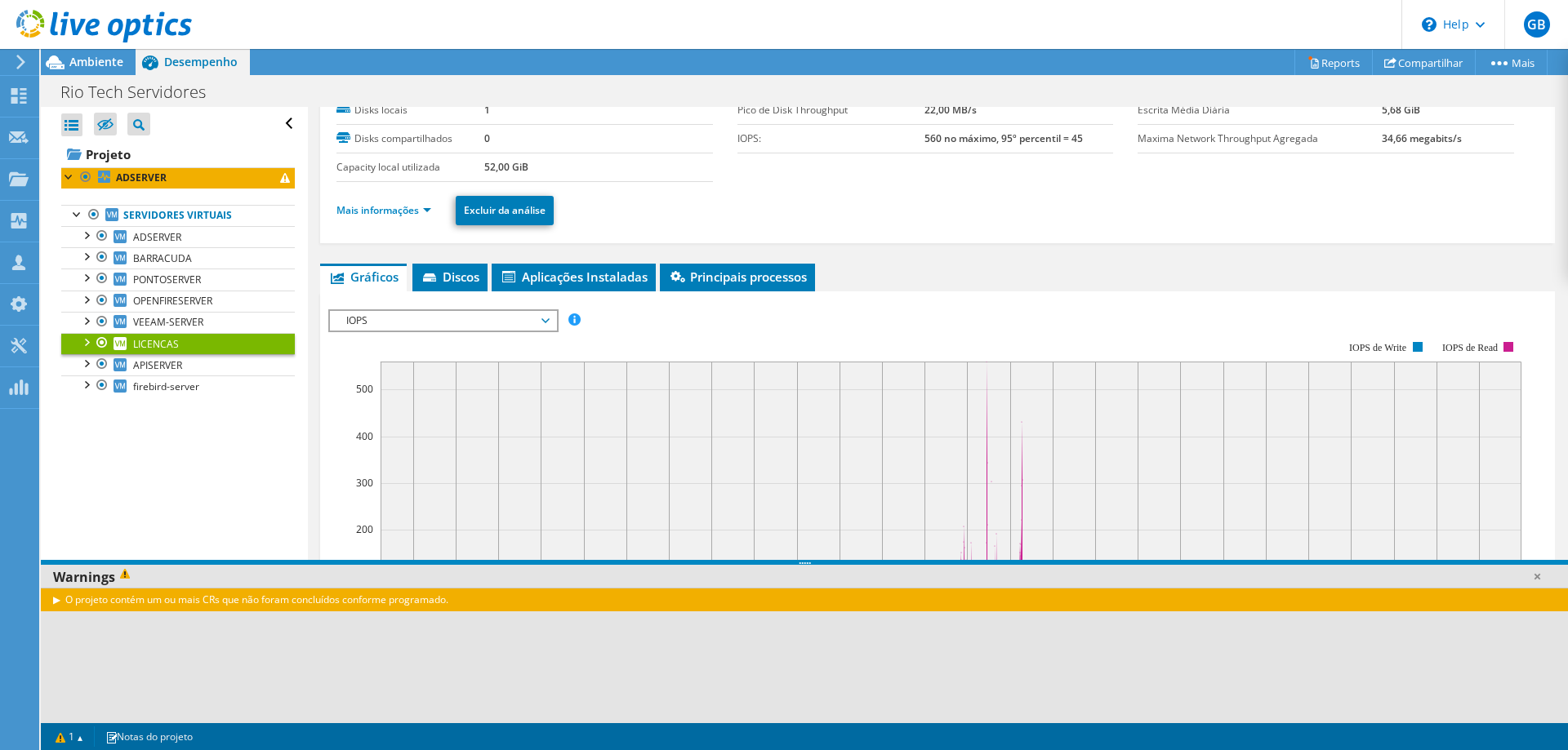
scroll to position [82, 0]
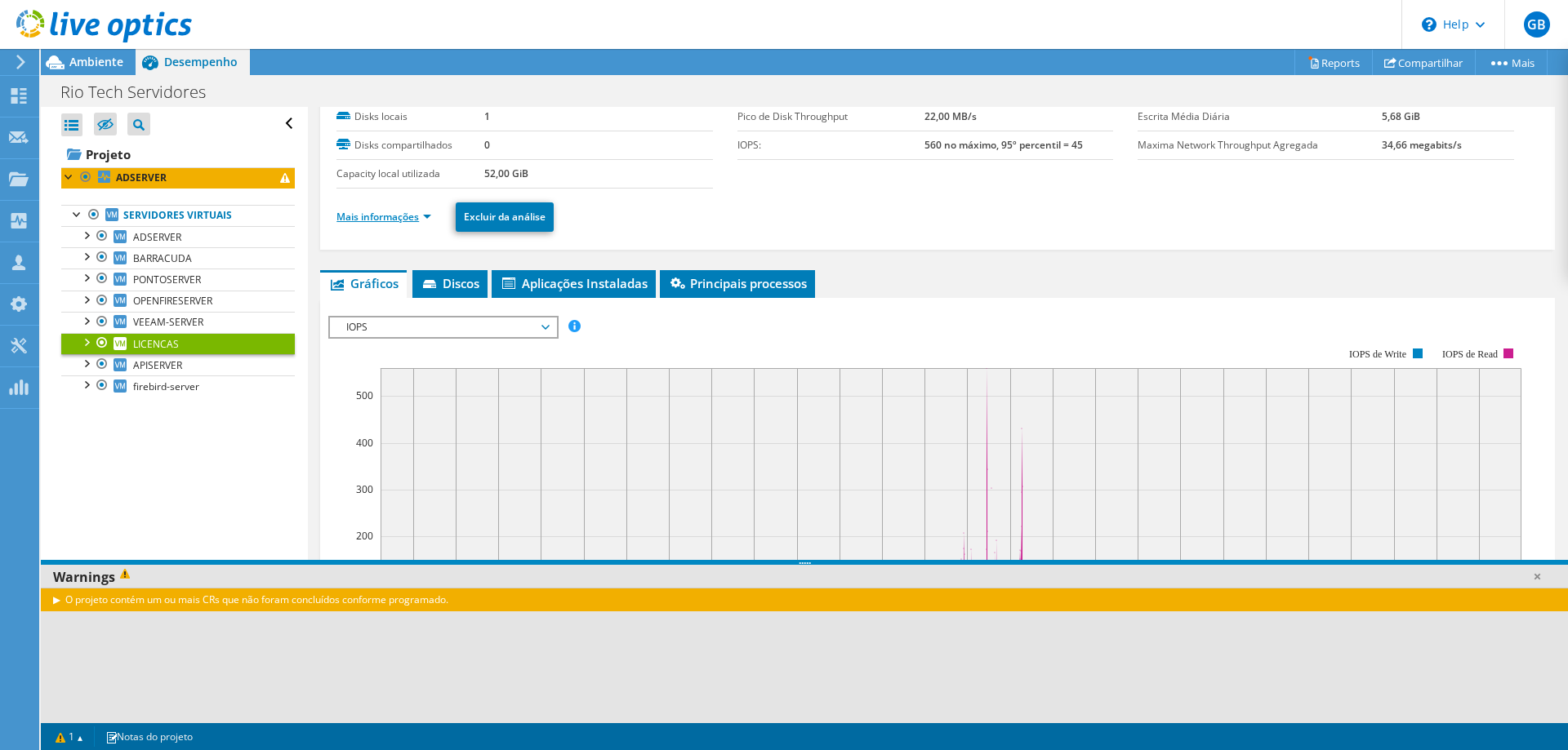
click at [402, 216] on link "Mais informações" at bounding box center [383, 217] width 95 height 14
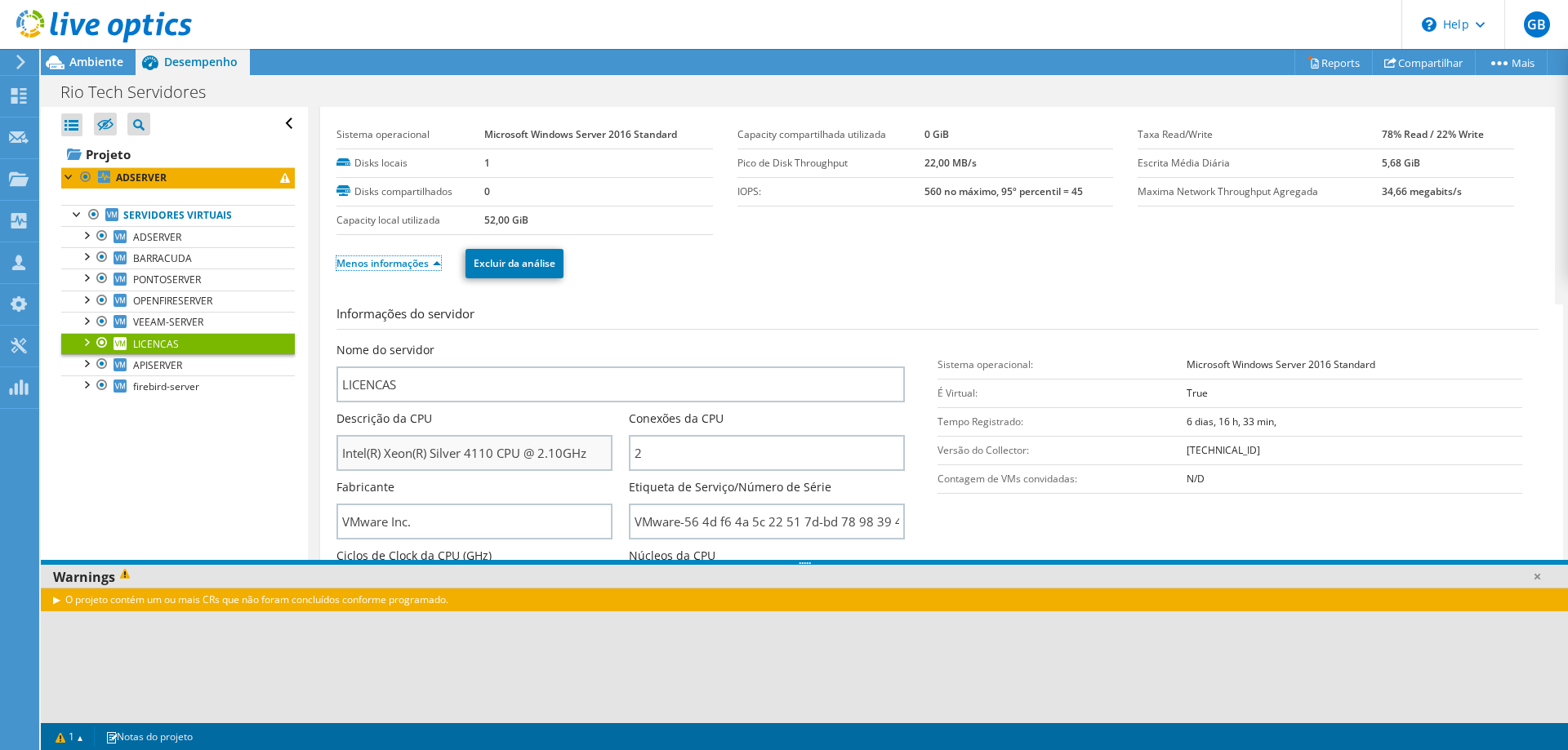
scroll to position [0, 0]
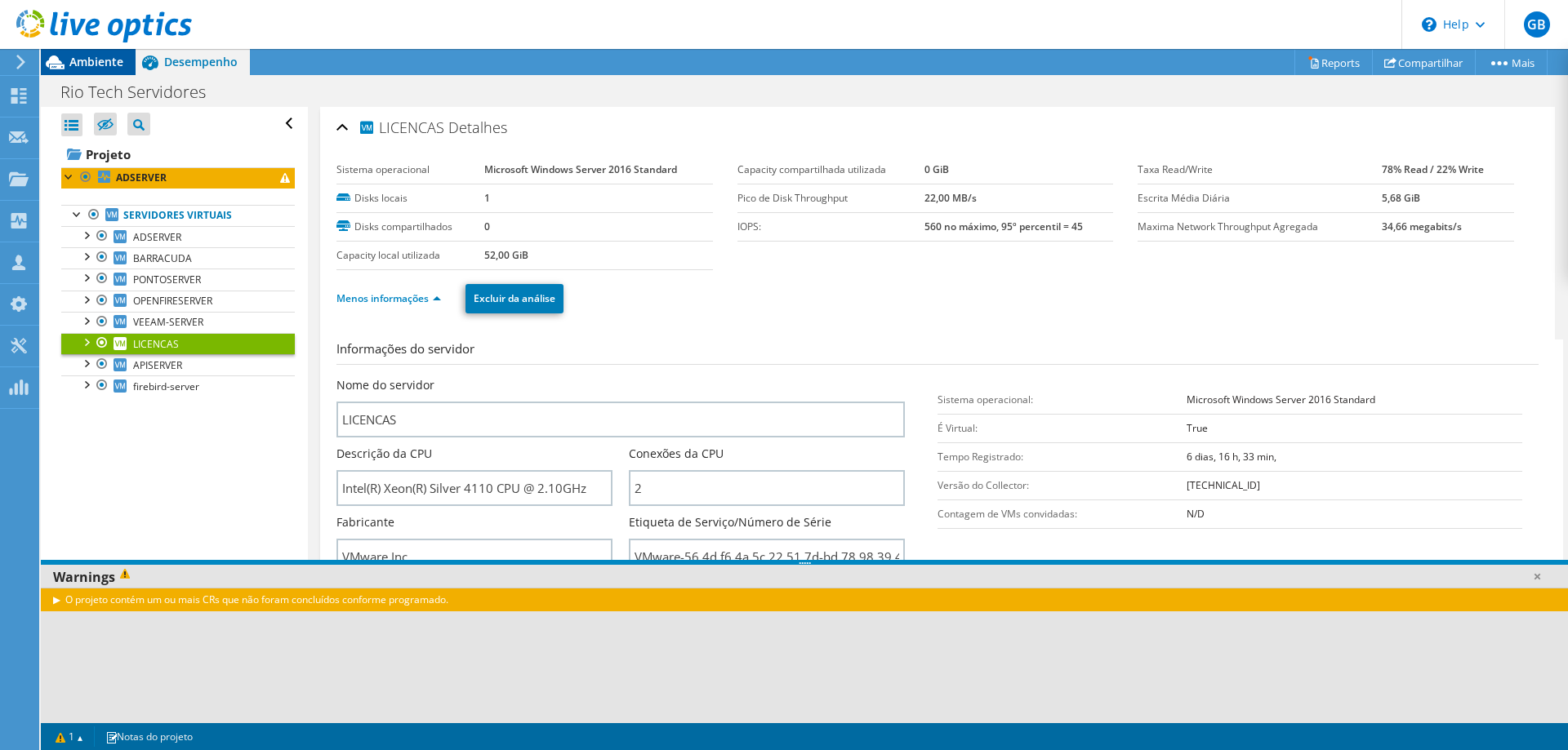
click at [89, 66] on span "Ambiente" at bounding box center [97, 62] width 54 height 16
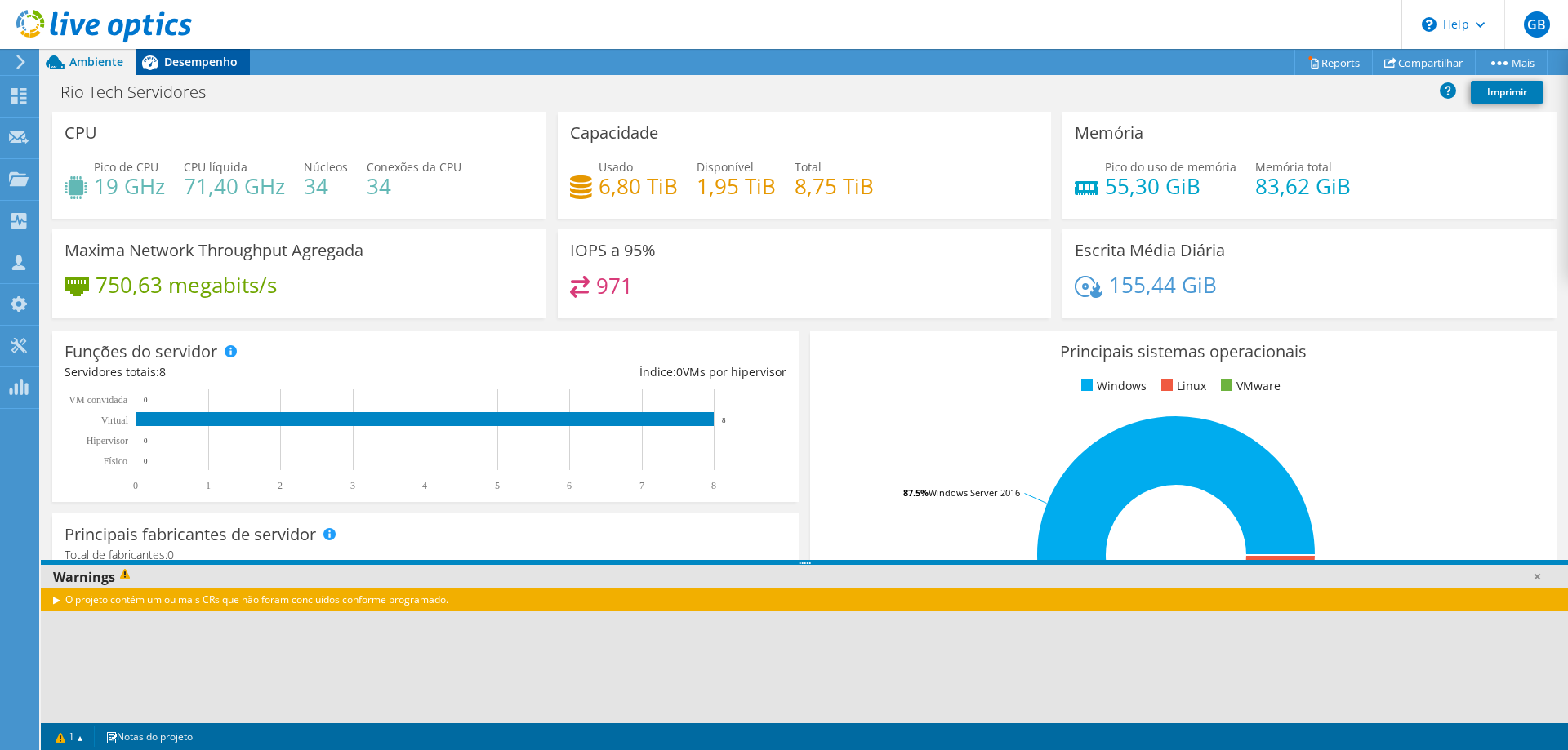
click at [188, 59] on span "Desempenho" at bounding box center [201, 62] width 74 height 16
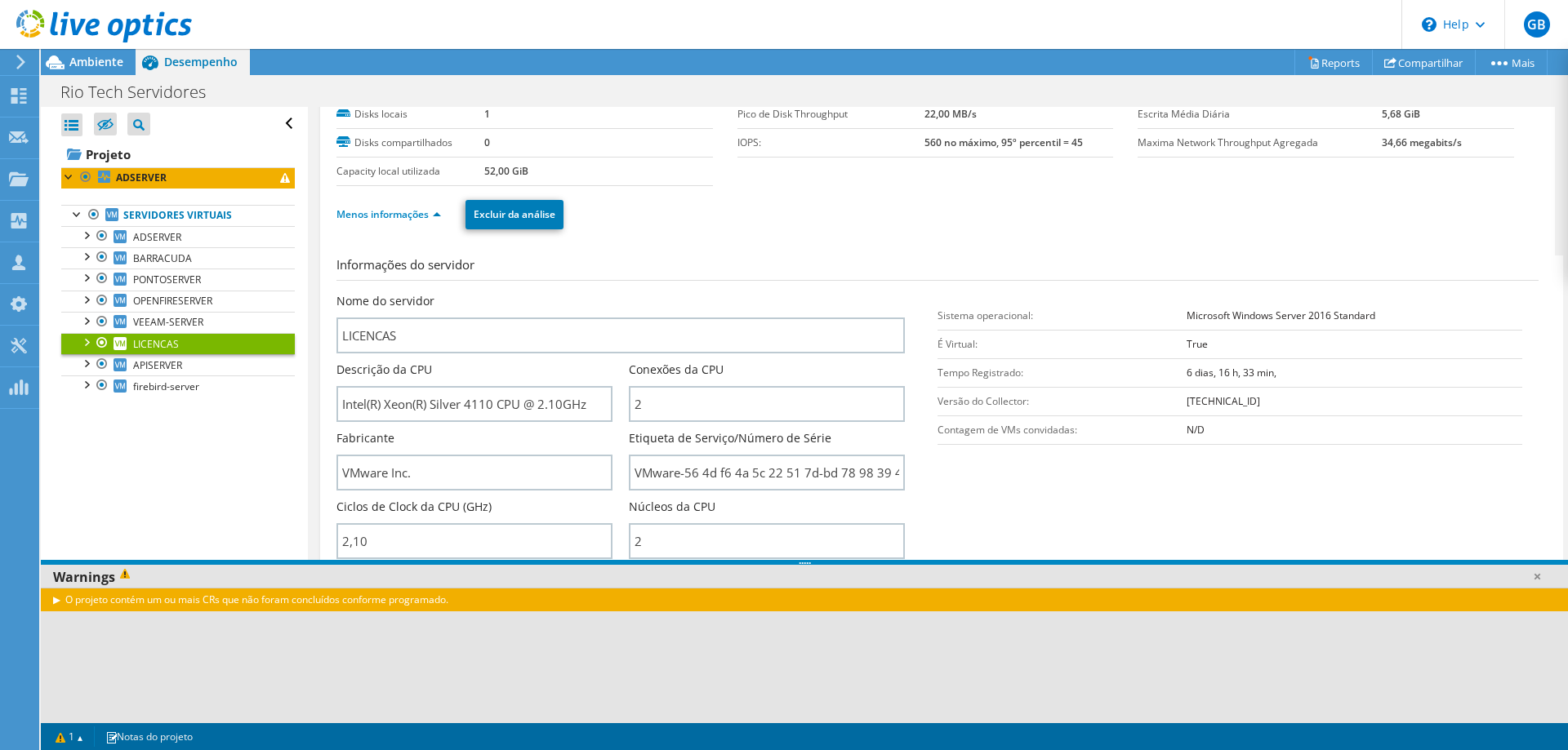
scroll to position [245, 0]
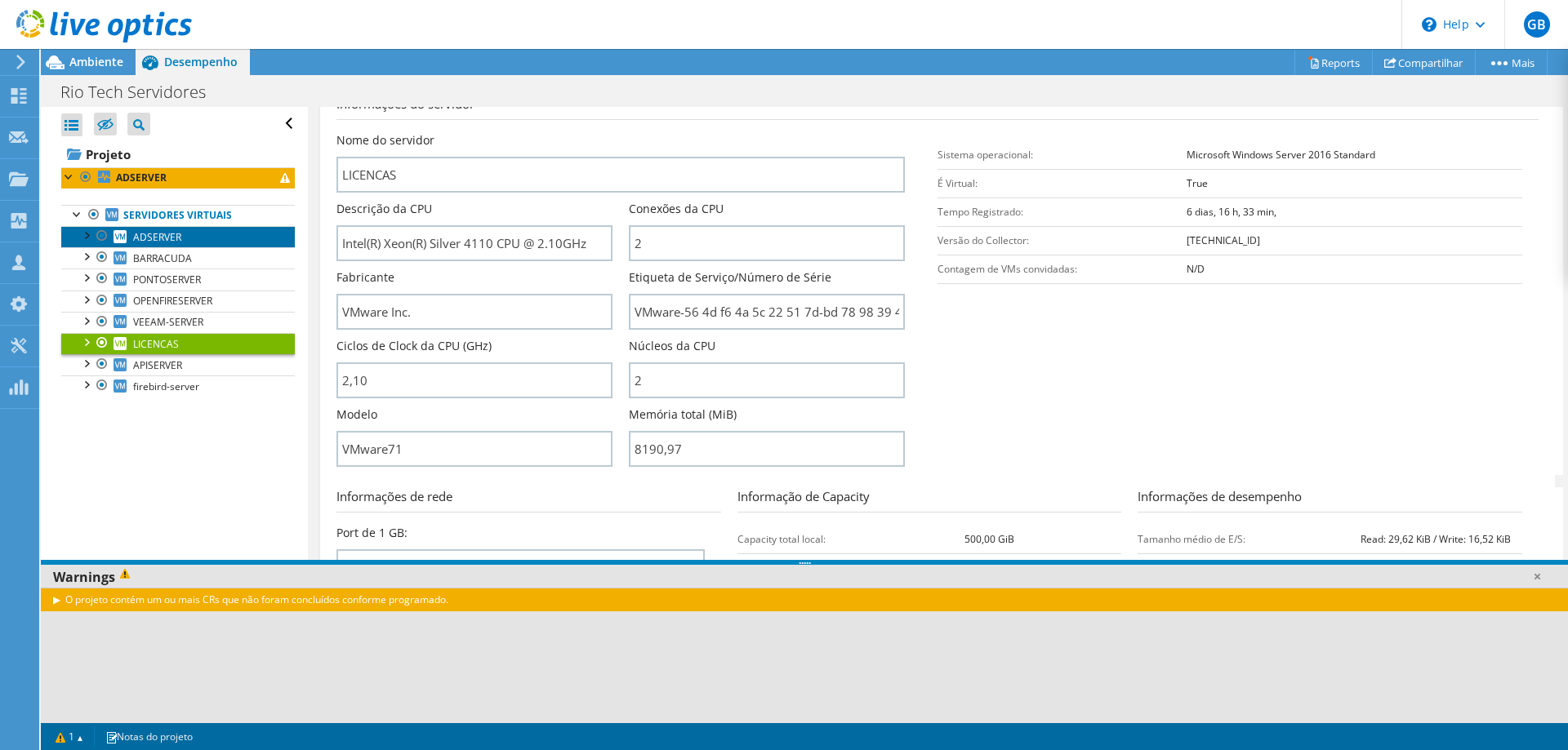
click at [201, 244] on link "ADSERVER" at bounding box center [178, 236] width 234 height 21
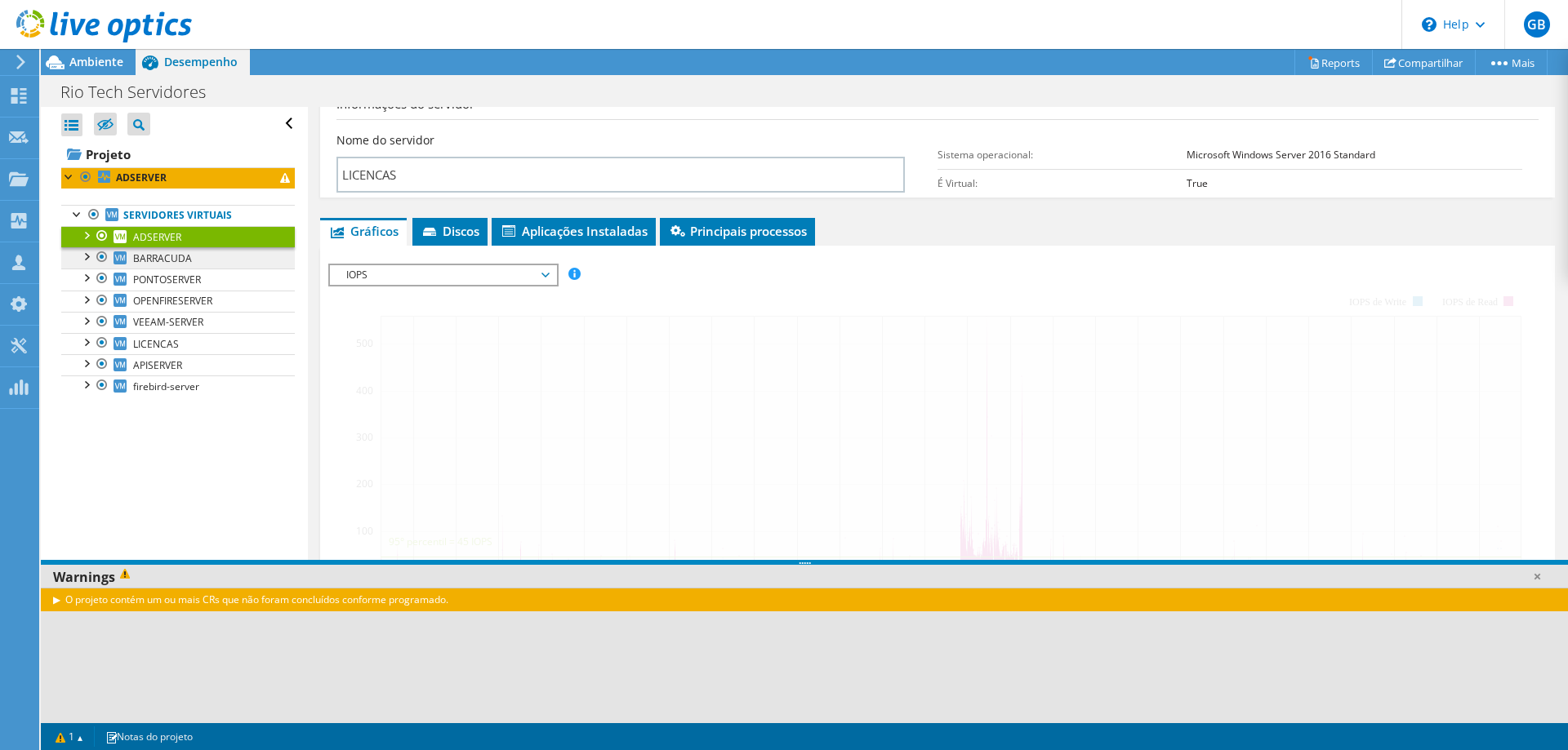
scroll to position [226, 0]
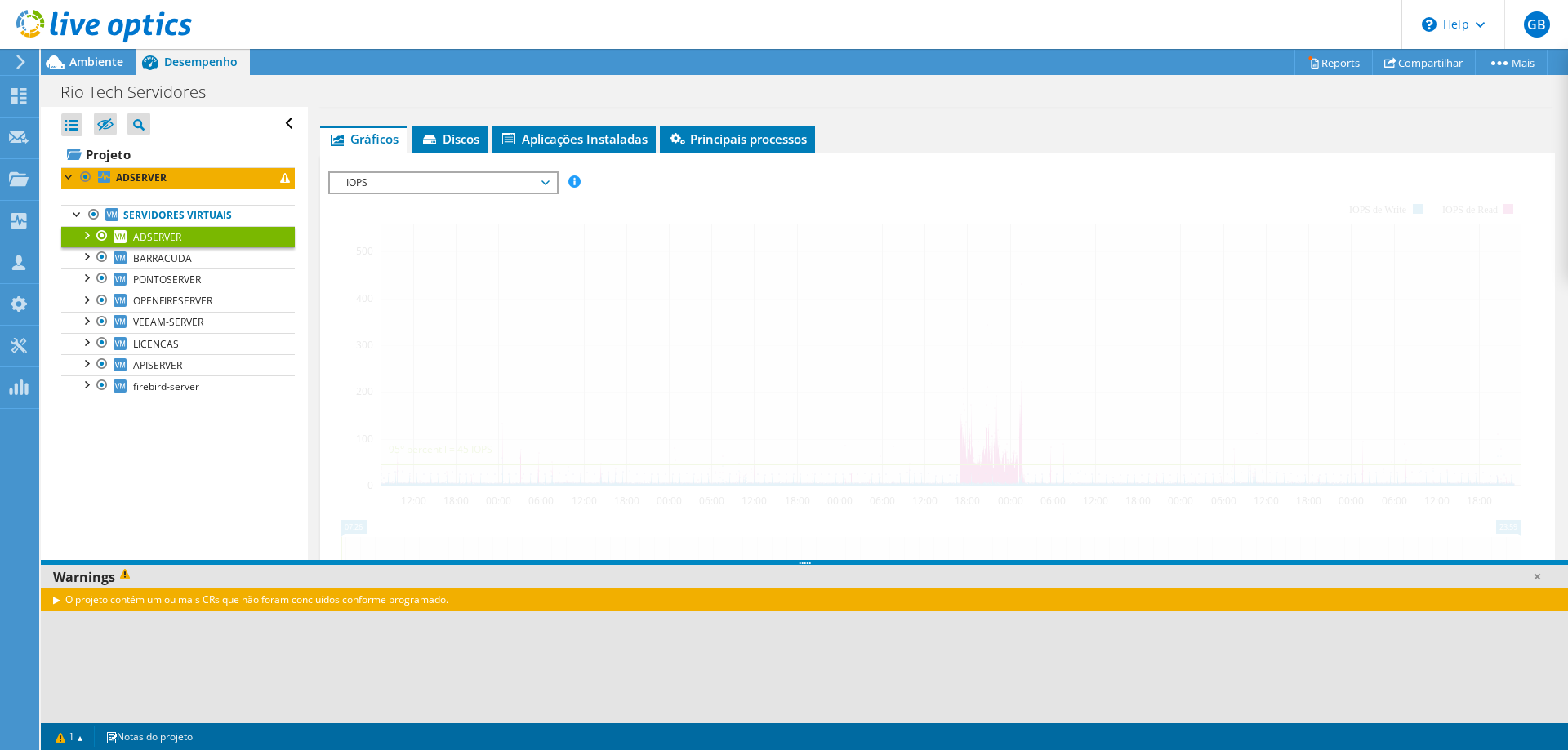
click at [188, 227] on link "ADSERVER" at bounding box center [178, 236] width 234 height 21
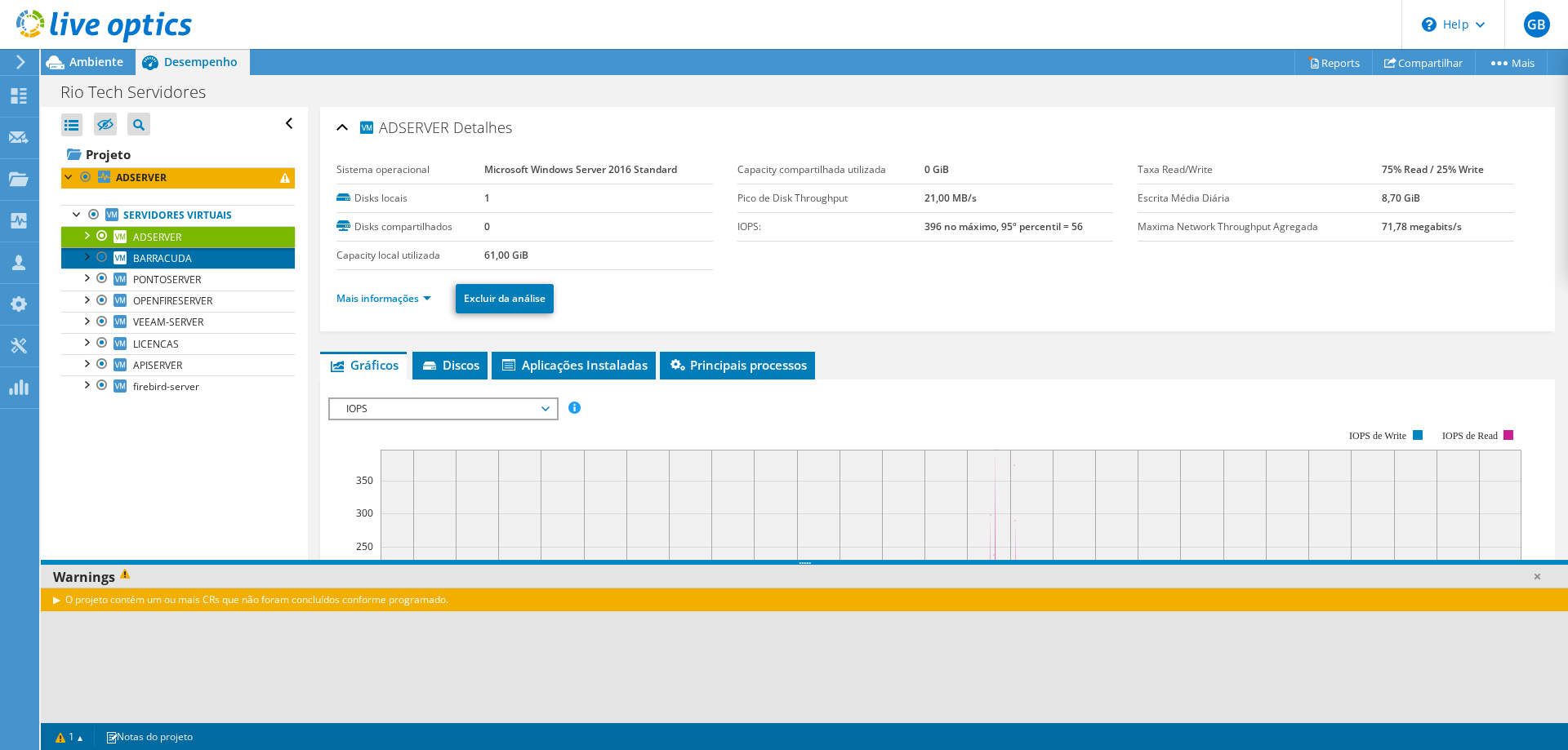
click at [186, 265] on span "BARRACUDA" at bounding box center [162, 259] width 59 height 14
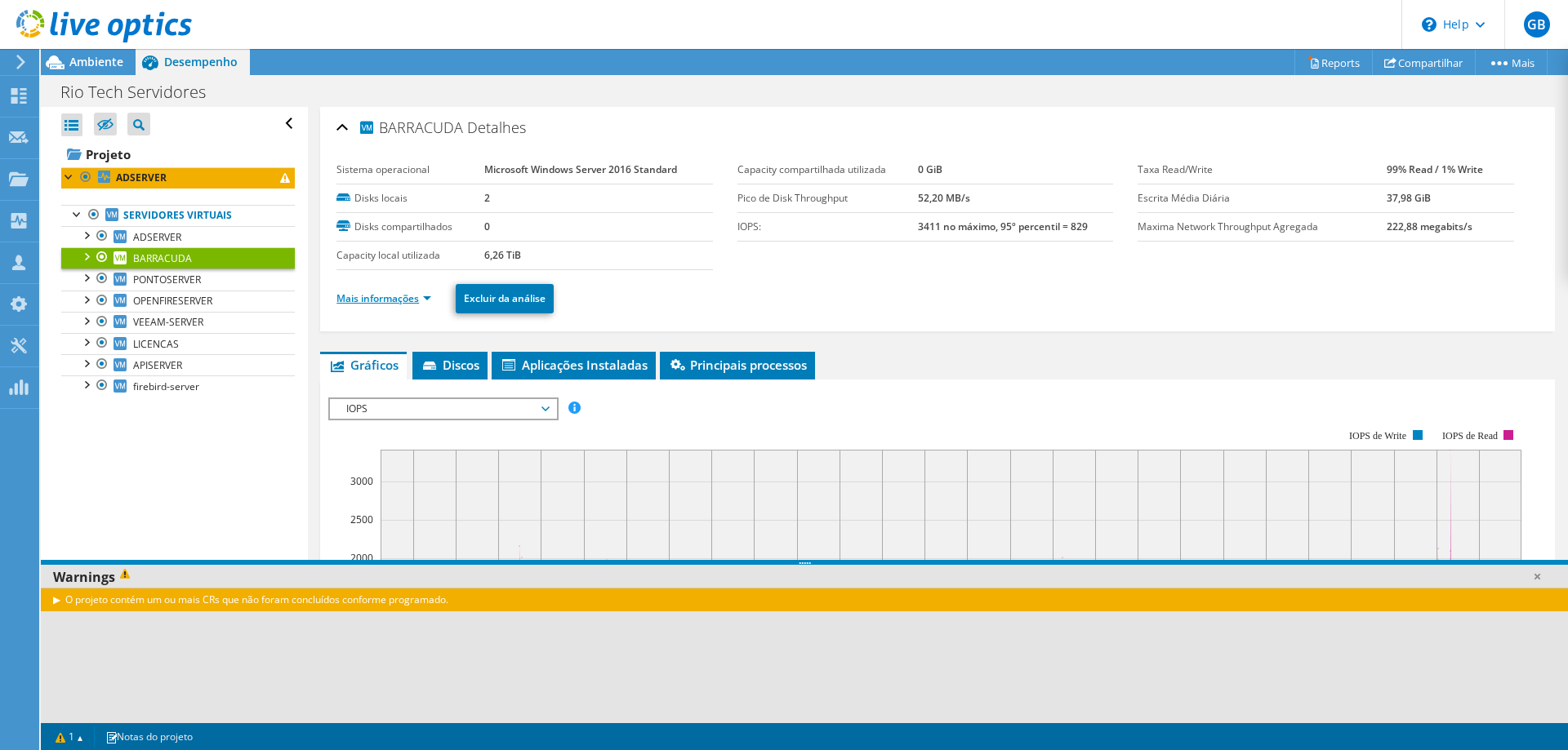
click at [414, 296] on link "Mais informações" at bounding box center [383, 298] width 95 height 14
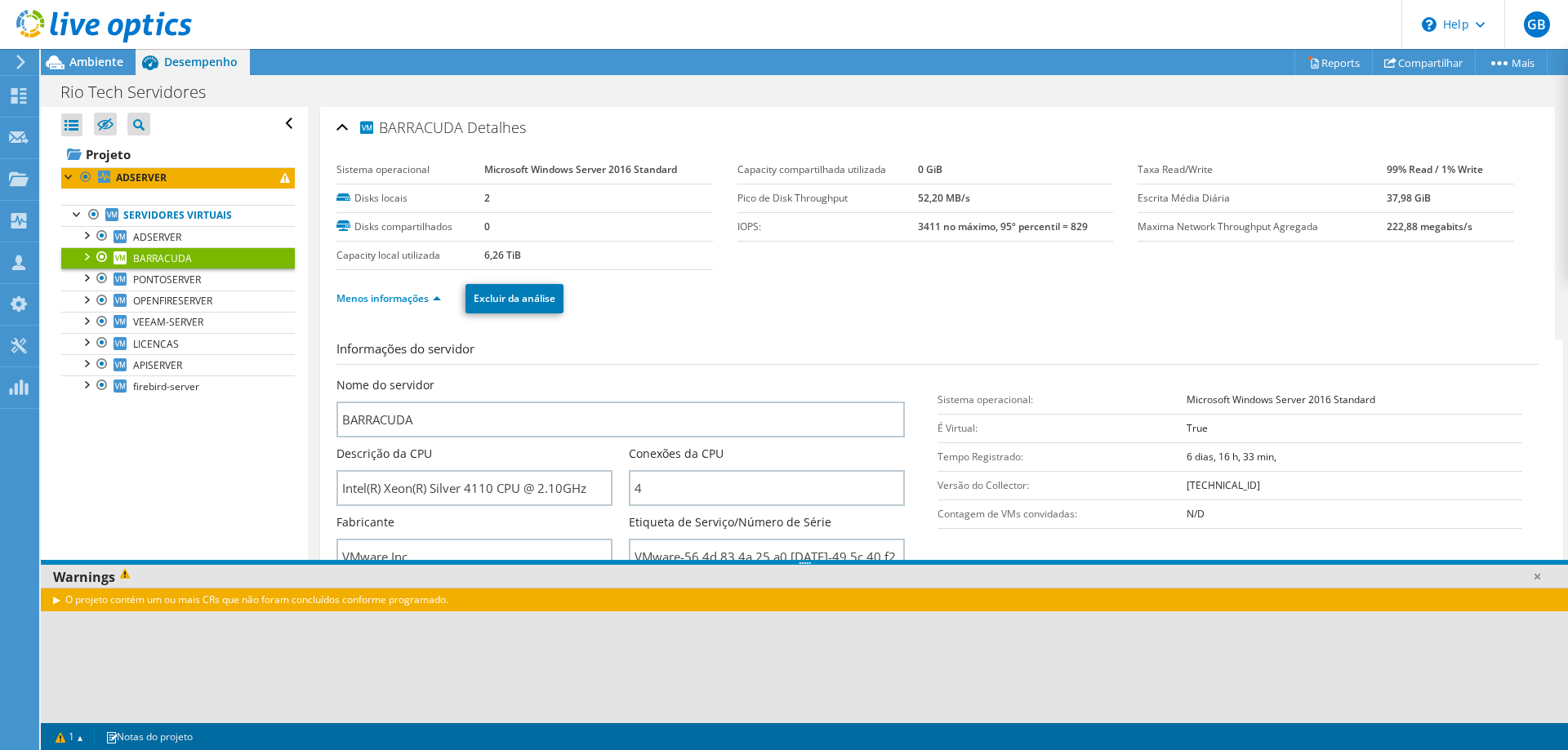
click at [68, 179] on div at bounding box center [70, 175] width 16 height 16
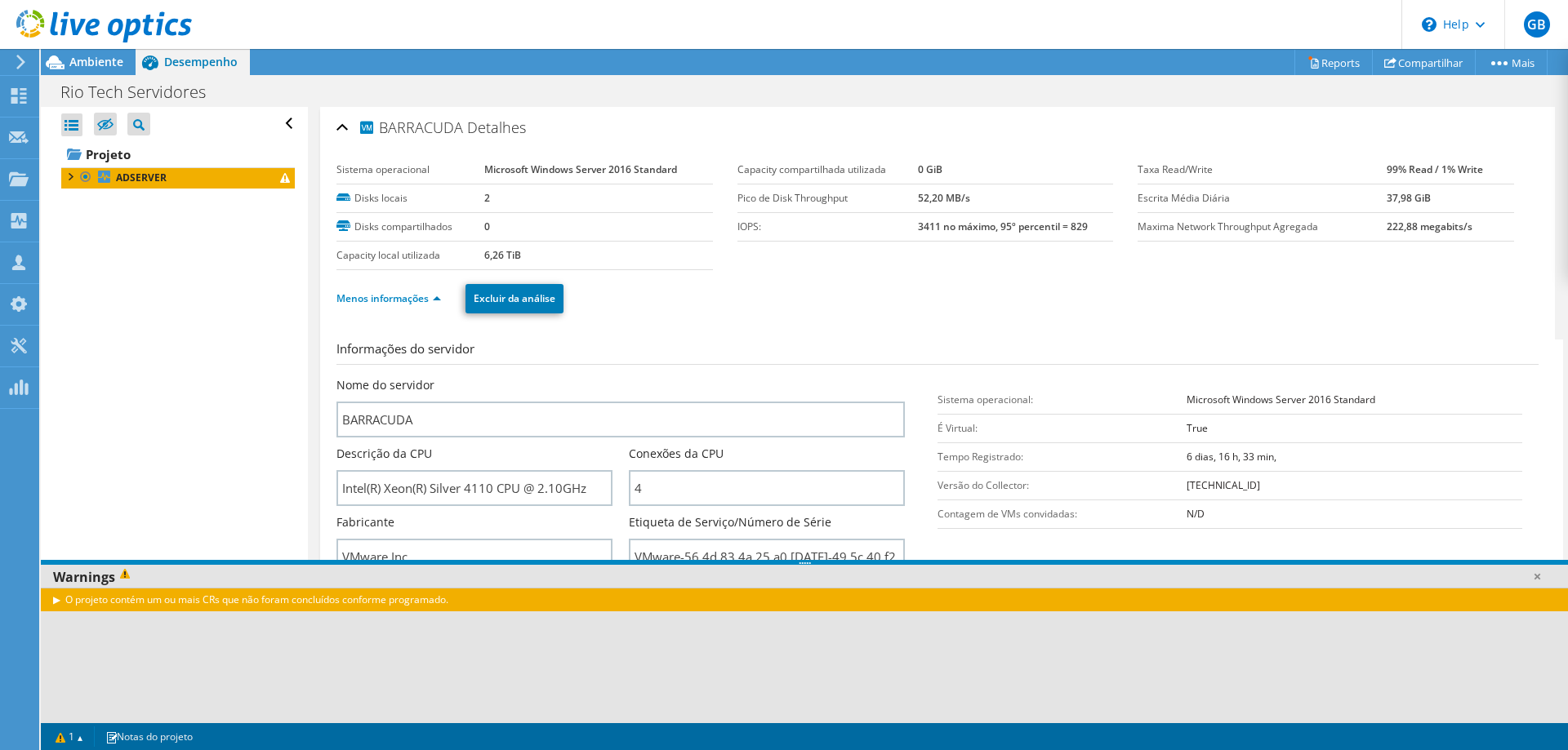
drag, startPoint x: 111, startPoint y: 614, endPoint x: 765, endPoint y: 607, distance: 654.0
click at [765, 607] on div "O projeto contém um ou mais CRs que não foram concluídos conforme programado." at bounding box center [804, 656] width 1527 height 135
click at [90, 63] on span "Ambiente" at bounding box center [97, 62] width 54 height 16
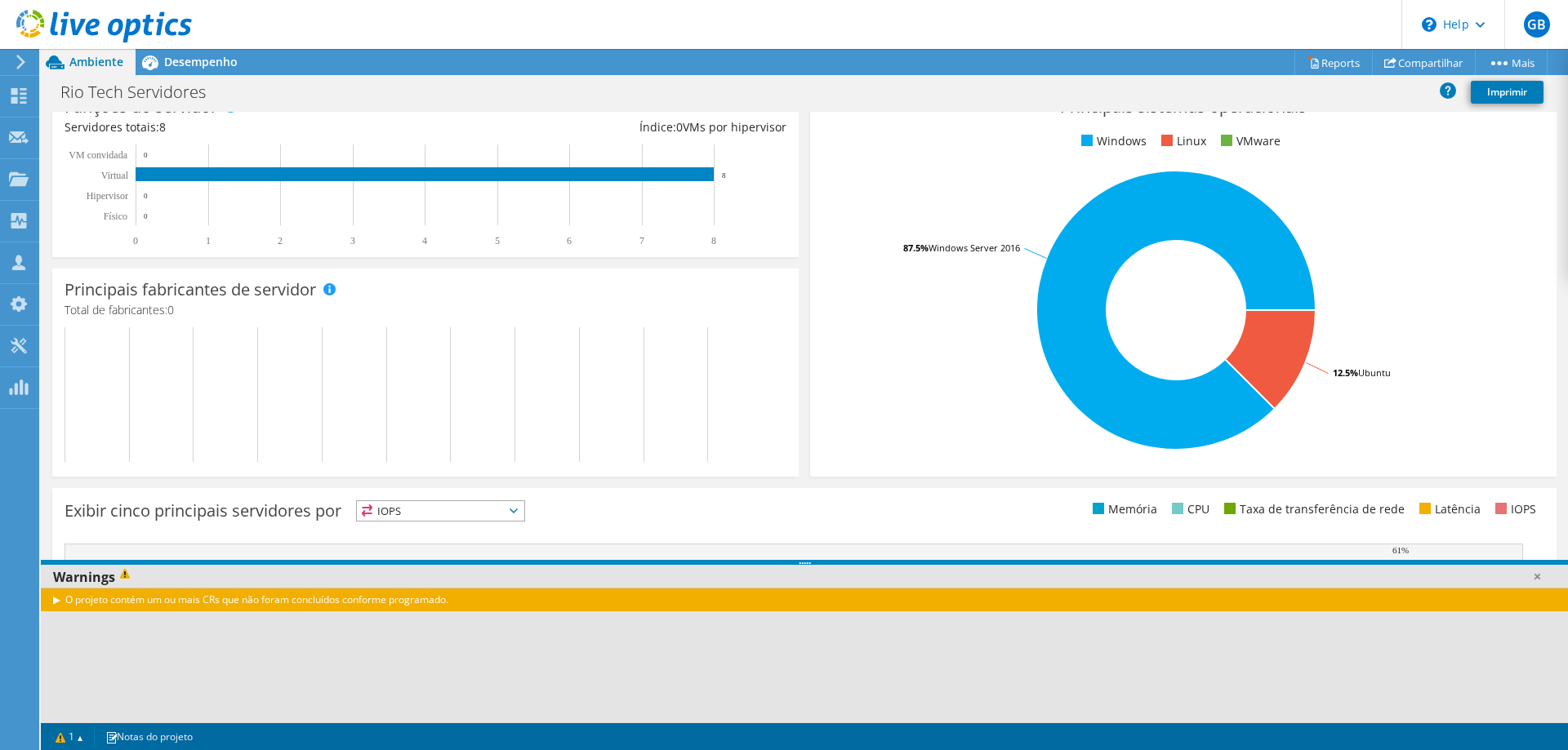
scroll to position [339, 0]
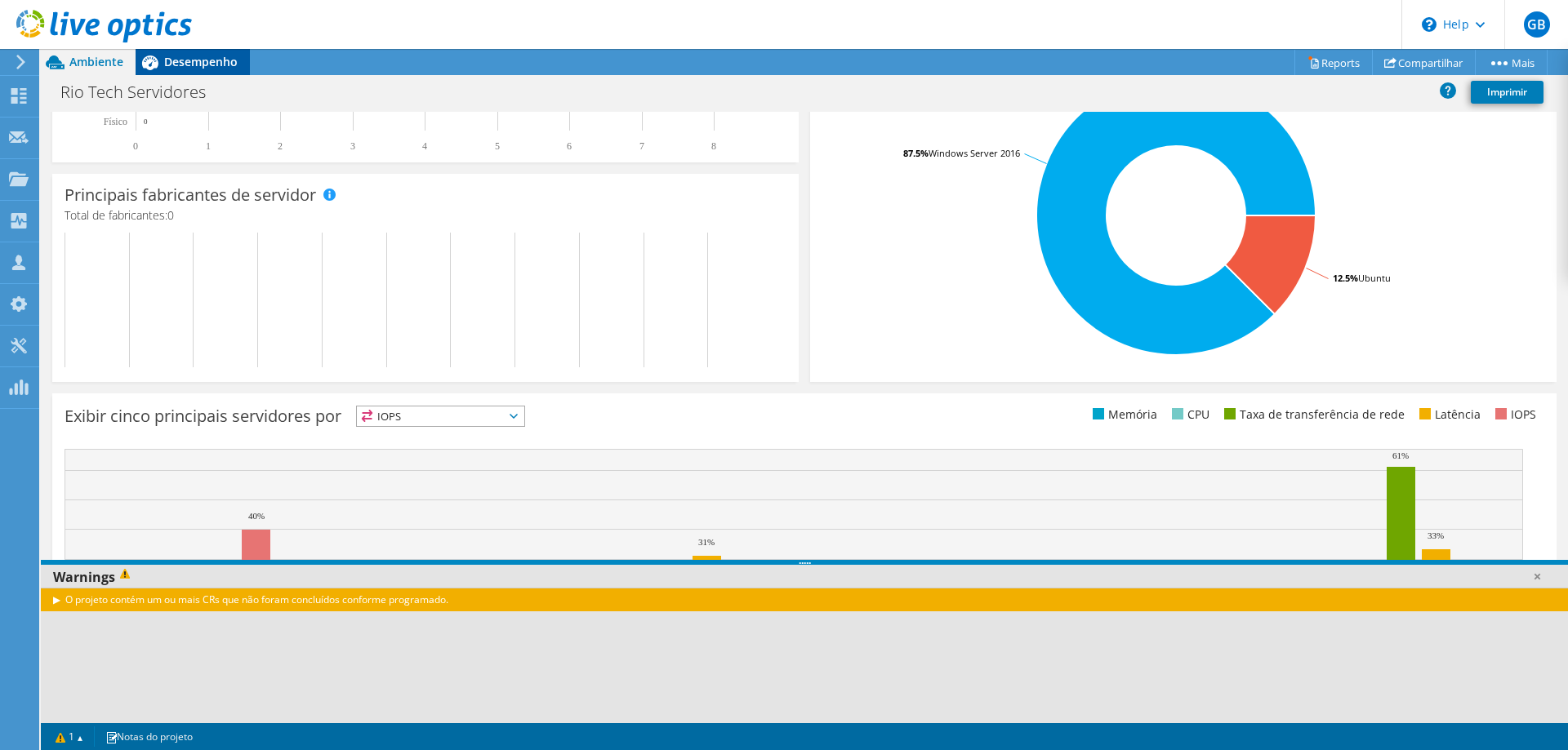
click at [193, 64] on span "Desempenho" at bounding box center [201, 62] width 74 height 16
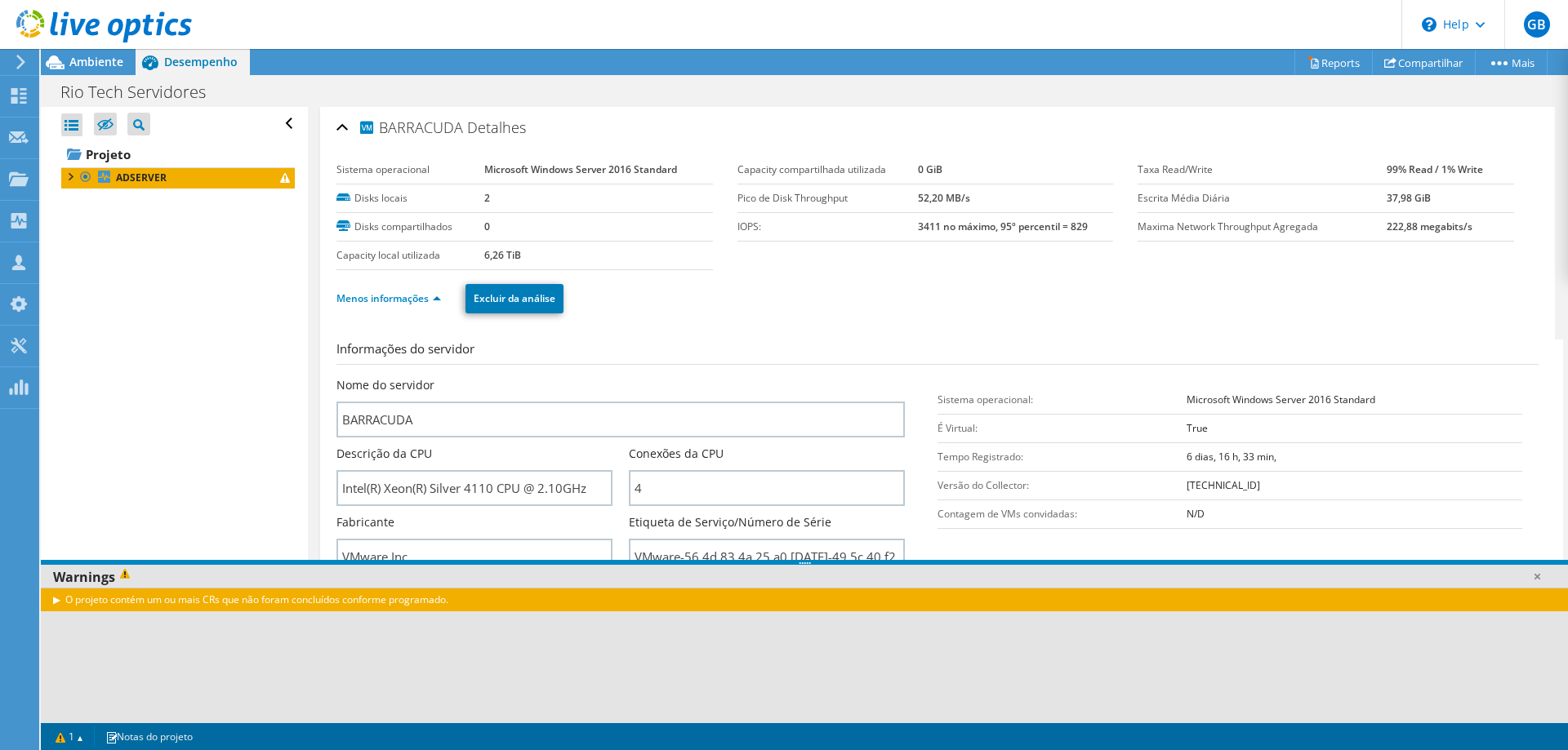
scroll to position [0, 0]
click at [76, 181] on div at bounding box center [70, 175] width 16 height 16
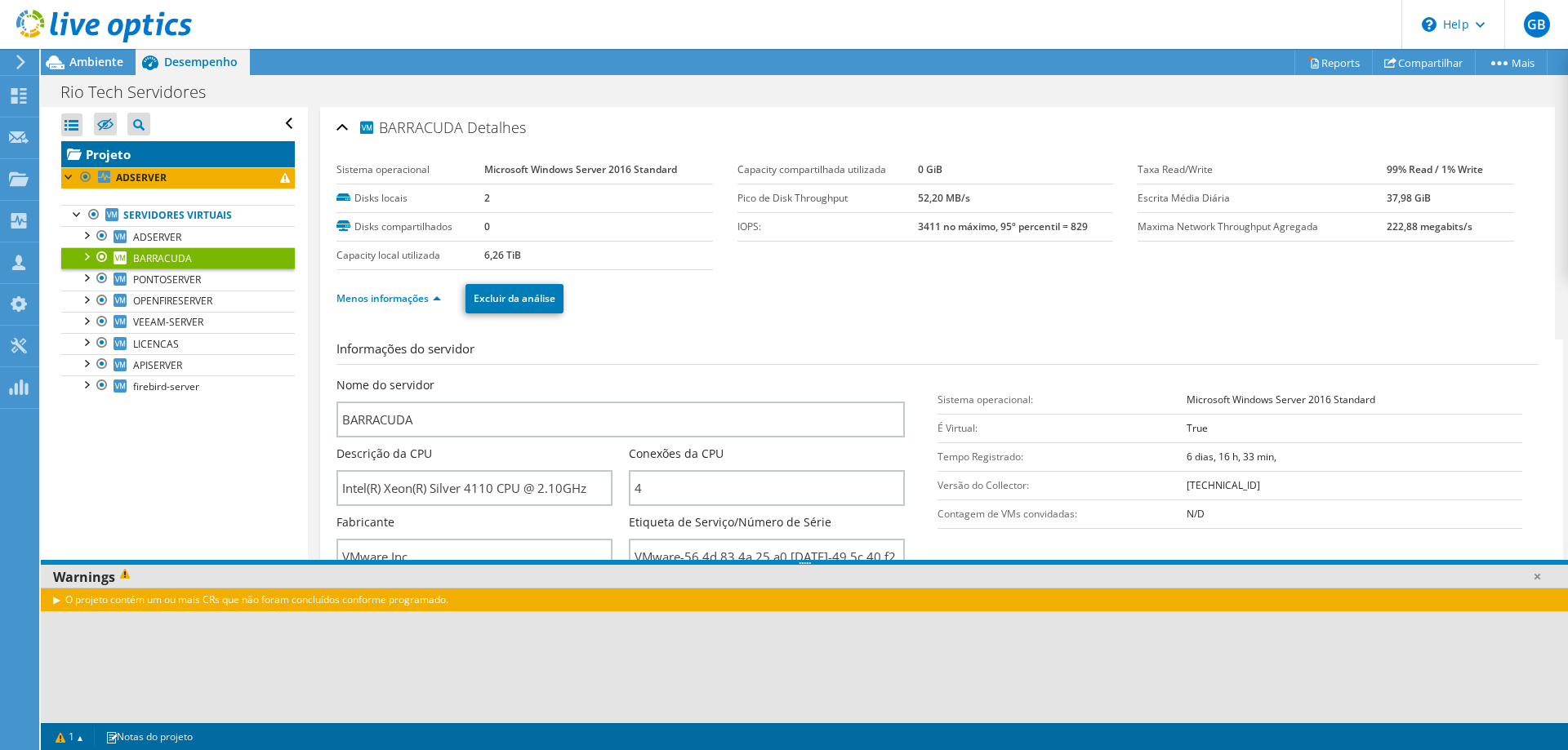
click at [113, 151] on link "Projeto" at bounding box center [178, 154] width 234 height 26
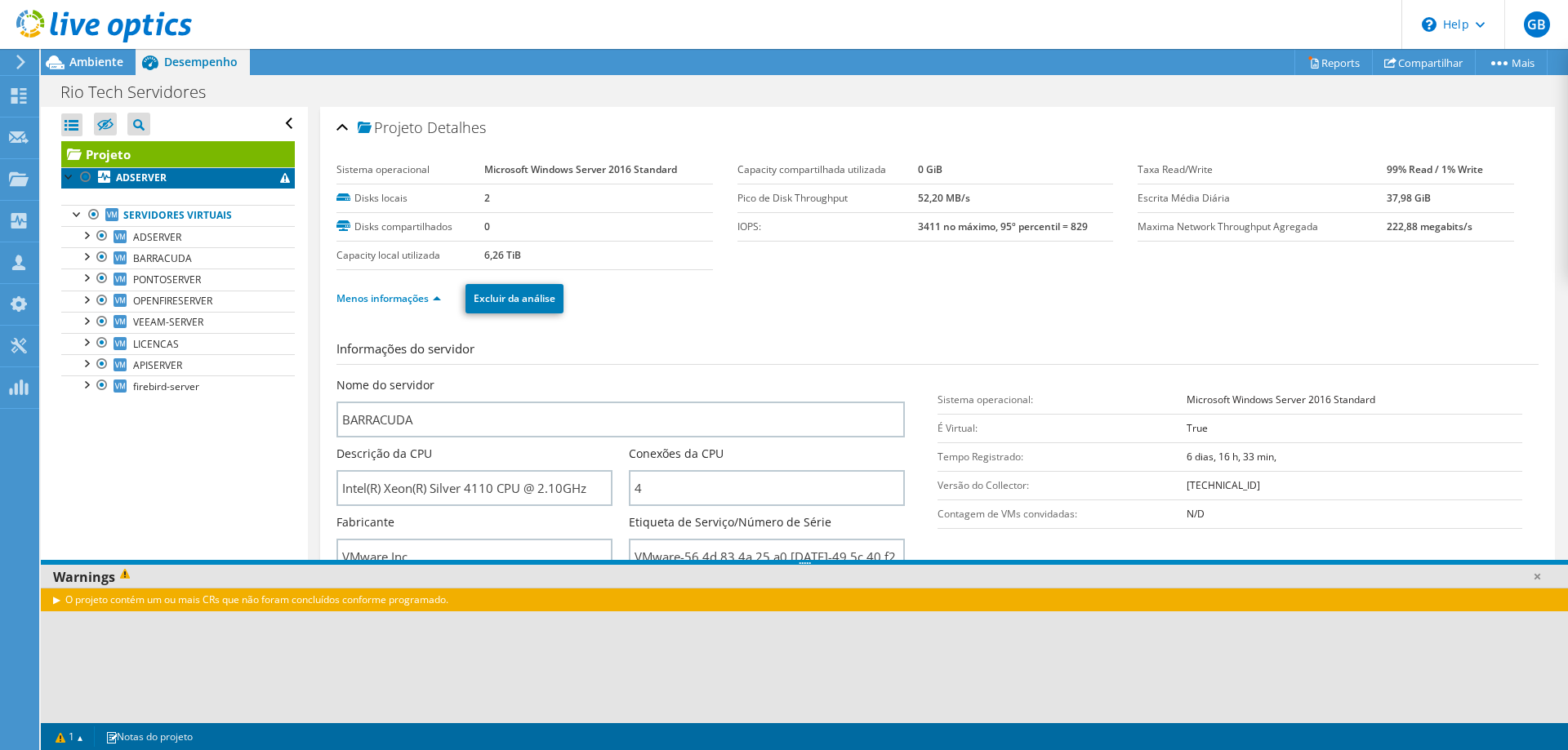
click at [144, 176] on b "ADSERVER" at bounding box center [141, 178] width 51 height 14
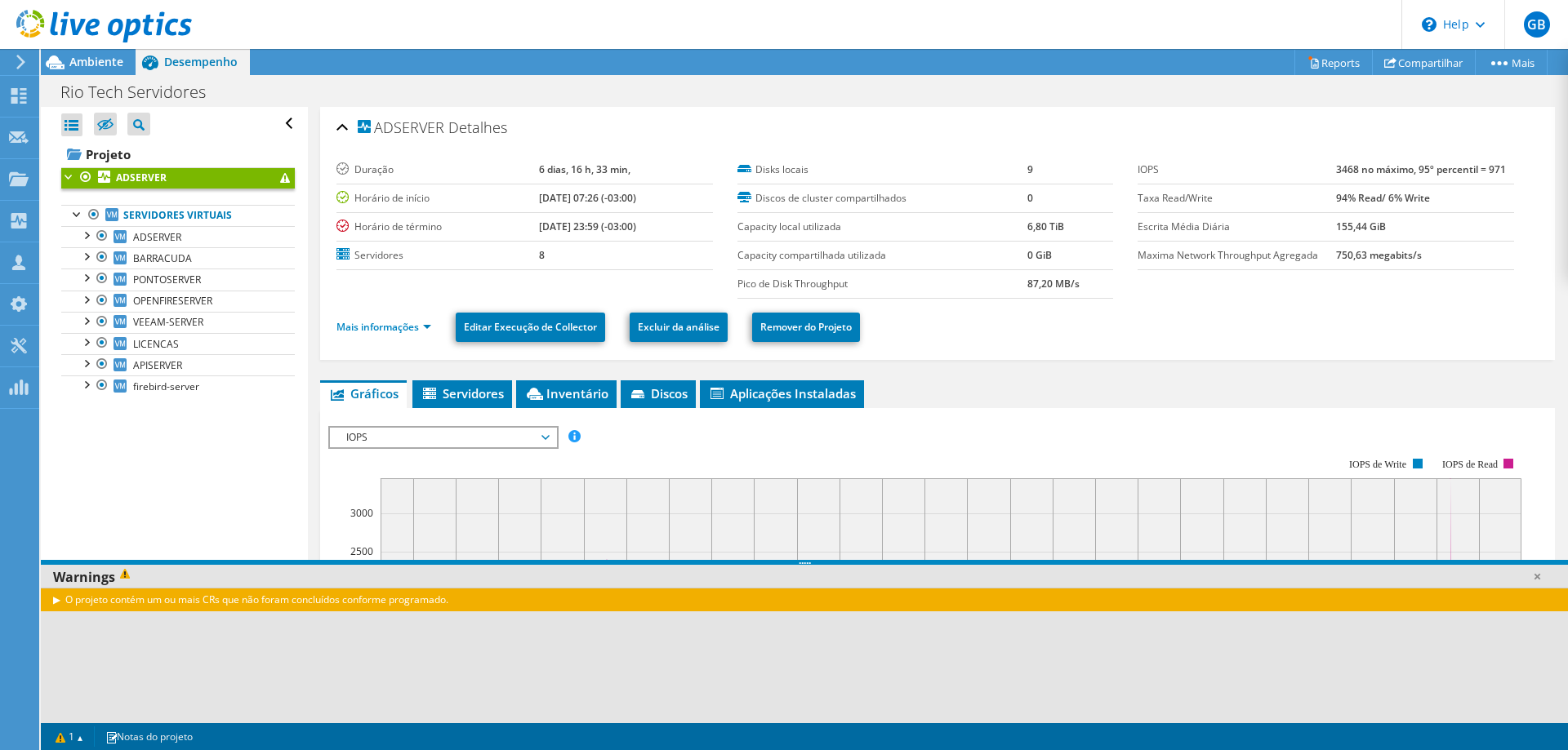
click at [420, 348] on div "Mais informações Editar Execução de Collector Excluir da análise Remover do Pro…" at bounding box center [937, 326] width 1202 height 57
click at [452, 391] on span "Servidores" at bounding box center [463, 393] width 84 height 16
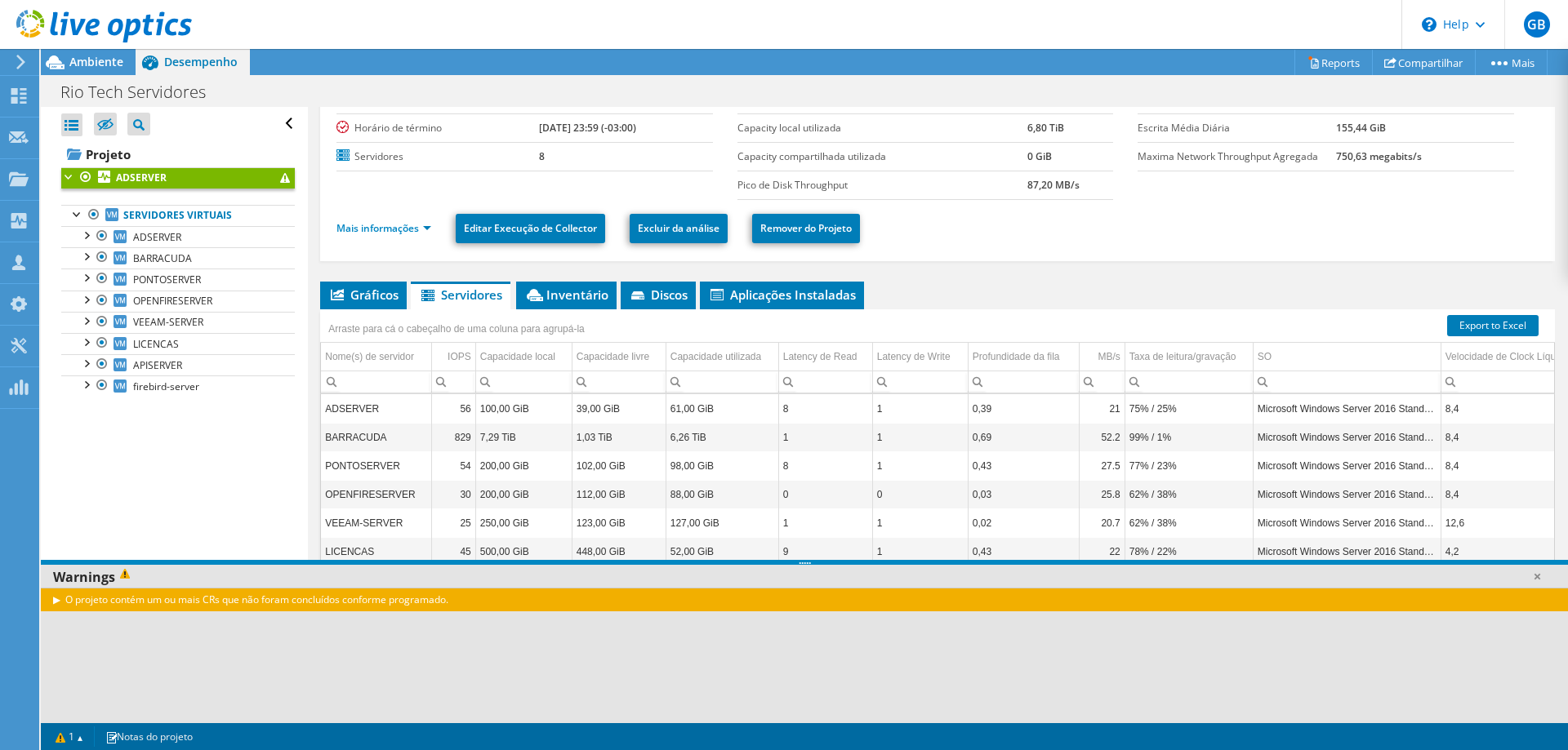
scroll to position [7, 0]
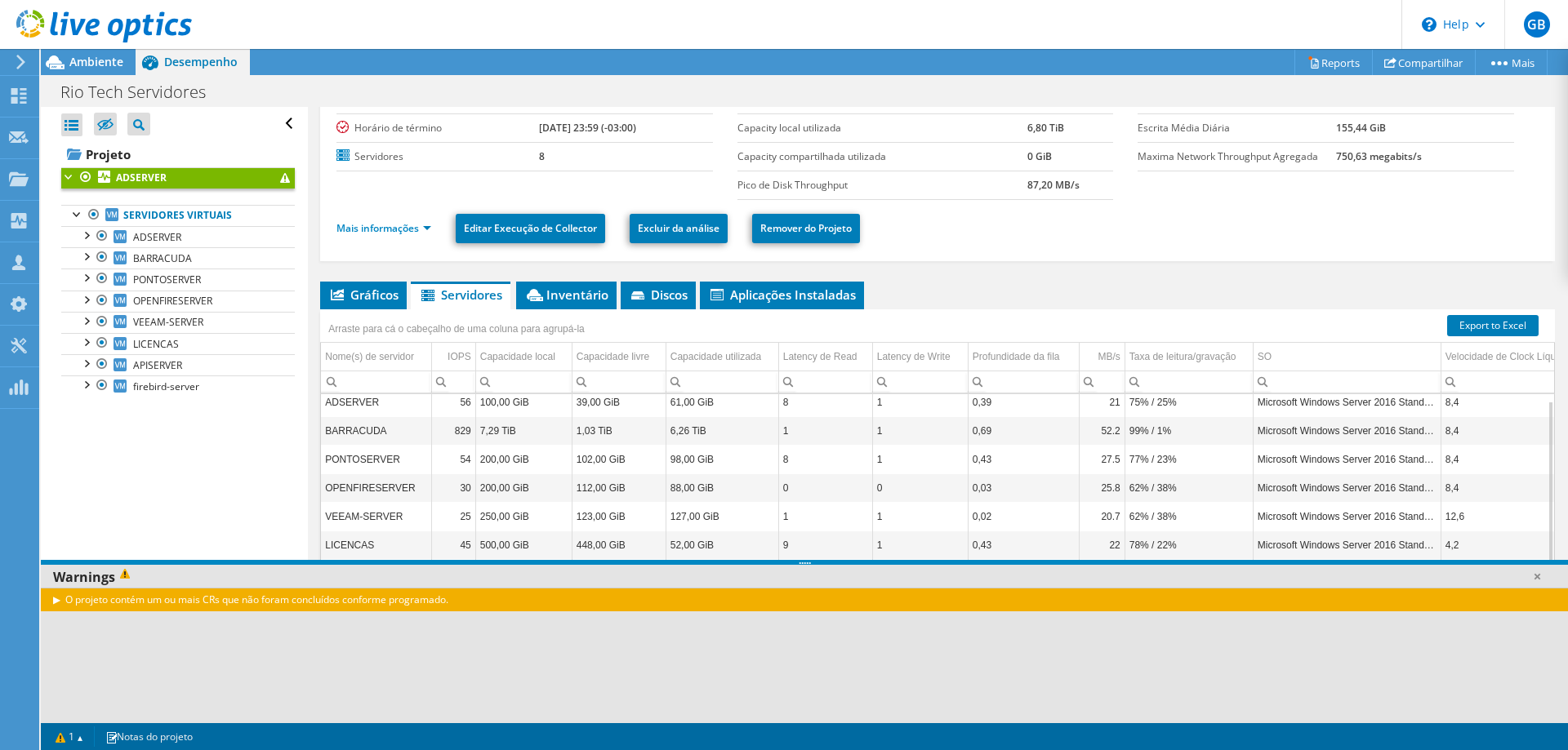
drag, startPoint x: 99, startPoint y: 60, endPoint x: 482, endPoint y: 97, distance: 384.8
click at [654, 16] on header "GB Parceiro de Canal Gustavo Batistella comercial.rp@blueit.com.br BlueIT Solut…" at bounding box center [784, 24] width 1568 height 49
click at [194, 282] on span "PONTOSERVER" at bounding box center [167, 280] width 68 height 14
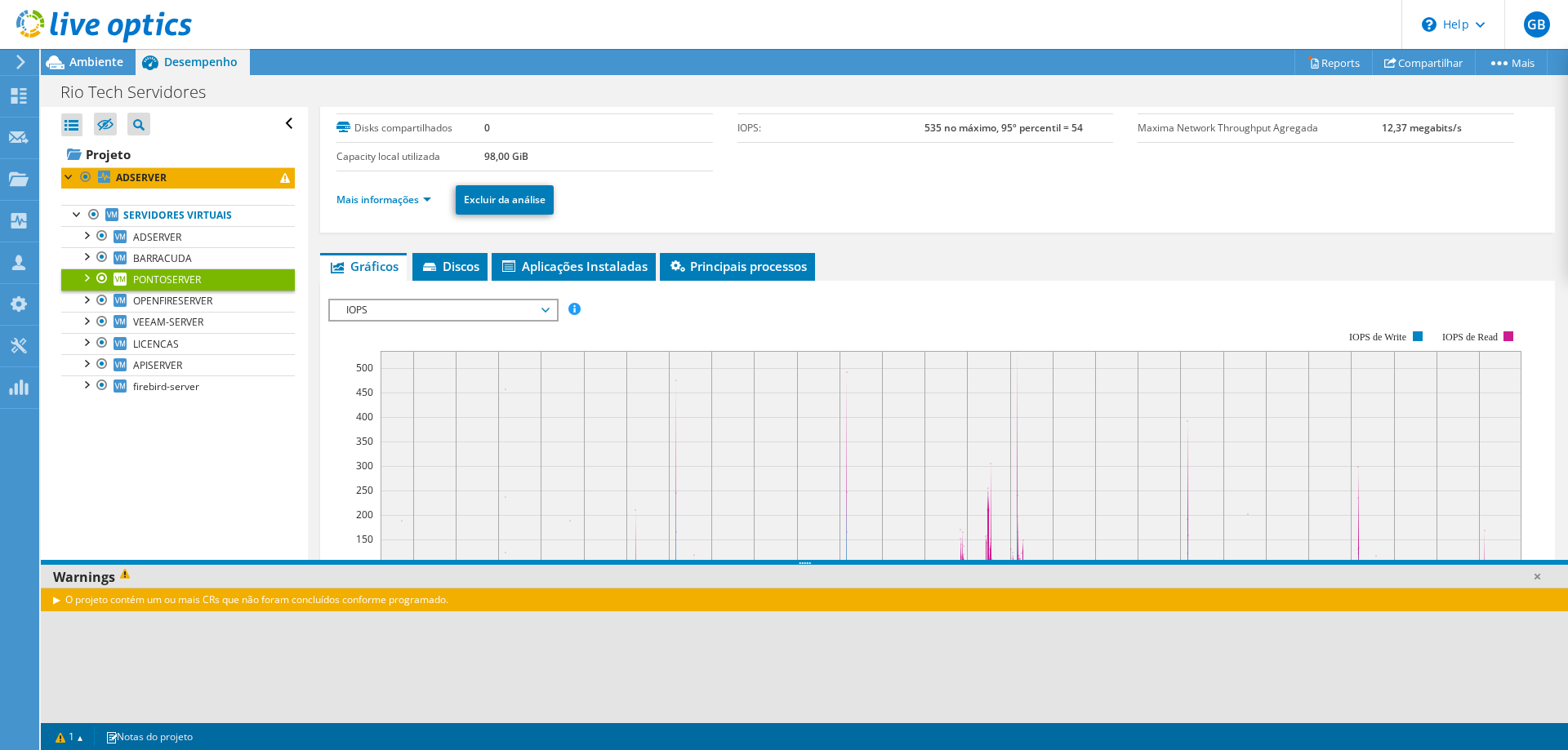
click at [403, 235] on div "PONTOSERVER Detalhes Sistema operacional Microsoft Windows Server 2016 Standard…" at bounding box center [937, 488] width 1260 height 961
click at [398, 198] on link "Mais informações" at bounding box center [383, 200] width 95 height 14
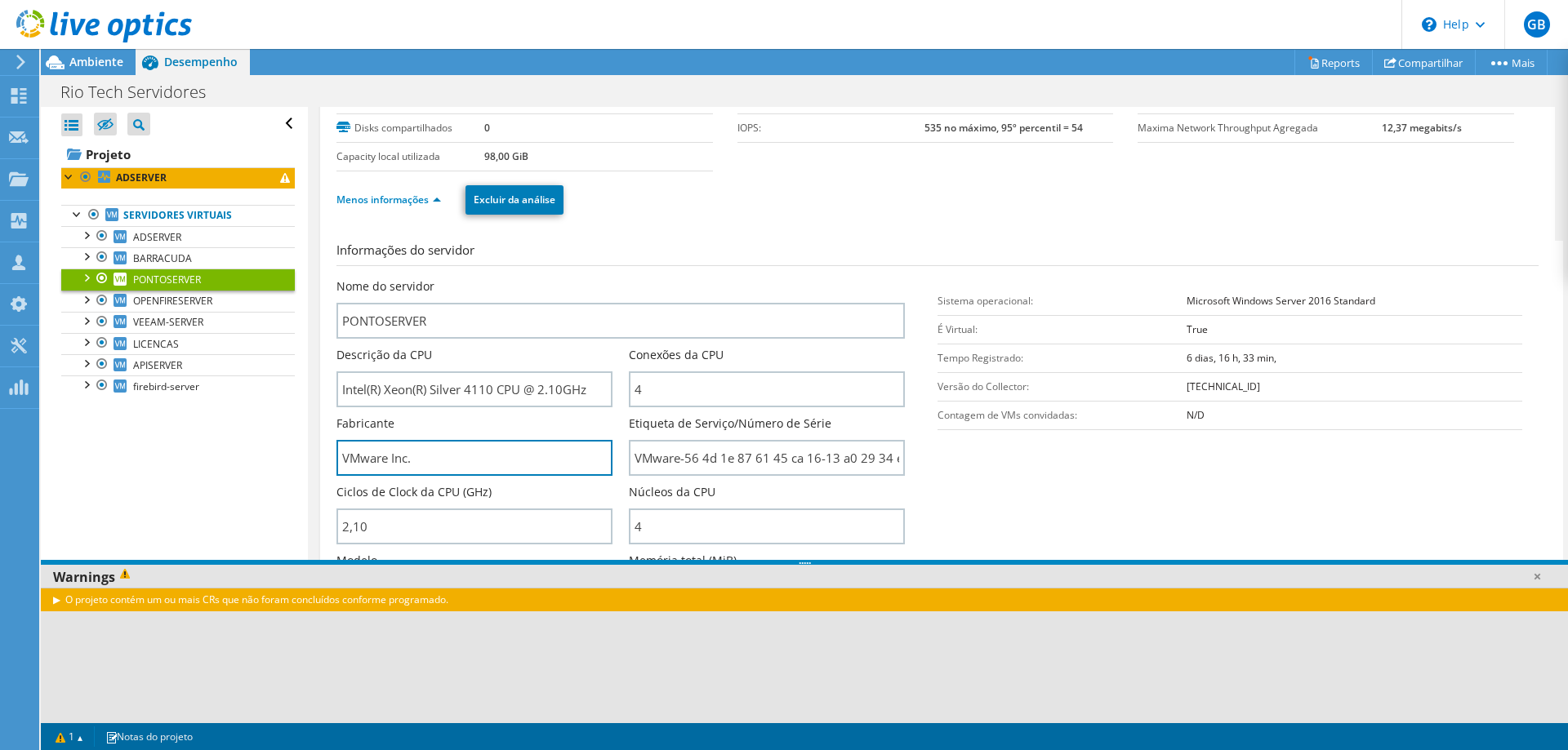
drag, startPoint x: 94, startPoint y: 470, endPoint x: 2, endPoint y: 473, distance: 92.0
click at [10, 472] on div "GB Parceiro de Canal Gustavo Batistella comercial.rp@blueit.com.br BlueIT Solut…" at bounding box center [784, 375] width 1568 height 750
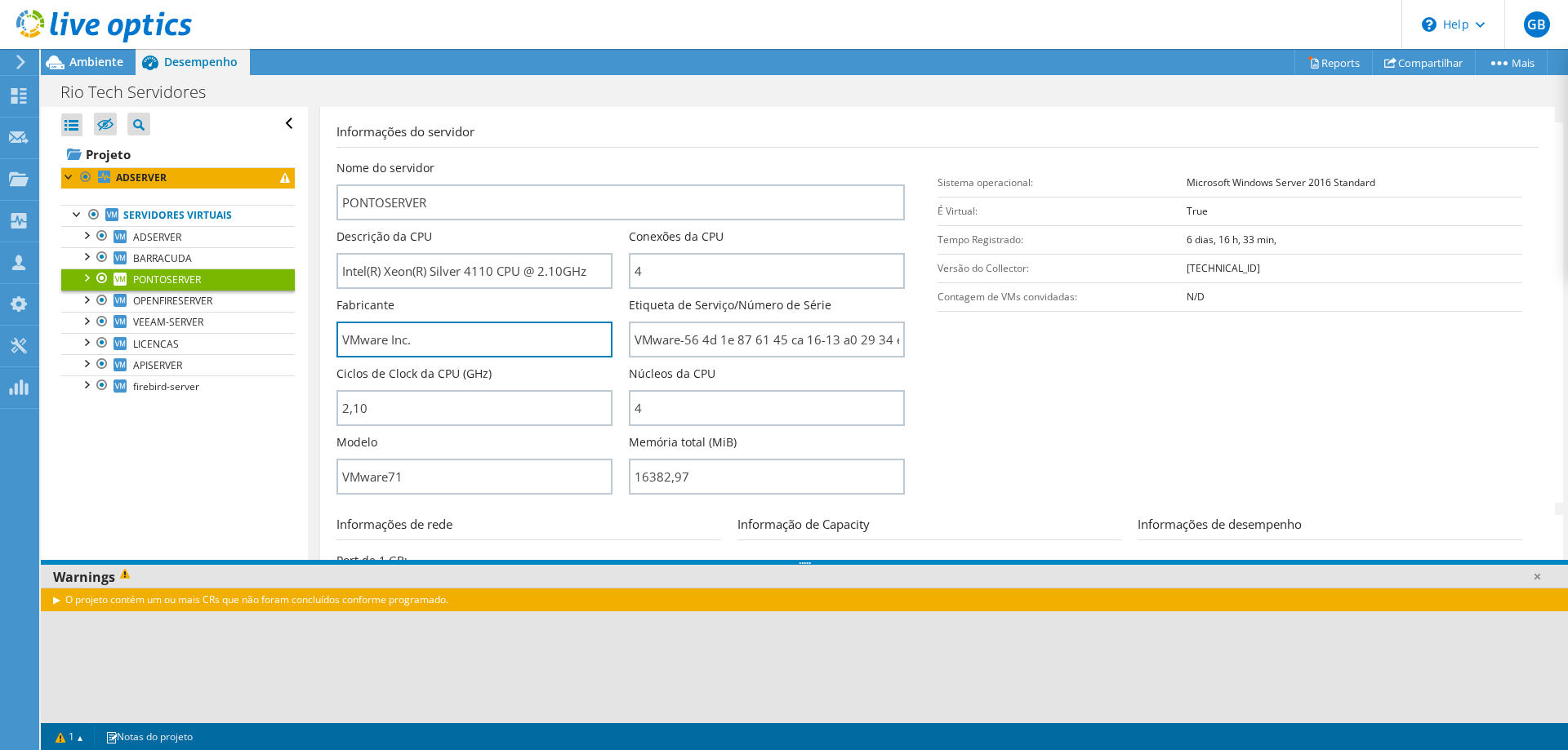
scroll to position [262, 0]
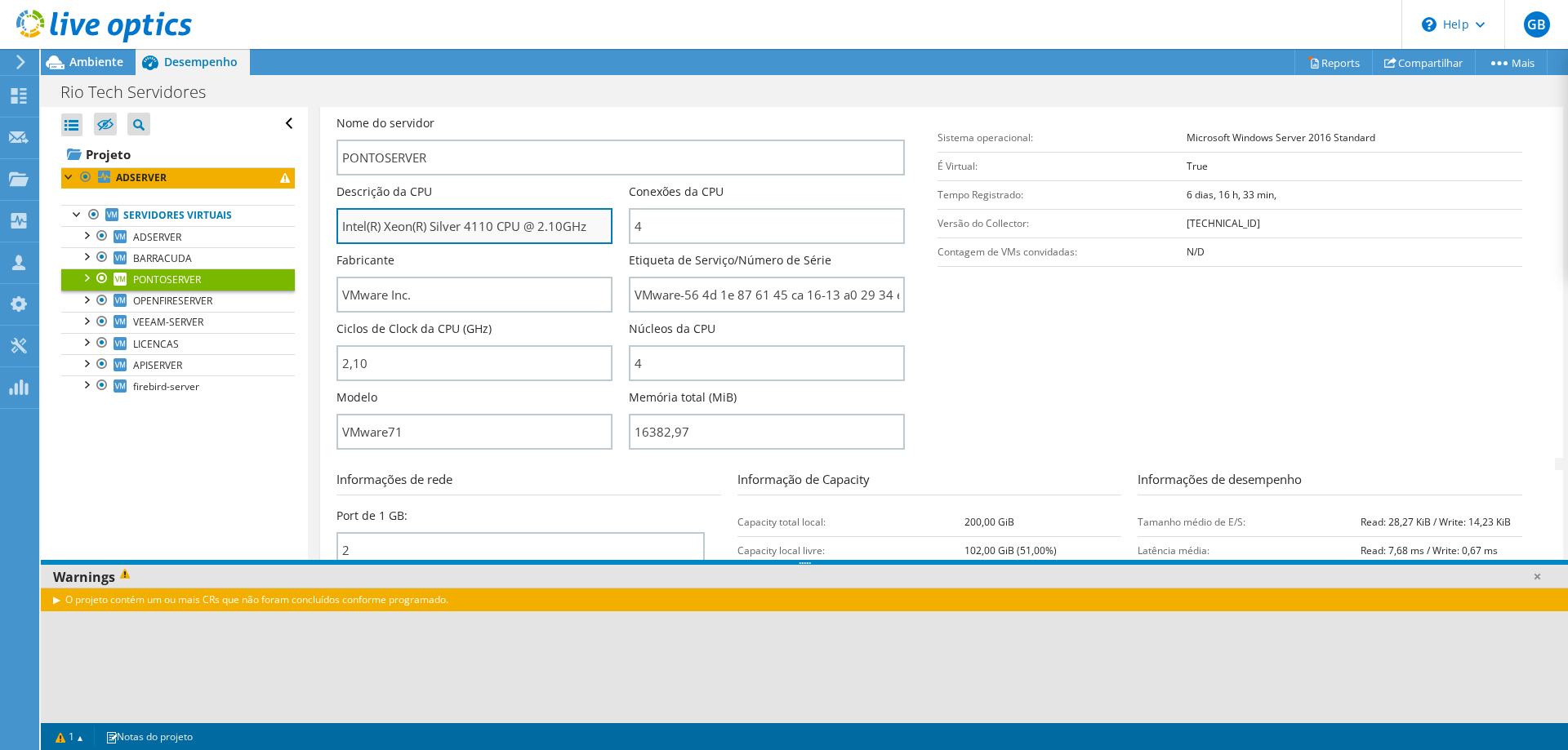
drag, startPoint x: 441, startPoint y: 228, endPoint x: 563, endPoint y: 227, distance: 122.0
click at [563, 227] on input "Intel(R) Xeon(R) Silver 4110 CPU @ 2.10GHz" at bounding box center [474, 226] width 276 height 36
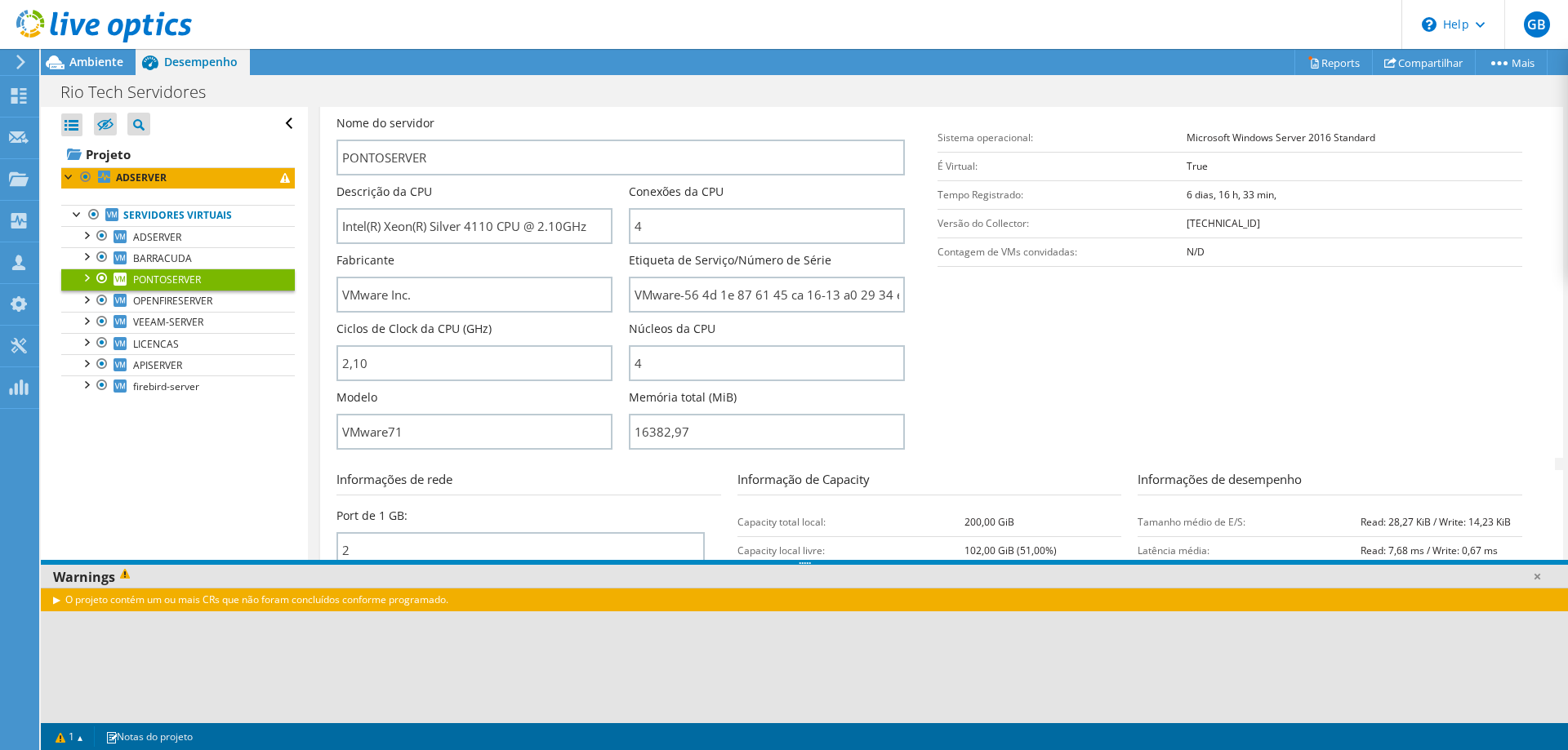
click at [86, 45] on link at bounding box center [103, 40] width 175 height 14
click at [87, 57] on span "Ambiente" at bounding box center [97, 62] width 54 height 16
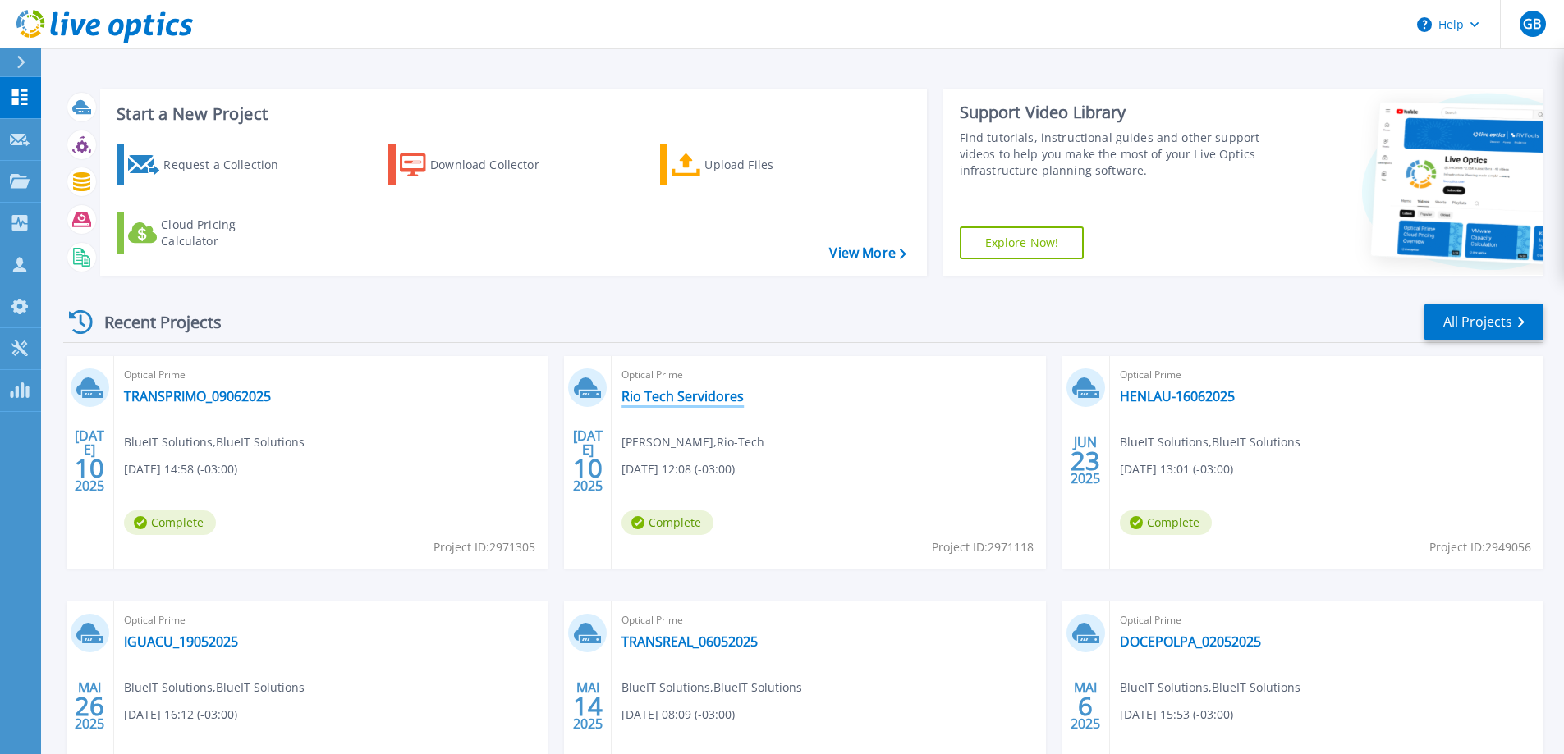
click at [667, 397] on link "Rio Tech Servidores" at bounding box center [682, 396] width 122 height 16
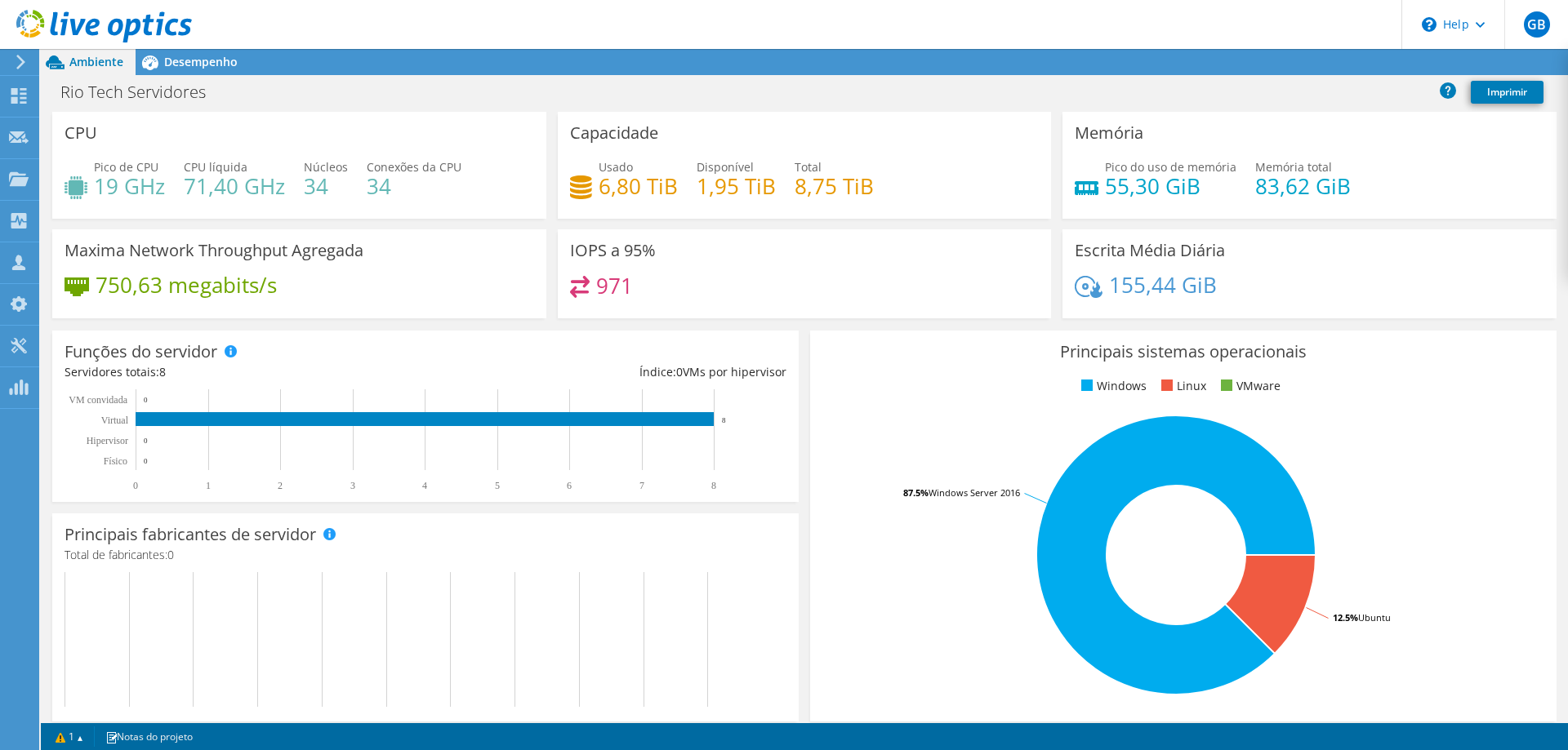
click at [371, 166] on div "Pico de CPU 19 GHz CPU líquida 71,40 GHz Núcleos 34 Conexões da CPU 34" at bounding box center [299, 184] width 470 height 53
click at [321, 170] on span "Núcleos" at bounding box center [325, 167] width 44 height 16
drag, startPoint x: 315, startPoint y: 167, endPoint x: 338, endPoint y: 166, distance: 23.0
click at [335, 166] on div "Pico de CPU 19 GHz CPU líquida 71,40 GHz Núcleos 34 Conexões da CPU 34" at bounding box center [299, 184] width 470 height 53
click at [200, 62] on span "Desempenho" at bounding box center [201, 62] width 74 height 16
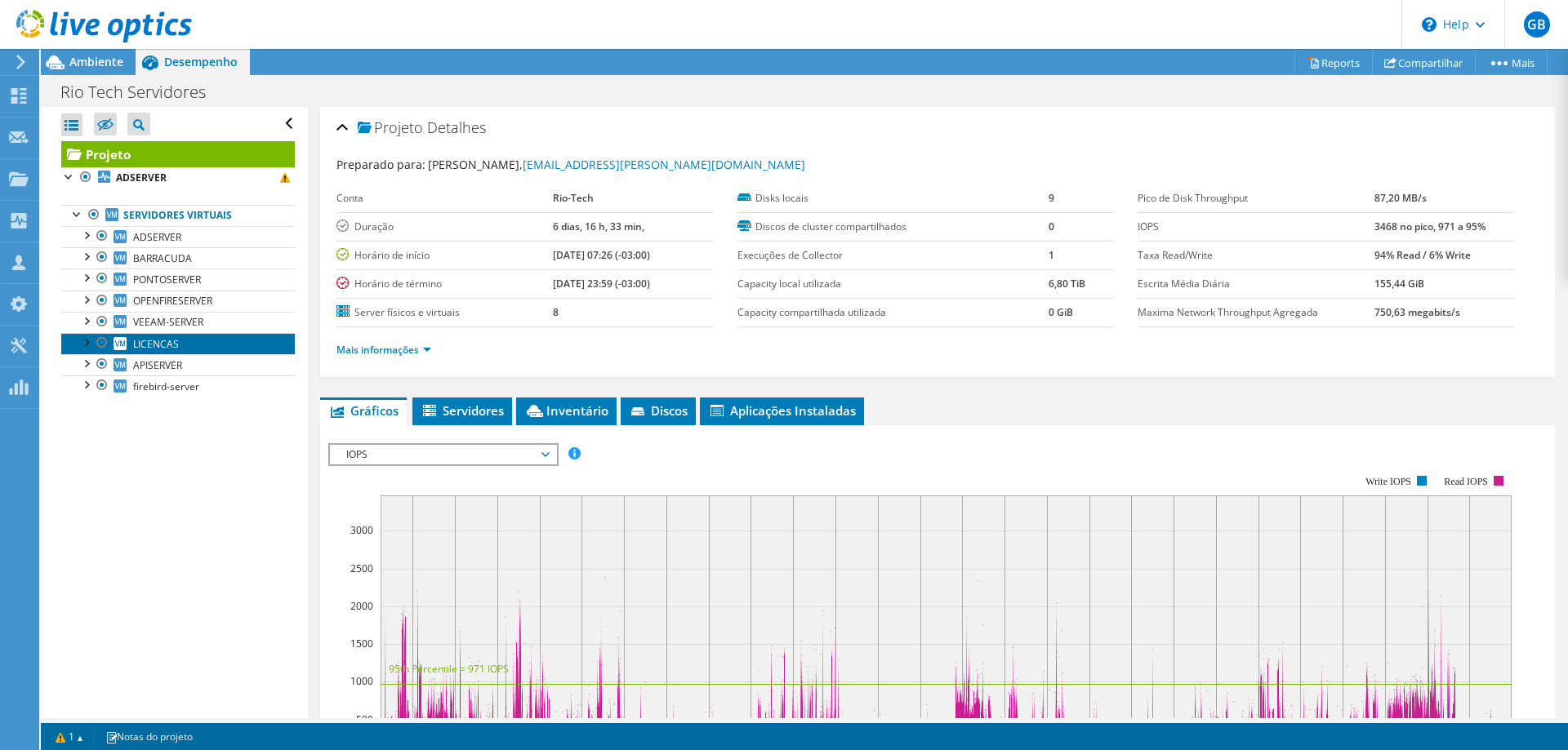
click at [146, 350] on span "LICENCAS" at bounding box center [156, 344] width 46 height 14
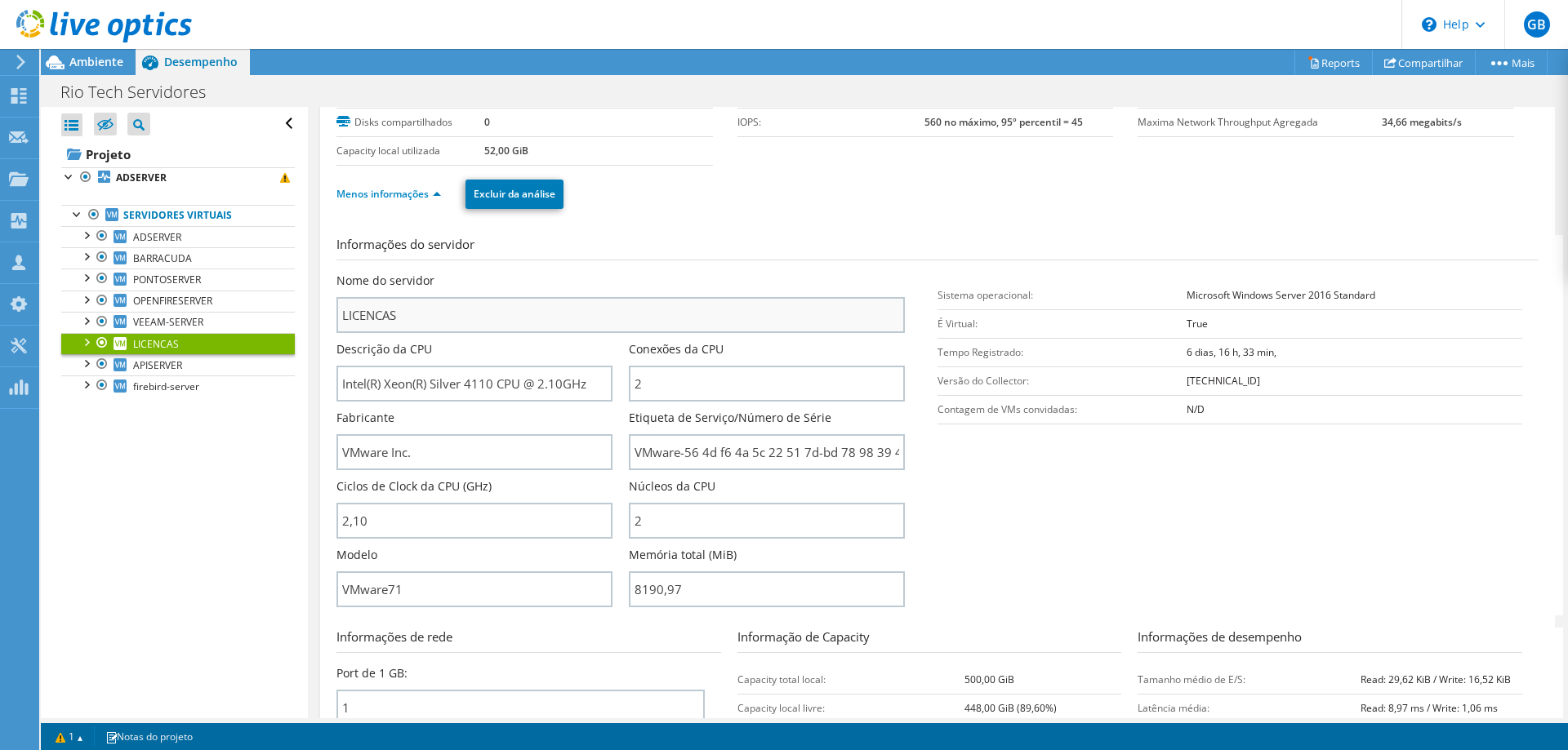
scroll to position [245, 0]
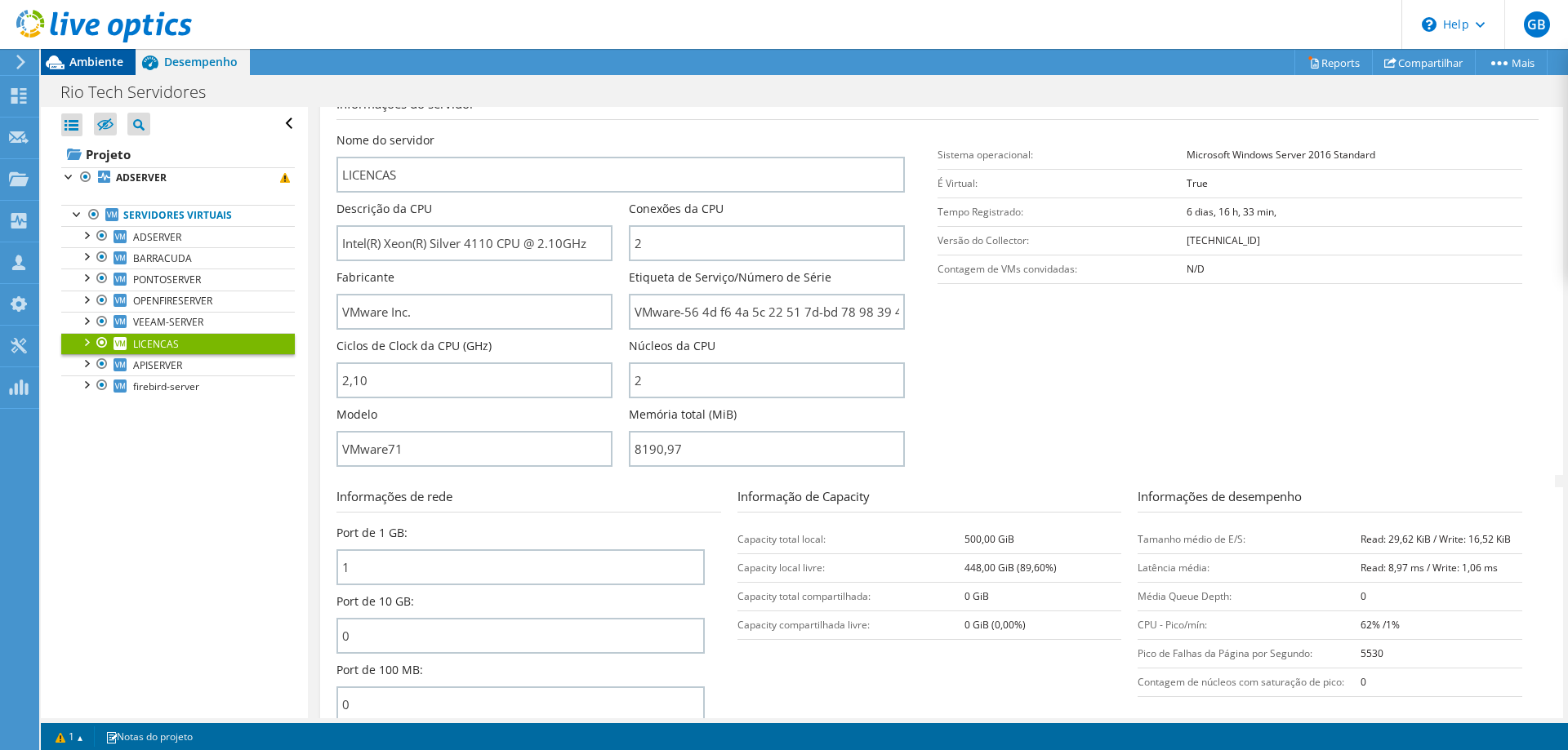
click at [94, 56] on span "Ambiente" at bounding box center [97, 62] width 54 height 16
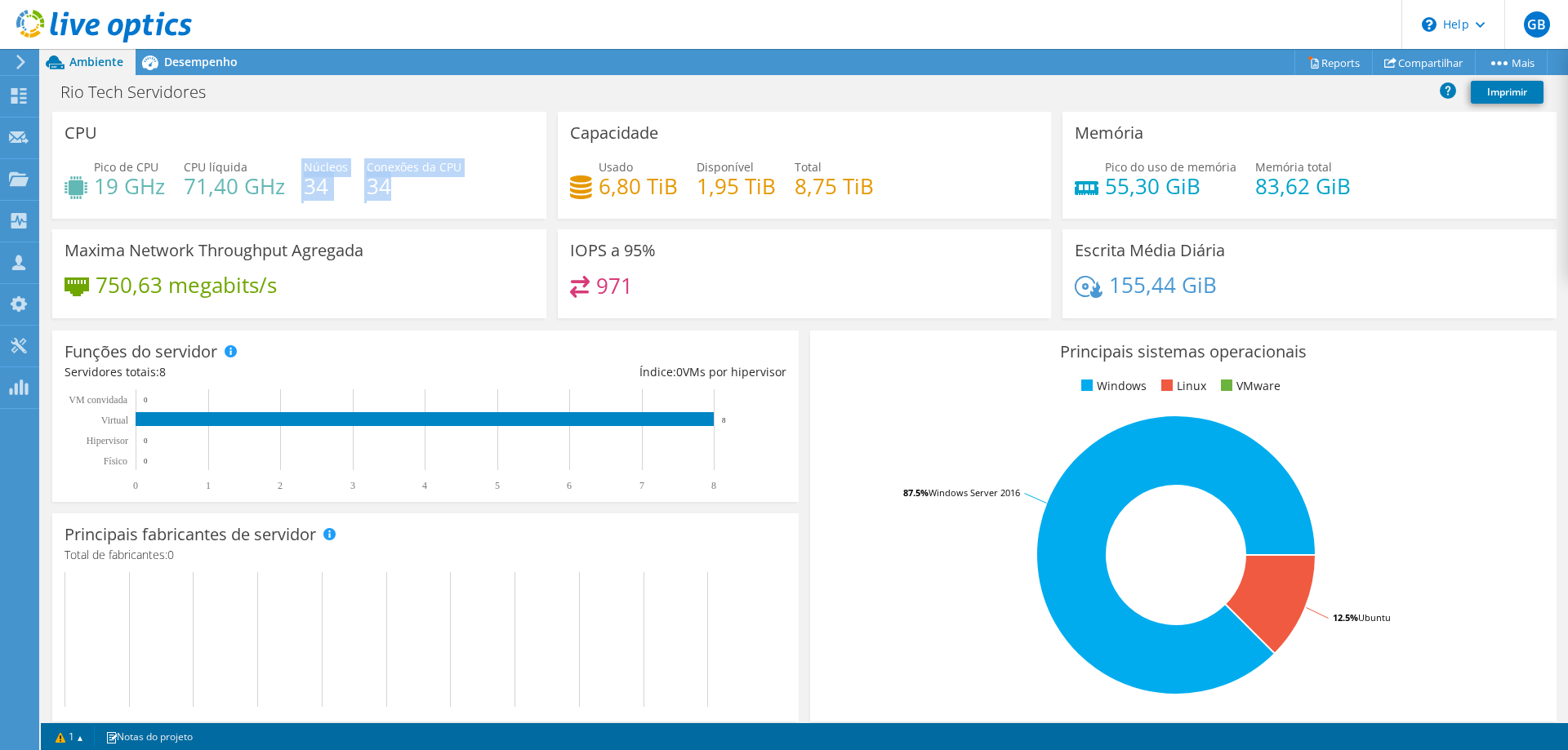
drag, startPoint x: 301, startPoint y: 189, endPoint x: 405, endPoint y: 190, distance: 104.0
click at [405, 190] on div "Pico de CPU 19 GHz CPU líquida 71,40 GHz Núcleos 34 Conexões da CPU 34" at bounding box center [299, 184] width 470 height 53
click at [461, 195] on div "Pico de CPU 19 GHz CPU líquida 71,40 GHz Núcleos 34 Conexões da CPU 34" at bounding box center [299, 184] width 470 height 53
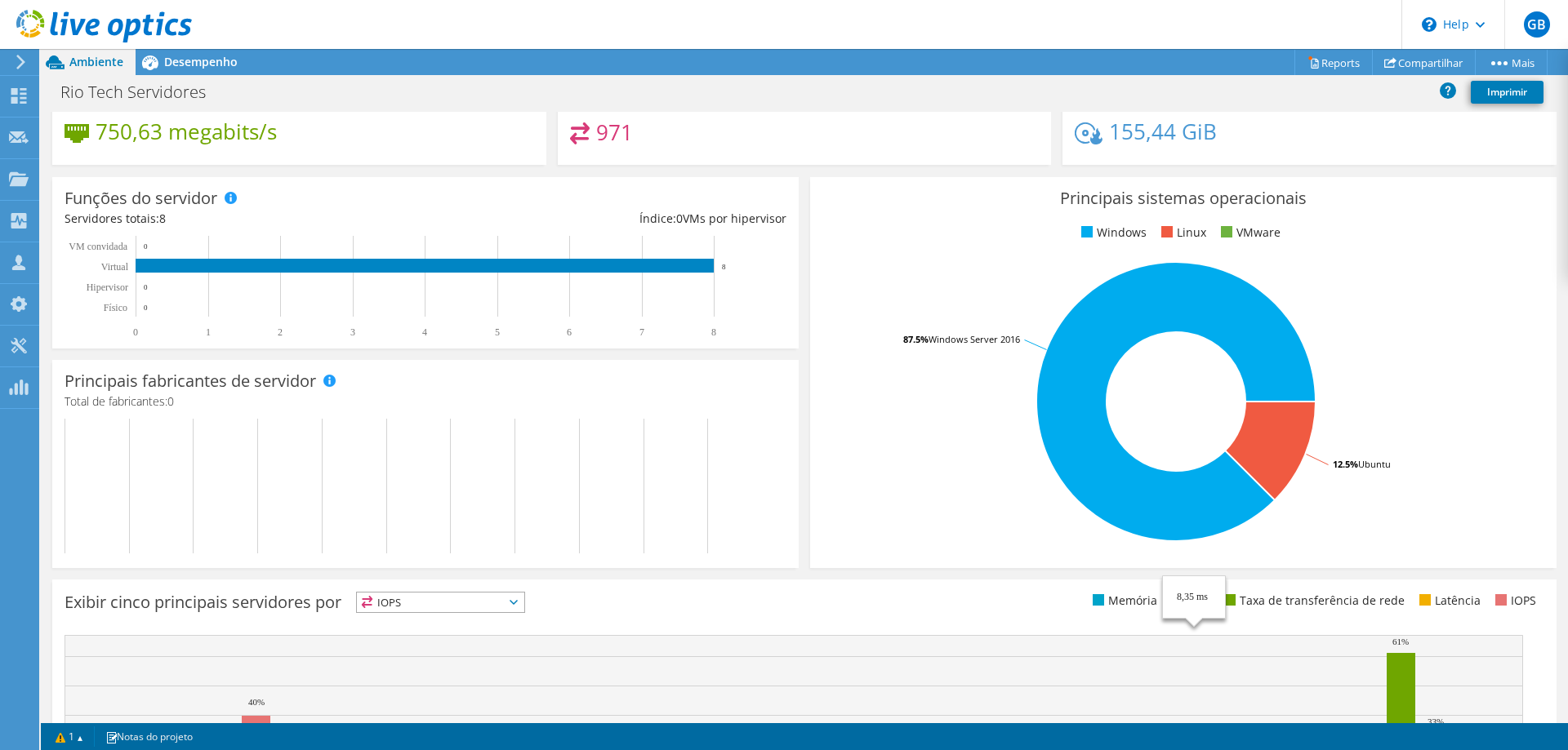
scroll to position [0, 0]
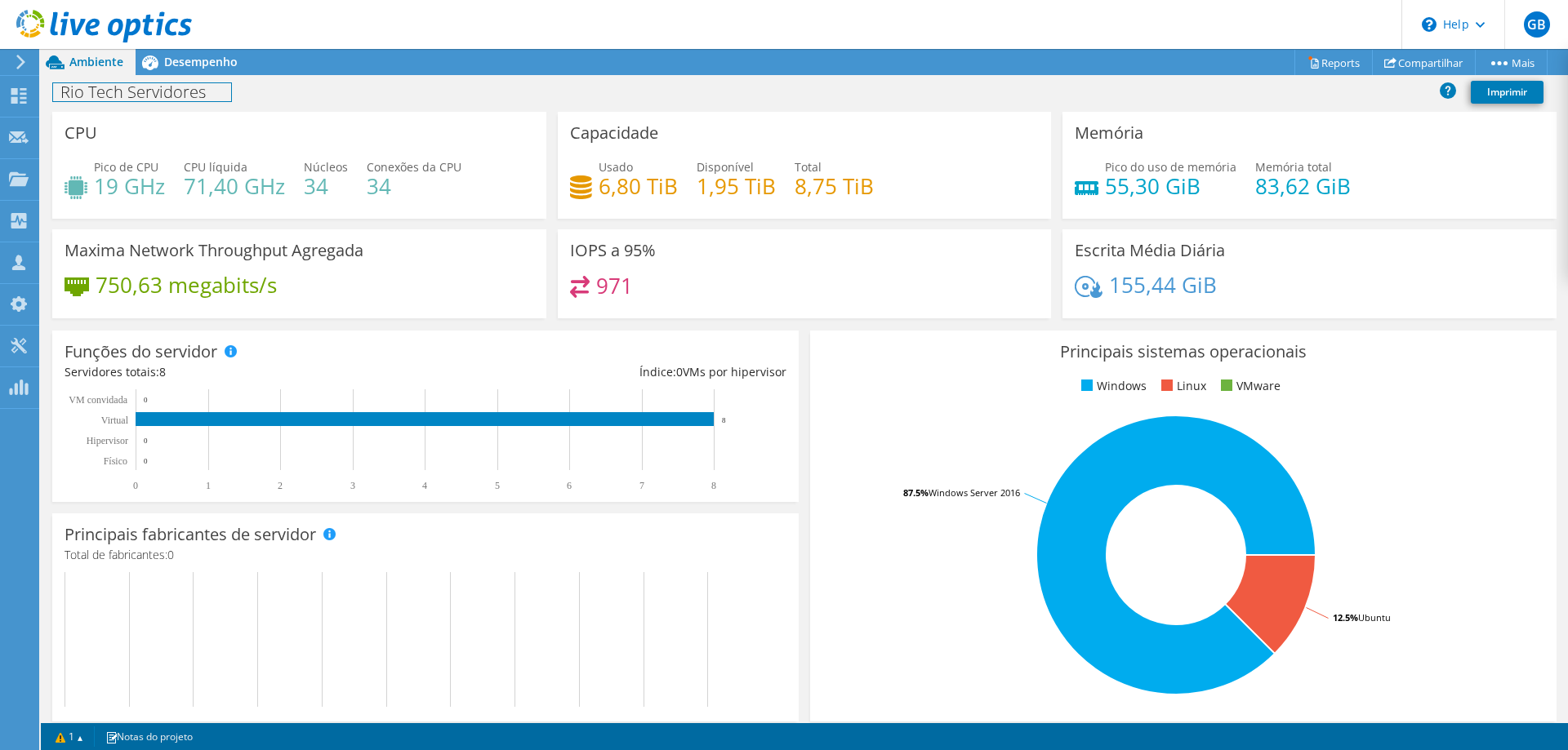
click at [191, 84] on h1 "Rio Tech Servidores" at bounding box center [141, 93] width 178 height 18
click at [191, 72] on div "Desempenho" at bounding box center [192, 62] width 114 height 26
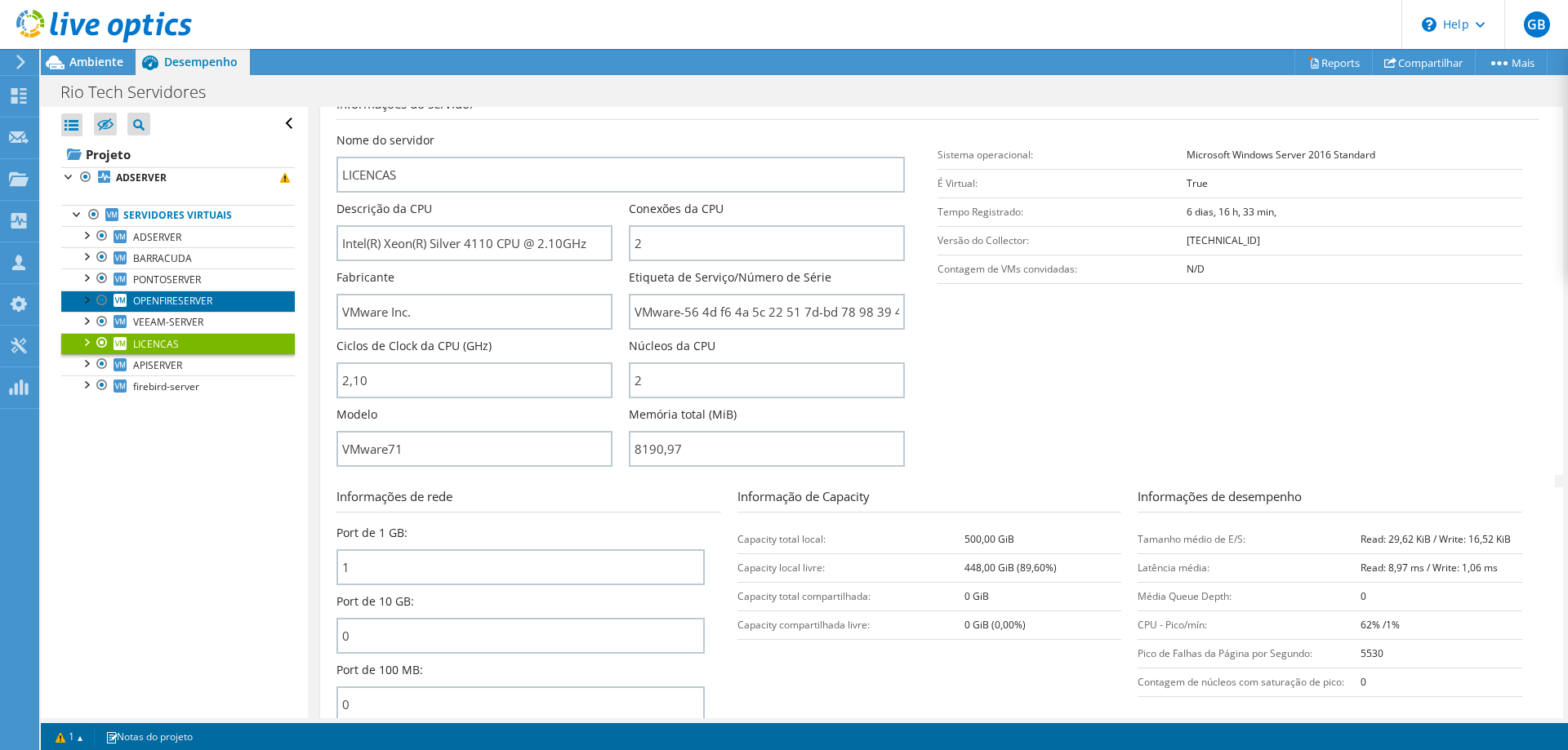
click at [209, 296] on span "OPENFIRESERVER" at bounding box center [173, 300] width 80 height 14
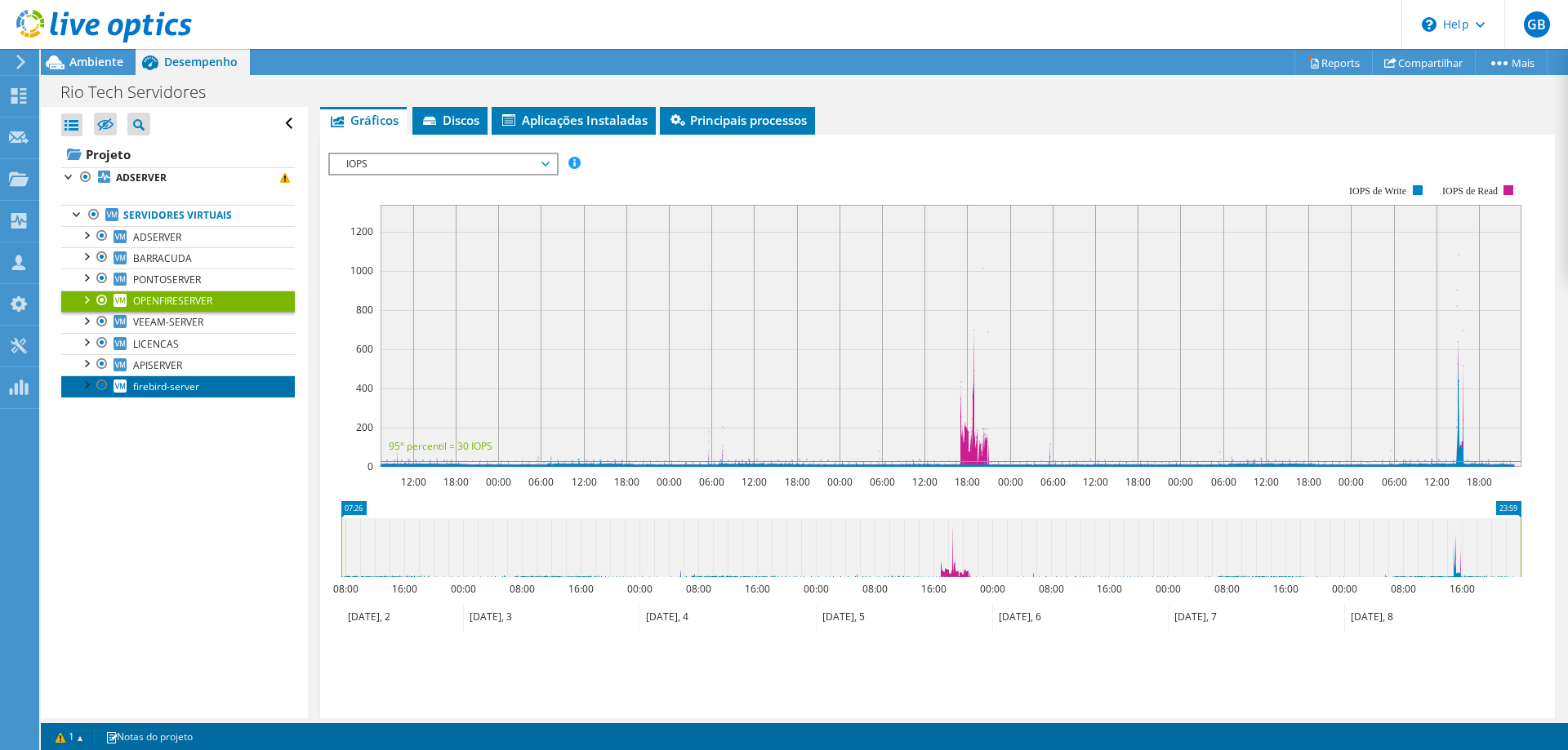
click at [152, 391] on span "firebird-server" at bounding box center [166, 387] width 66 height 14
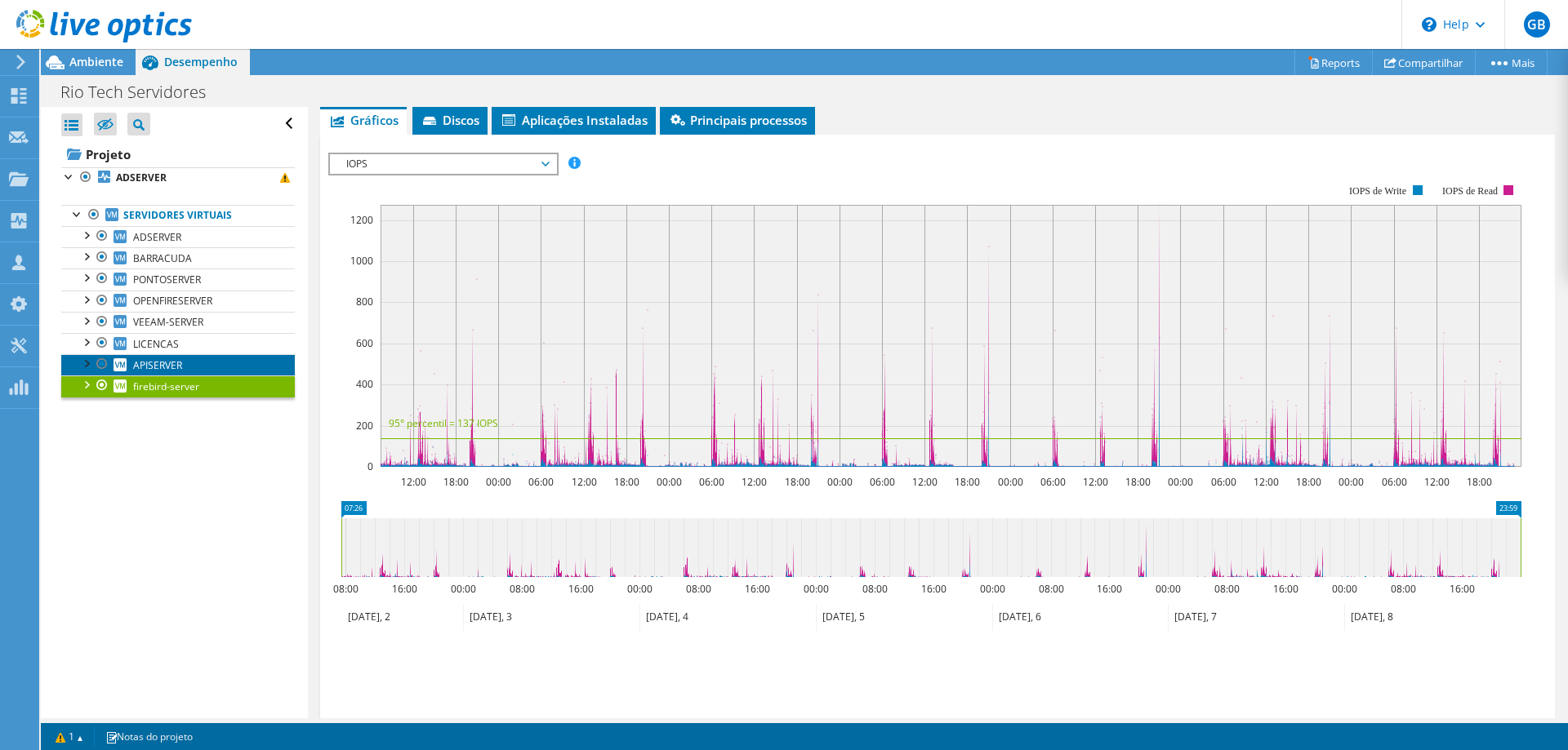
click at [155, 369] on span "APISERVER" at bounding box center [157, 365] width 49 height 14
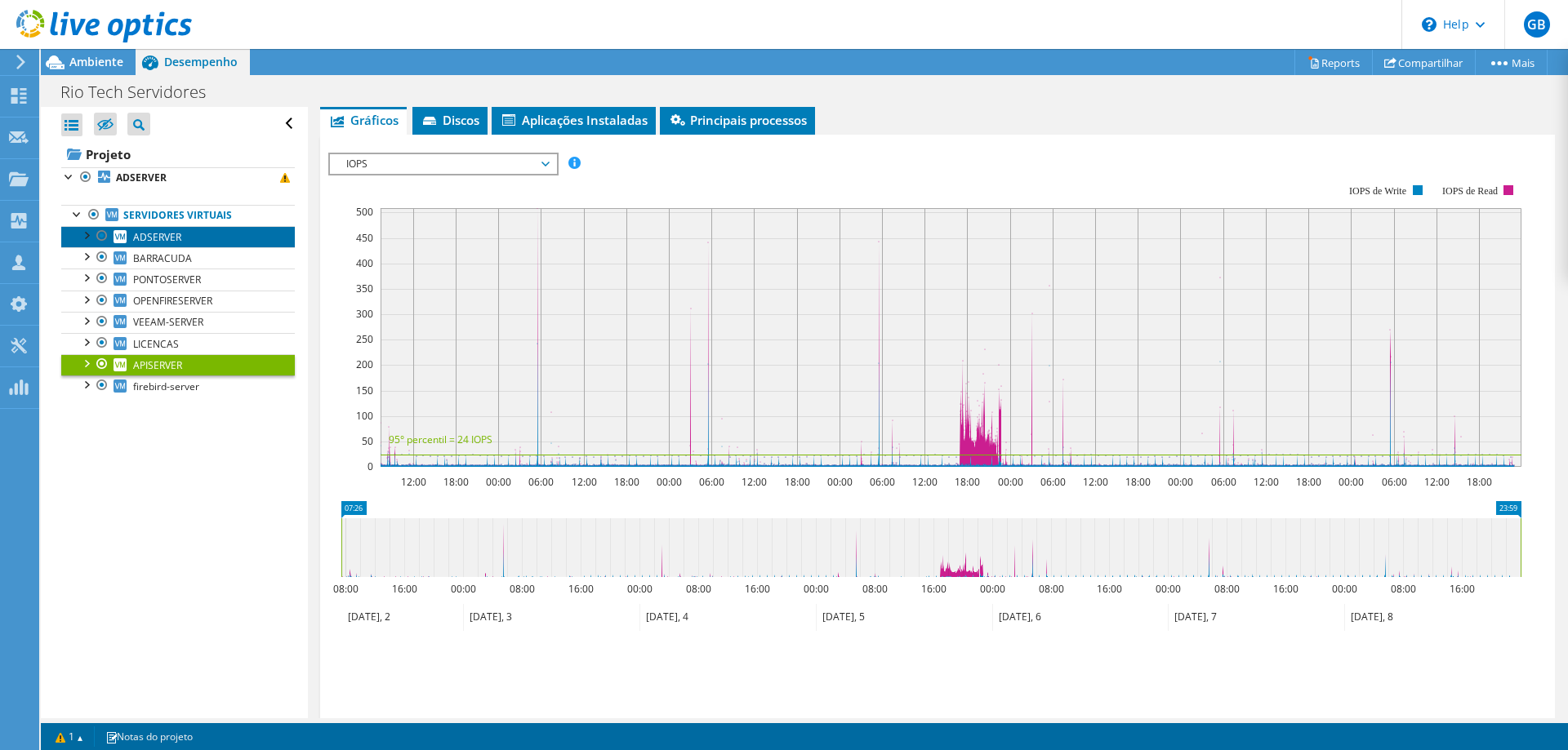
click at [169, 239] on span "ADSERVER" at bounding box center [157, 237] width 48 height 14
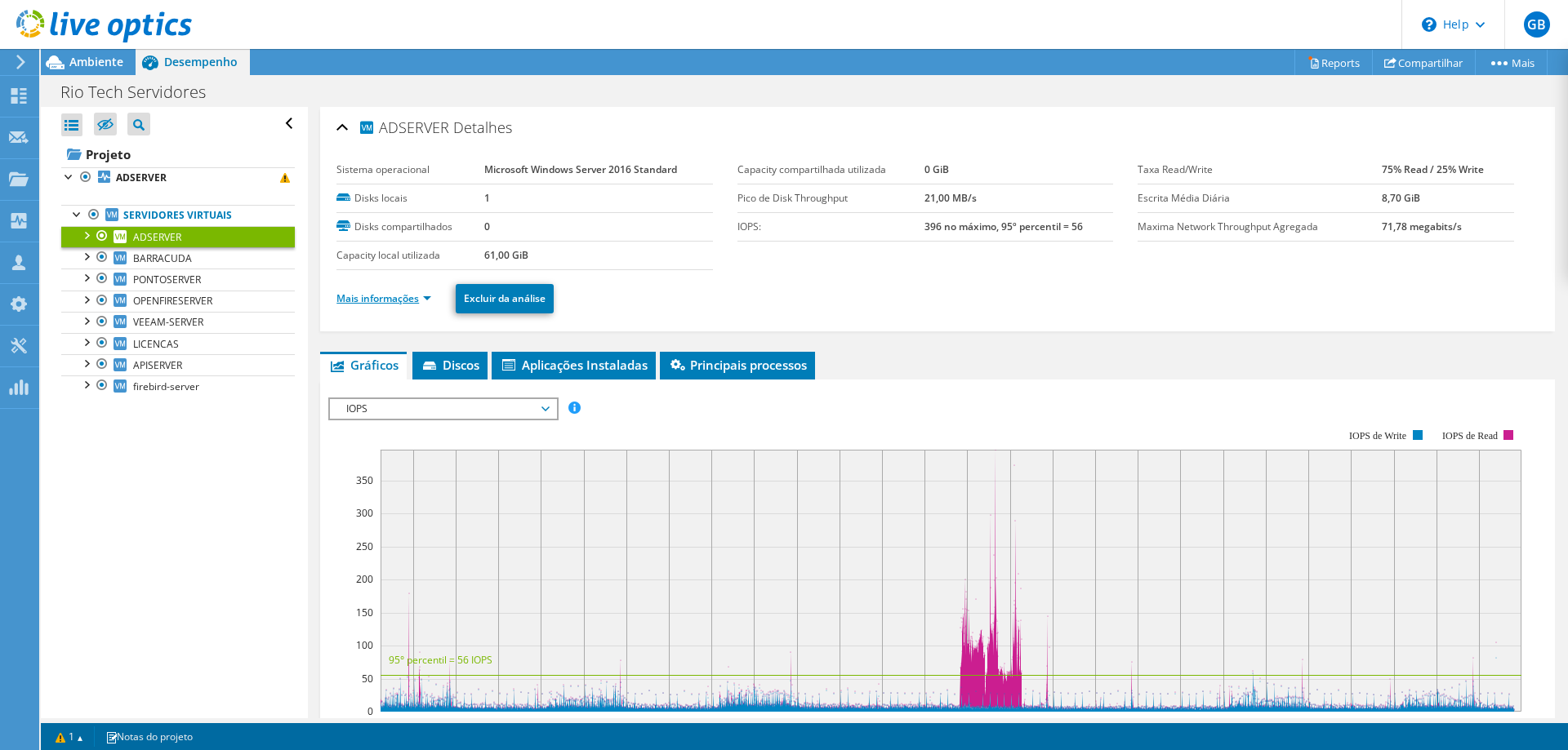
click at [428, 297] on link "Mais informações" at bounding box center [383, 298] width 95 height 14
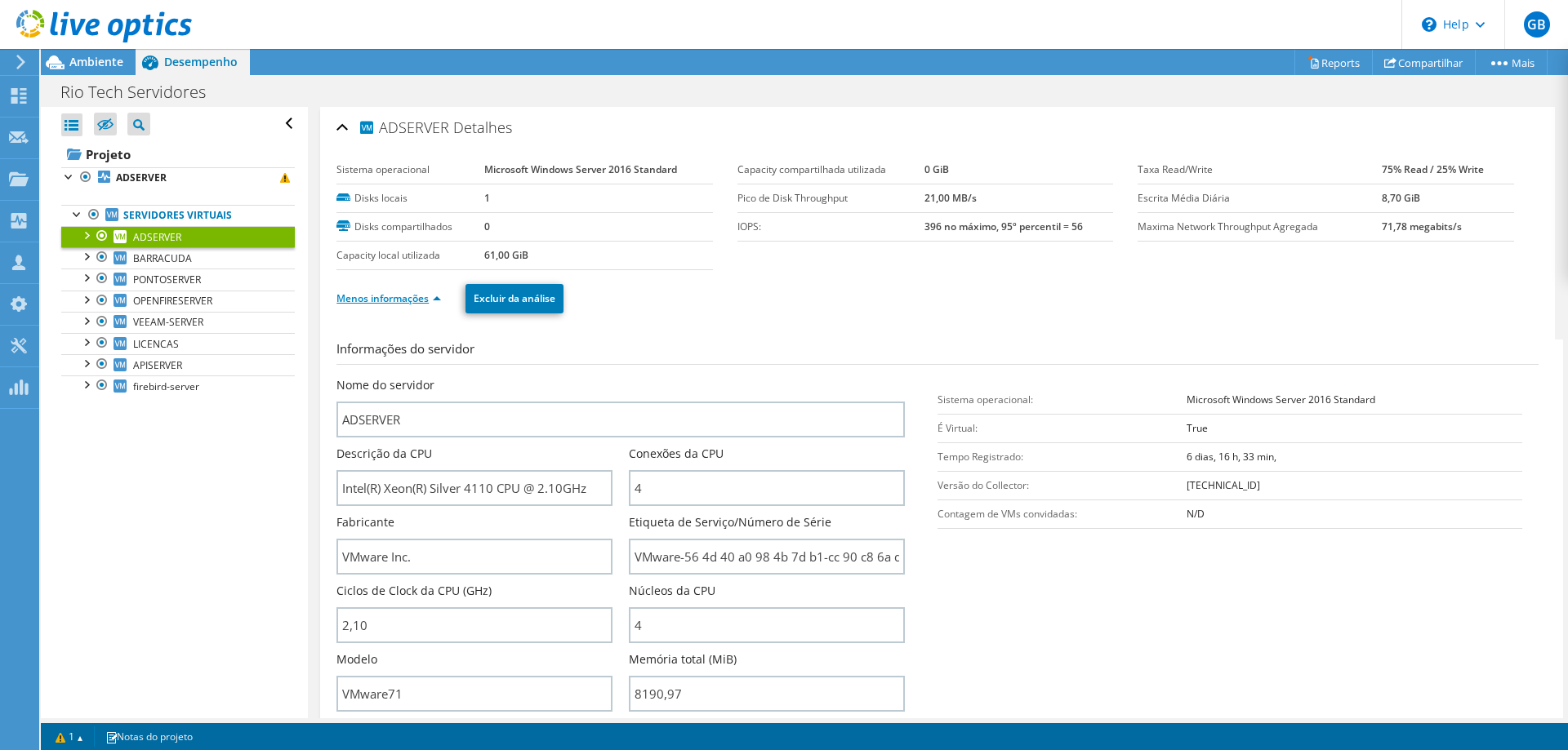
click at [425, 294] on link "Menos informações" at bounding box center [388, 298] width 104 height 14
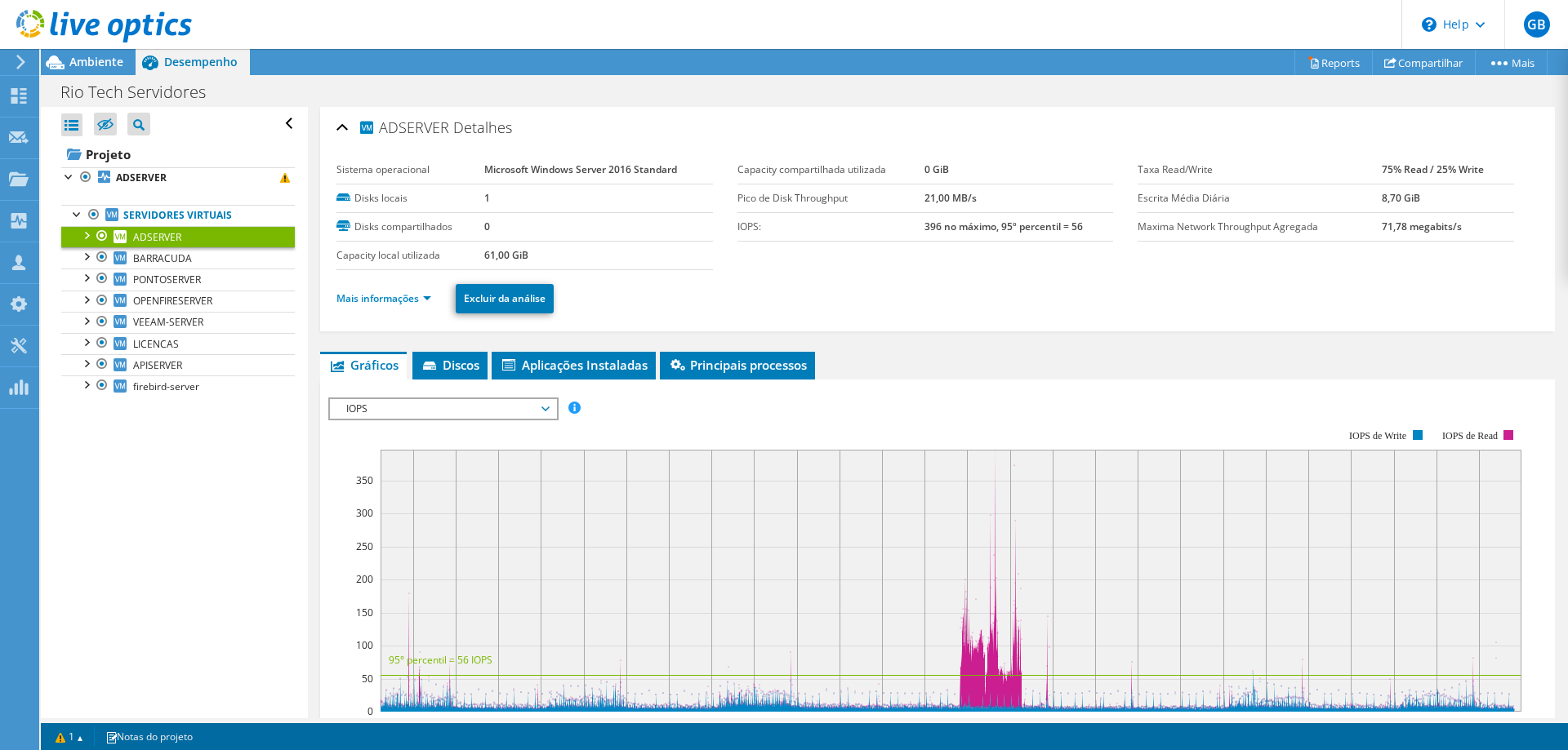
click at [426, 408] on span "IOPS" at bounding box center [443, 409] width 210 height 20
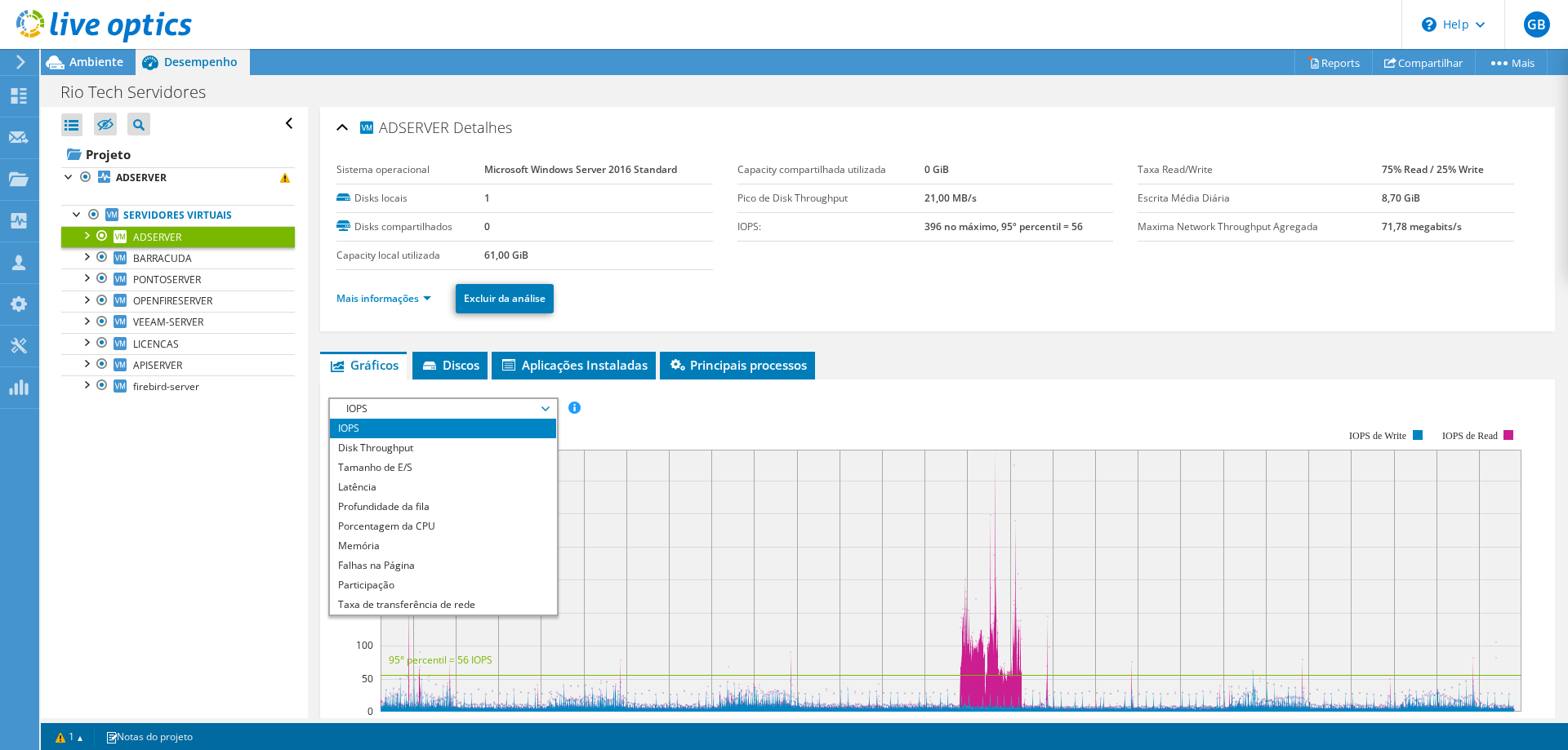
click at [1095, 417] on rect at bounding box center [924, 571] width 1193 height 326
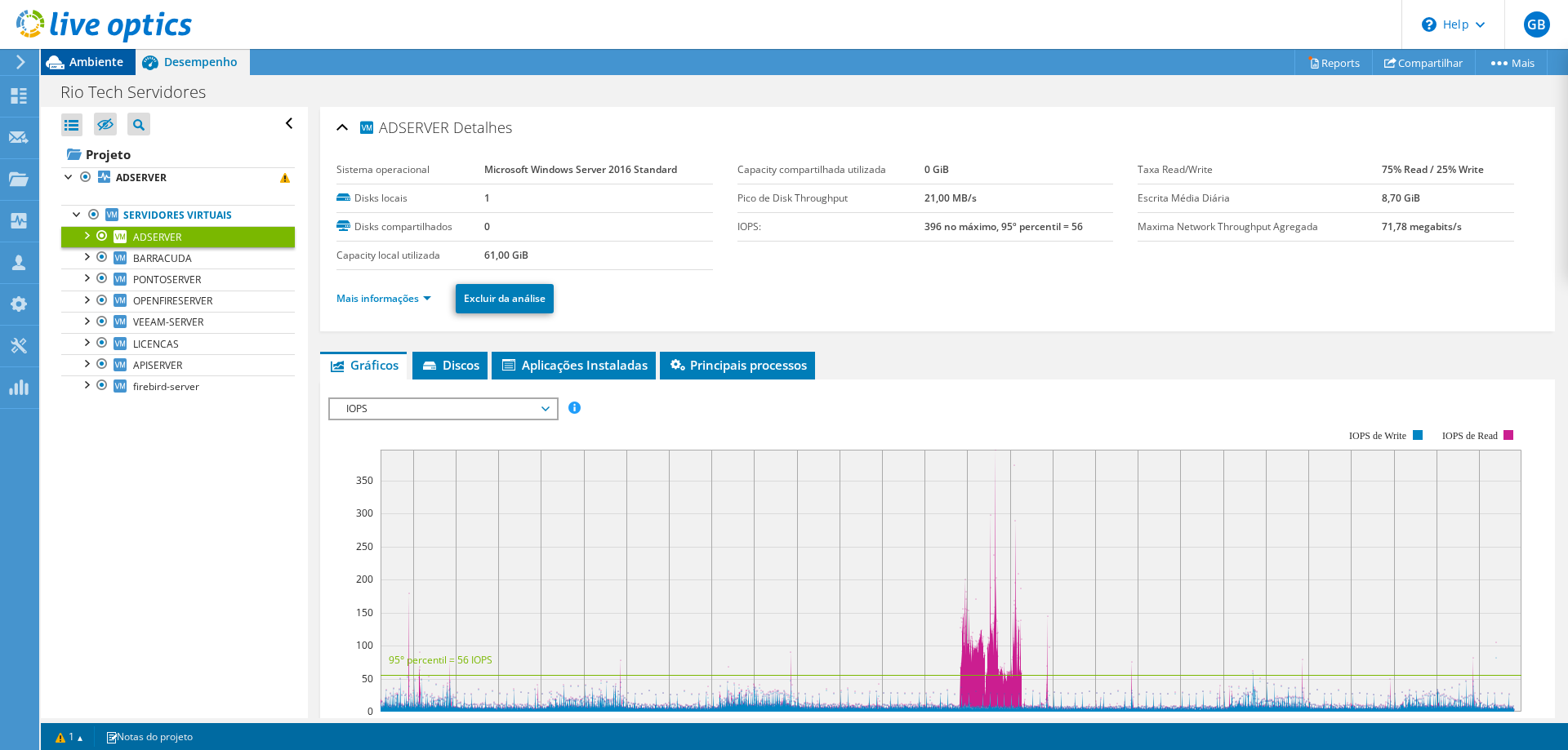
click at [94, 55] on span "Ambiente" at bounding box center [97, 62] width 54 height 16
